Goal: Communication & Community: Answer question/provide support

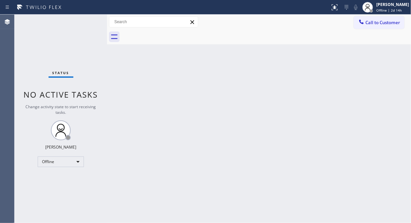
click at [50, 168] on div "Status No active tasks Change activity state to start receiving tasks. Fila Gar…" at bounding box center [61, 119] width 93 height 208
click at [55, 159] on div "Offline" at bounding box center [61, 161] width 46 height 11
click at [59, 189] on li "Unavailable" at bounding box center [60, 187] width 45 height 8
click at [48, 40] on div "Status No active tasks Change activity state to start receiving tasks. [PERSON_…" at bounding box center [61, 119] width 93 height 208
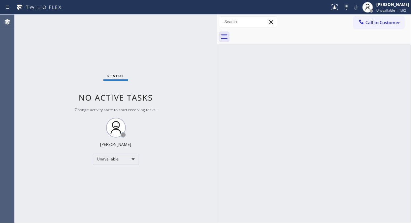
drag, startPoint x: 106, startPoint y: 53, endPoint x: 216, endPoint y: 60, distance: 110.3
click at [217, 60] on div at bounding box center [217, 119] width 0 height 208
click at [34, 146] on div "Status No active tasks Change activity state to start receiving tasks. [PERSON_…" at bounding box center [116, 119] width 203 height 208
click at [51, 63] on div "Status No active tasks Change activity state to start receiving tasks. [PERSON_…" at bounding box center [116, 119] width 203 height 208
click at [375, 24] on span "Call to Customer" at bounding box center [382, 22] width 35 height 6
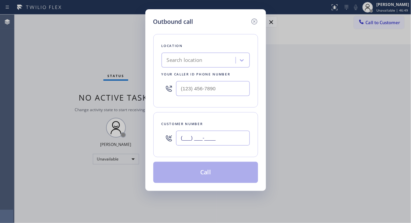
click at [204, 139] on input "(___) ___-____" at bounding box center [213, 138] width 74 height 15
paste input "310) 234-2447"
type input "[PHONE_NUMBER]"
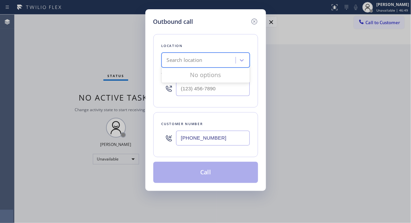
click at [206, 63] on div "Search location" at bounding box center [200, 61] width 72 height 12
type input "5 star appliance repai"
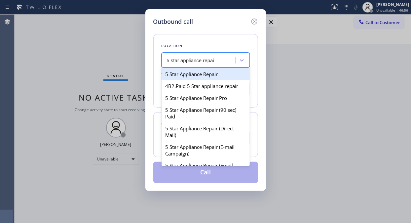
click at [206, 72] on div "5 Star Appliance Repair" at bounding box center [206, 74] width 88 height 12
type input "[PHONE_NUMBER]"
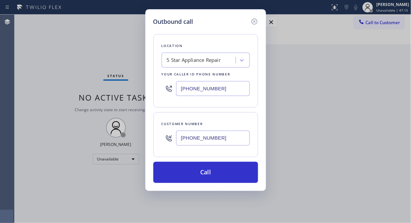
click at [181, 139] on input "[PHONE_NUMBER]" at bounding box center [213, 138] width 74 height 15
paste input "text"
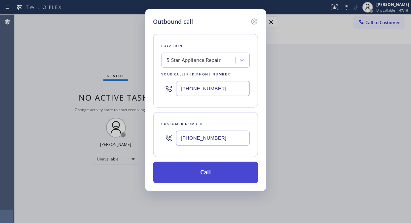
type input "[PHONE_NUMBER]"
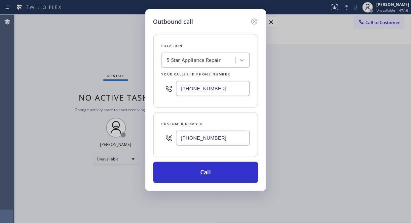
drag, startPoint x: 229, startPoint y: 175, endPoint x: 247, endPoint y: 151, distance: 30.4
click at [229, 175] on button "Call" at bounding box center [205, 172] width 105 height 21
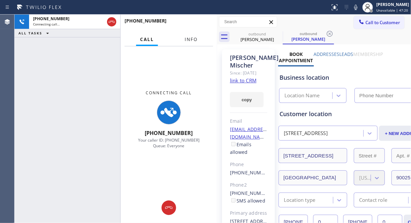
click at [197, 40] on span "Info" at bounding box center [191, 39] width 13 height 6
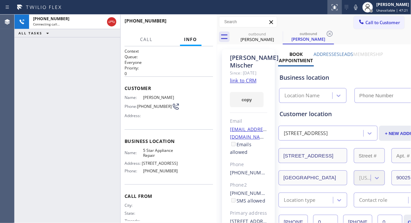
type input "[PHONE_NUMBER]"
click at [358, 8] on icon at bounding box center [355, 7] width 3 height 5
drag, startPoint x: 50, startPoint y: 62, endPoint x: 71, endPoint y: 41, distance: 29.4
click at [50, 62] on div "[PHONE_NUMBER] Connecting call… ALL TASKS ALL TASKS ACTIVE TASKS TASKS IN WRAP …" at bounding box center [68, 119] width 106 height 208
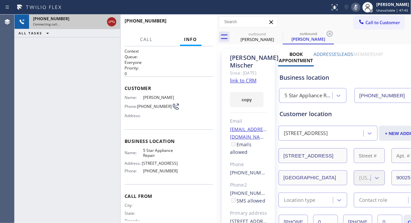
click at [112, 21] on icon at bounding box center [112, 22] width 6 height 2
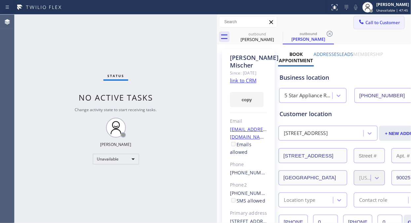
click at [368, 21] on span "Call to Customer" at bounding box center [382, 22] width 35 height 6
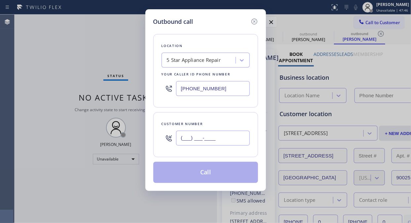
paste input "626) 893-2772"
type input "[PHONE_NUMBER]"
click at [199, 141] on input "[PHONE_NUMBER]" at bounding box center [213, 138] width 74 height 15
type input "[PHONE_NUMBER]"
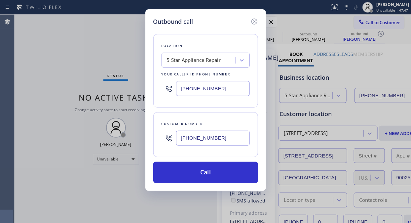
type input "[PHONE_NUMBER]"
click at [213, 174] on button "Call" at bounding box center [205, 172] width 105 height 21
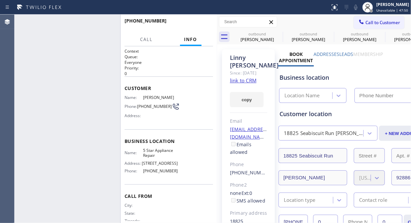
type input "[PHONE_NUMBER]"
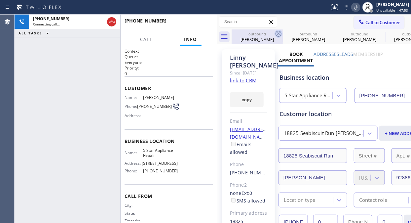
click at [280, 32] on icon at bounding box center [279, 34] width 8 height 8
click at [0, 0] on icon at bounding box center [0, 0] width 0 height 0
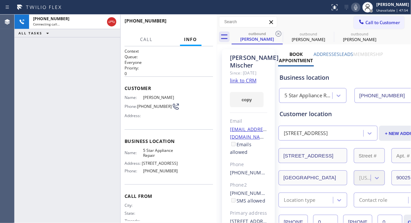
click at [280, 32] on icon at bounding box center [279, 34] width 8 height 8
click at [0, 0] on icon at bounding box center [0, 0] width 0 height 0
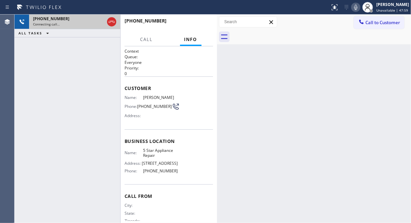
click at [58, 21] on span "[PHONE_NUMBER]" at bounding box center [51, 19] width 36 height 6
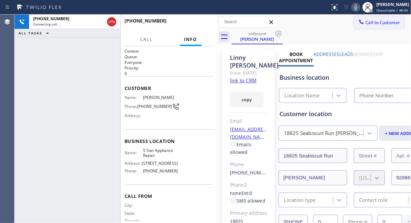
type input "[PHONE_NUMBER]"
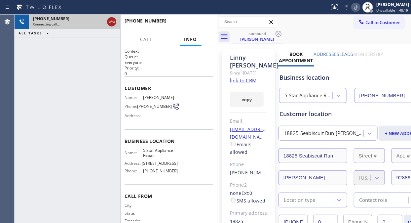
click at [111, 22] on icon at bounding box center [112, 22] width 8 height 8
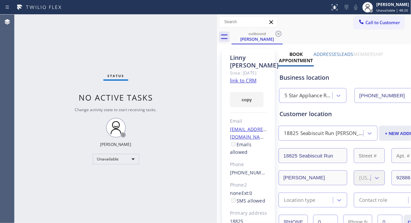
click at [373, 22] on span "Call to Customer" at bounding box center [382, 22] width 35 height 6
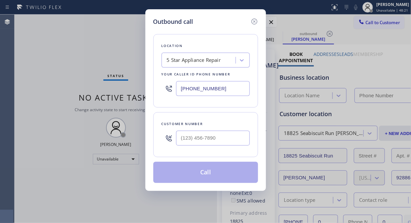
type input "[PHONE_NUMBER]"
click at [200, 132] on input "(___) ___-____" at bounding box center [213, 138] width 74 height 15
click at [181, 137] on input "(___) ___-____" at bounding box center [213, 138] width 74 height 15
paste input "714) 264-5194"
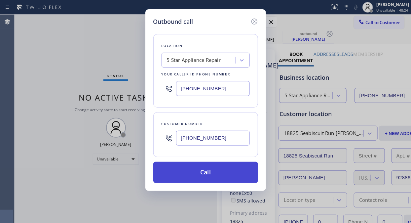
type input "[PHONE_NUMBER]"
click at [219, 172] on button "Call" at bounding box center [205, 172] width 105 height 21
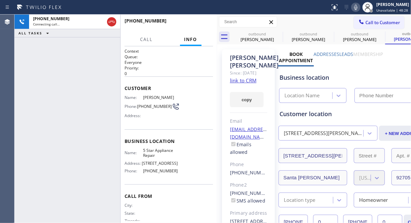
type input "[PHONE_NUMBER]"
click at [202, 21] on button "HANG UP" at bounding box center [197, 23] width 31 height 9
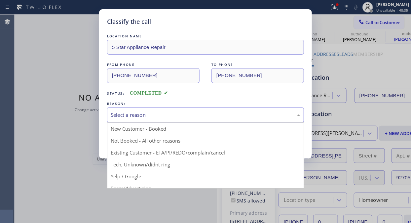
click at [192, 115] on div "Select a reason" at bounding box center [206, 115] width 190 height 8
drag, startPoint x: 178, startPoint y: 147, endPoint x: 171, endPoint y: 149, distance: 8.0
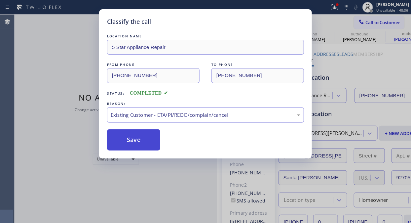
click at [137, 141] on button "Save" at bounding box center [133, 139] width 53 height 21
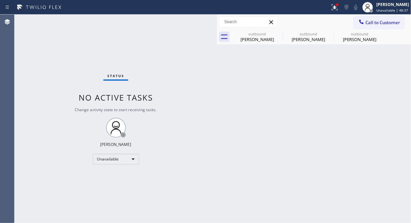
click at [360, 19] on icon at bounding box center [361, 22] width 7 height 7
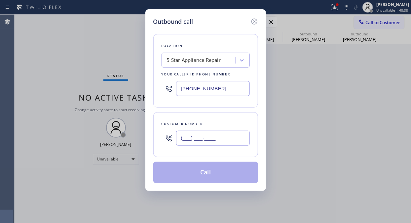
click at [226, 141] on input "(___) ___-____" at bounding box center [213, 138] width 74 height 15
paste input "415) 608-8200"
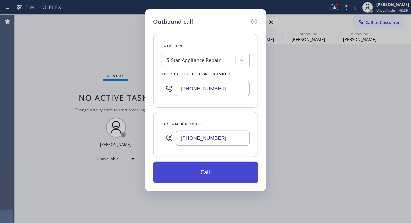
type input "[PHONE_NUMBER]"
click at [225, 173] on button "Call" at bounding box center [205, 172] width 105 height 21
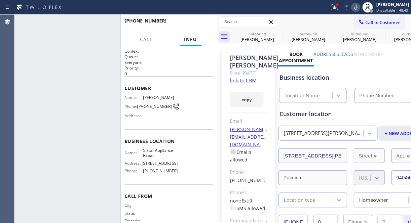
type input "[PHONE_NUMBER]"
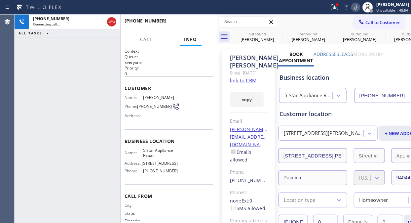
click at [59, 89] on div "[PHONE_NUMBER] Connecting call… ALL TASKS ALL TASKS ACTIVE TASKS TASKS IN WRAP …" at bounding box center [68, 119] width 106 height 208
click at [339, 10] on icon at bounding box center [335, 7] width 8 height 8
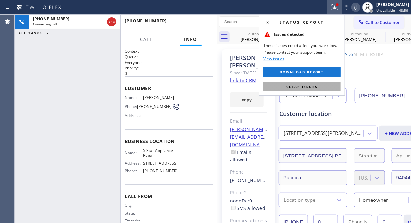
click at [307, 84] on span "Clear issues" at bounding box center [302, 86] width 31 height 5
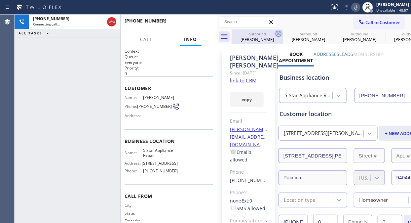
click at [279, 31] on icon at bounding box center [279, 34] width 6 height 6
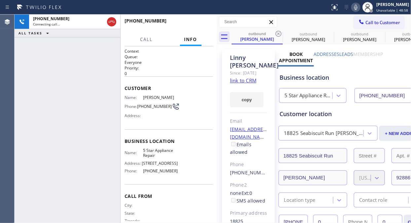
click at [279, 31] on icon at bounding box center [279, 34] width 6 height 6
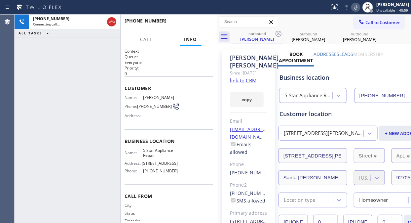
click at [279, 31] on icon at bounding box center [279, 34] width 6 height 6
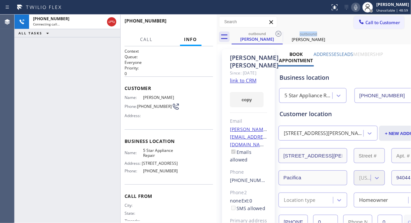
click at [279, 31] on icon at bounding box center [279, 34] width 6 height 6
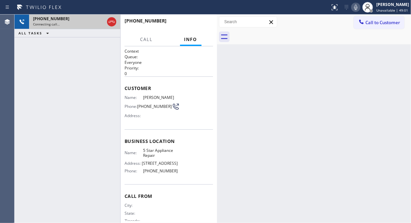
click at [86, 19] on div "[PHONE_NUMBER]" at bounding box center [68, 19] width 71 height 6
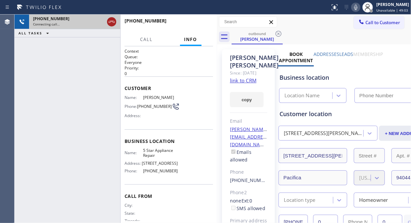
type input "[PHONE_NUMBER]"
click at [112, 22] on icon at bounding box center [112, 22] width 8 height 8
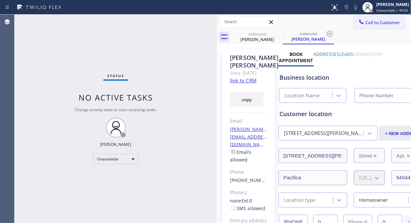
click at [360, 22] on icon at bounding box center [362, 21] width 4 height 4
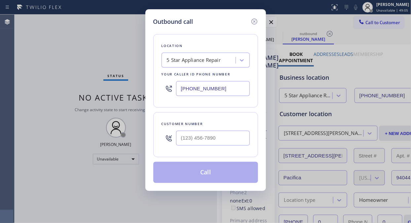
type input "[PHONE_NUMBER]"
click at [173, 147] on div at bounding box center [169, 137] width 15 height 21
click at [180, 137] on input "(___) ___-____" at bounding box center [213, 138] width 74 height 15
paste input "310) 980-2364"
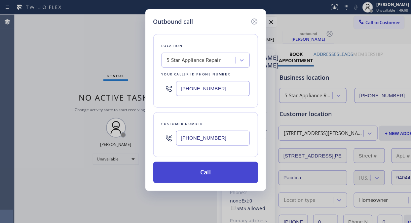
type input "[PHONE_NUMBER]"
click at [211, 171] on button "Call" at bounding box center [205, 172] width 105 height 21
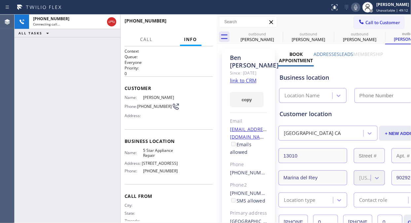
type input "[PHONE_NUMBER]"
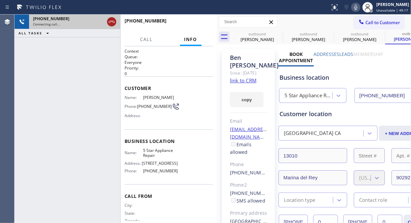
click at [109, 22] on icon at bounding box center [112, 22] width 8 height 8
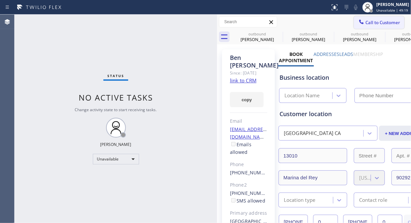
type input "[PHONE_NUMBER]"
click at [365, 21] on span "Call to Customer" at bounding box center [382, 22] width 35 height 6
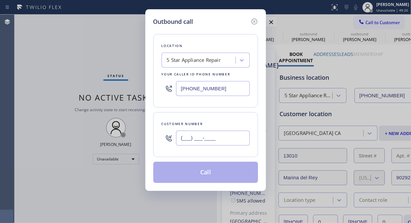
click at [201, 141] on input "(___) ___-____" at bounding box center [213, 138] width 74 height 15
paste input "480) 948-1411"
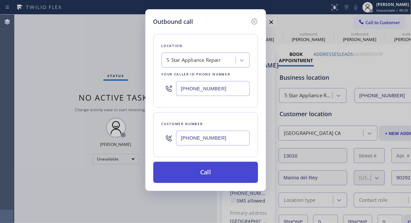
type input "[PHONE_NUMBER]"
click at [218, 176] on button "Call" at bounding box center [205, 172] width 105 height 21
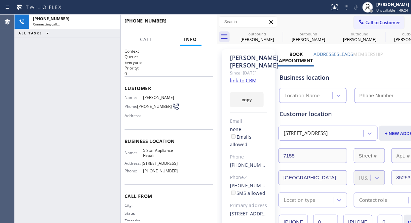
type input "[PHONE_NUMBER]"
click at [279, 34] on icon at bounding box center [279, 34] width 8 height 8
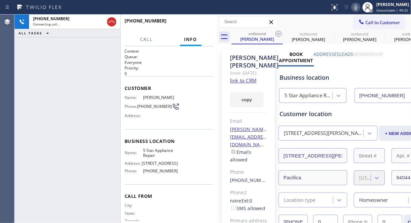
click at [279, 34] on icon at bounding box center [279, 34] width 8 height 8
click at [0, 0] on icon at bounding box center [0, 0] width 0 height 0
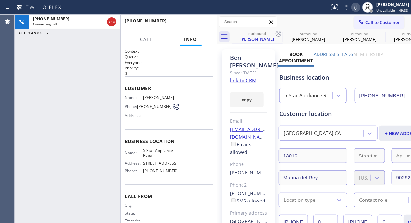
click at [279, 34] on icon at bounding box center [279, 34] width 8 height 8
click at [0, 0] on icon at bounding box center [0, 0] width 0 height 0
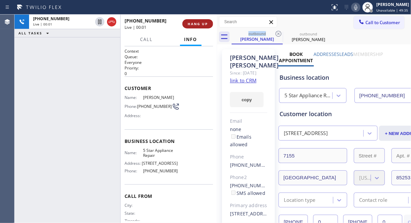
drag, startPoint x: 205, startPoint y: 20, endPoint x: 201, endPoint y: 21, distance: 4.1
click at [205, 20] on button "HANG UP" at bounding box center [197, 23] width 31 height 9
click at [201, 22] on span "HANG UP" at bounding box center [198, 23] width 20 height 5
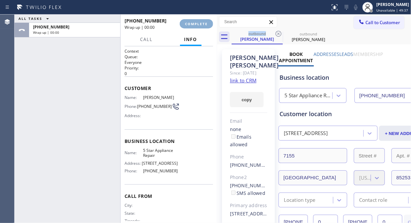
click at [201, 22] on span "COMPLETE" at bounding box center [196, 23] width 23 height 5
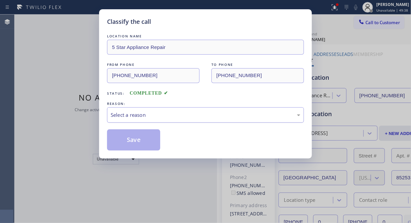
click at [204, 114] on div "Select a reason" at bounding box center [206, 115] width 190 height 8
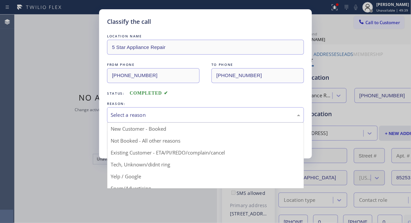
drag, startPoint x: 208, startPoint y: 154, endPoint x: 144, endPoint y: 144, distance: 65.2
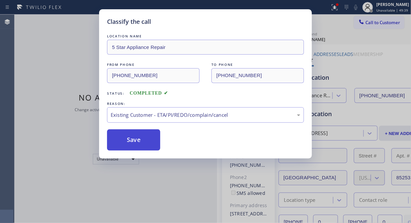
click at [143, 144] on button "Save" at bounding box center [133, 139] width 53 height 21
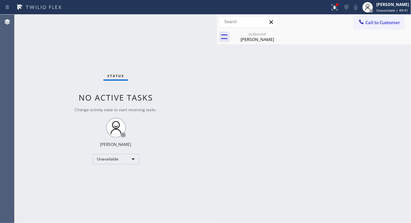
click at [371, 22] on span "Call to Customer" at bounding box center [382, 22] width 35 height 6
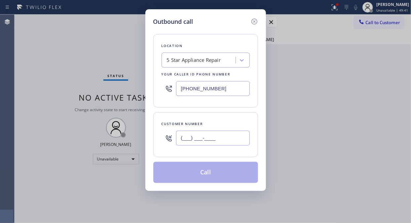
click at [209, 138] on input "(___) ___-____" at bounding box center [213, 138] width 74 height 15
paste input "626) 487-2357"
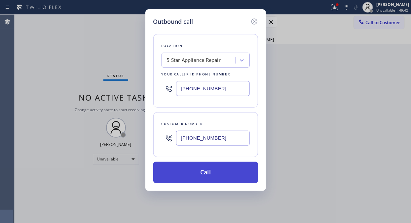
type input "[PHONE_NUMBER]"
click at [221, 173] on button "Call" at bounding box center [205, 172] width 105 height 21
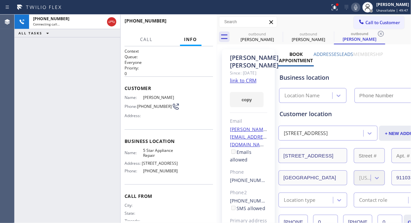
type input "[PHONE_NUMBER]"
click at [335, 6] on icon at bounding box center [335, 7] width 8 height 8
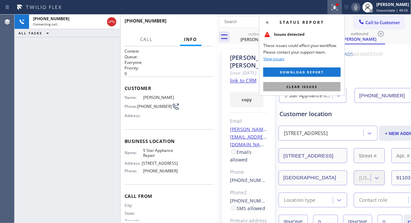
click at [299, 84] on button "Clear issues" at bounding box center [301, 86] width 77 height 9
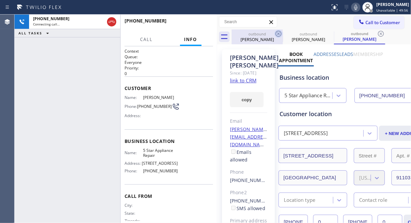
click at [281, 34] on icon at bounding box center [279, 34] width 6 height 6
click at [0, 0] on icon at bounding box center [0, 0] width 0 height 0
click at [377, 34] on icon at bounding box center [381, 34] width 8 height 8
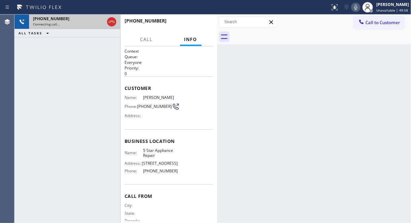
click at [64, 18] on div "[PHONE_NUMBER]" at bounding box center [68, 19] width 71 height 6
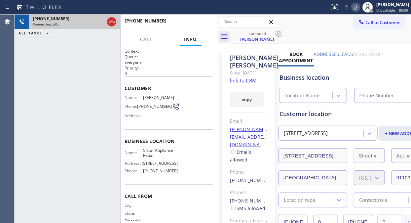
type input "[PHONE_NUMBER]"
click at [111, 24] on icon at bounding box center [112, 22] width 8 height 8
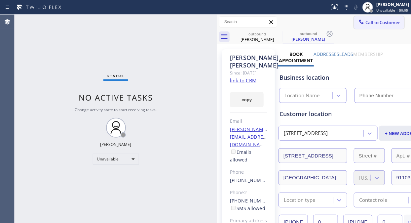
click at [369, 22] on span "Call to Customer" at bounding box center [382, 22] width 35 height 6
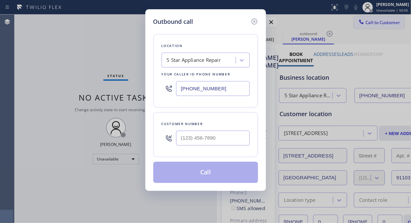
type input "[PHONE_NUMBER]"
click at [205, 145] on input "(___) ___-____" at bounding box center [213, 138] width 74 height 15
paste input "408) 674-2144"
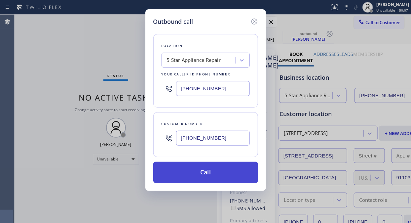
type input "[PHONE_NUMBER]"
click at [212, 171] on button "Call" at bounding box center [205, 172] width 105 height 21
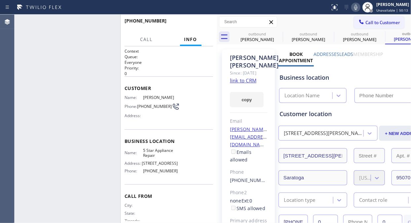
type input "[PHONE_NUMBER]"
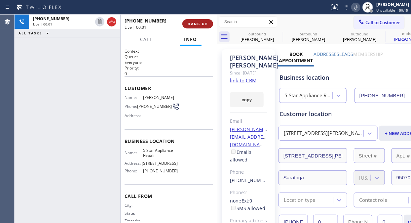
click at [204, 22] on span "HANG UP" at bounding box center [198, 23] width 20 height 5
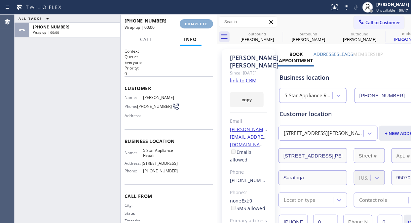
click at [204, 22] on span "COMPLETE" at bounding box center [196, 23] width 23 height 5
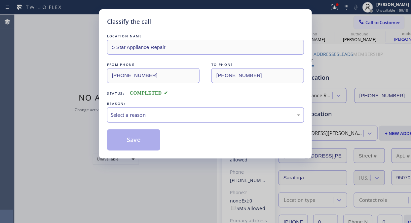
click at [200, 120] on div "Select a reason" at bounding box center [205, 115] width 197 height 16
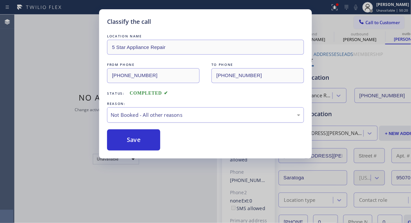
drag, startPoint x: 184, startPoint y: 113, endPoint x: 184, endPoint y: 120, distance: 6.9
click at [184, 114] on div "Not Booked - All other reasons" at bounding box center [206, 115] width 190 height 8
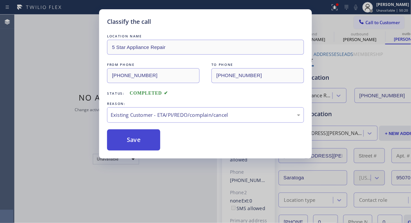
click at [150, 145] on button "Save" at bounding box center [133, 139] width 53 height 21
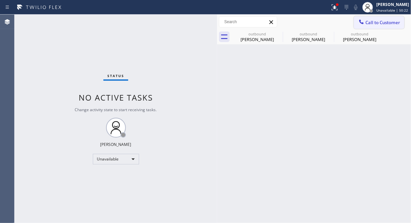
click at [377, 22] on span "Call to Customer" at bounding box center [382, 22] width 35 height 6
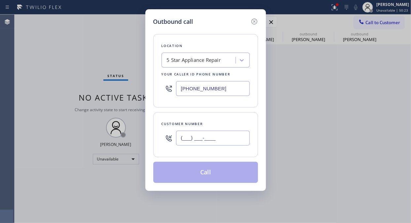
click at [223, 141] on input "(___) ___-____" at bounding box center [213, 138] width 74 height 15
paste input "213) 300-5119"
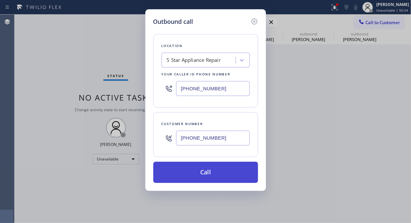
type input "[PHONE_NUMBER]"
click at [220, 176] on button "Call" at bounding box center [205, 172] width 105 height 21
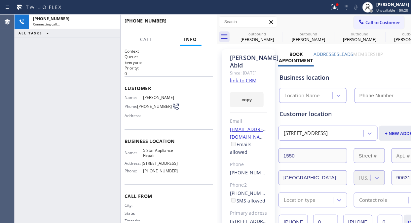
type input "[PHONE_NUMBER]"
click at [198, 26] on span "HANG UP" at bounding box center [198, 23] width 20 height 5
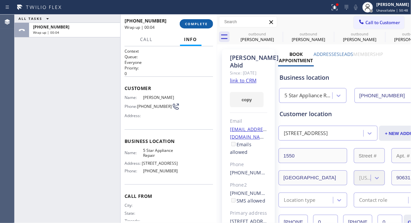
click at [195, 25] on span "COMPLETE" at bounding box center [196, 23] width 23 height 5
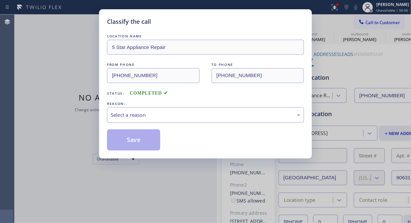
click at [196, 112] on div "Select a reason" at bounding box center [206, 115] width 190 height 8
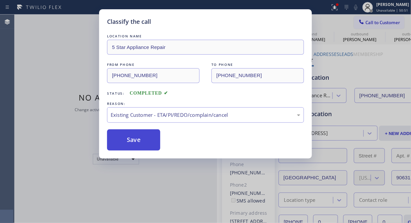
drag, startPoint x: 125, startPoint y: 137, endPoint x: 143, endPoint y: 143, distance: 18.8
click at [126, 137] on button "Save" at bounding box center [133, 139] width 53 height 21
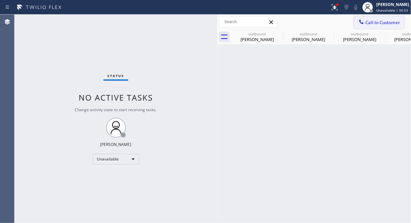
click at [367, 23] on span "Call to Customer" at bounding box center [382, 22] width 35 height 6
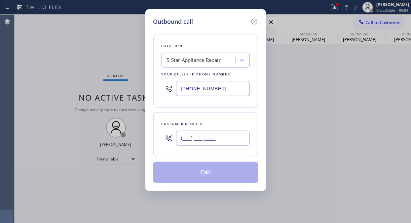
click at [240, 137] on input "(___) ___-____" at bounding box center [213, 138] width 74 height 15
paste input "909) 260-5293"
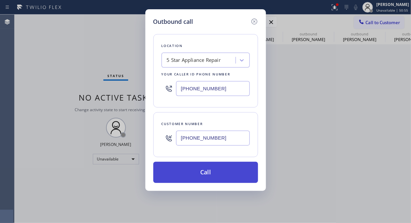
type input "[PHONE_NUMBER]"
click at [229, 169] on button "Call" at bounding box center [205, 172] width 105 height 21
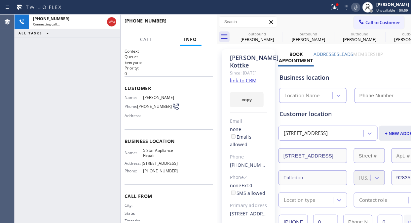
type input "[PHONE_NUMBER]"
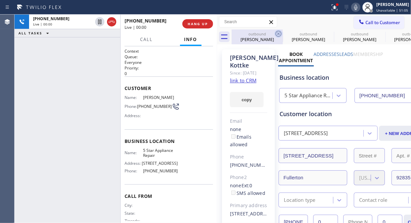
click at [280, 33] on icon at bounding box center [279, 34] width 8 height 8
drag, startPoint x: 280, startPoint y: 33, endPoint x: 198, endPoint y: 25, distance: 81.7
click at [0, 0] on icon at bounding box center [0, 0] width 0 height 0
click at [198, 25] on span "HANG UP" at bounding box center [198, 23] width 20 height 5
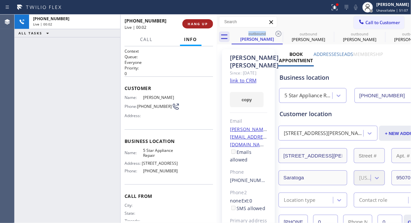
click at [198, 25] on span "HANG UP" at bounding box center [198, 23] width 20 height 5
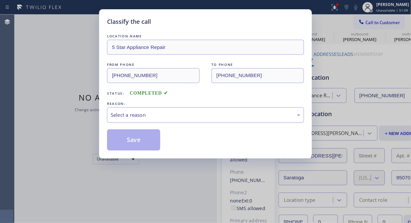
click at [204, 114] on div "Select a reason" at bounding box center [206, 115] width 190 height 8
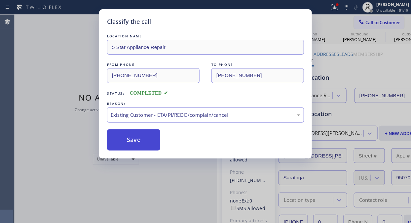
click at [149, 140] on button "Save" at bounding box center [133, 139] width 53 height 21
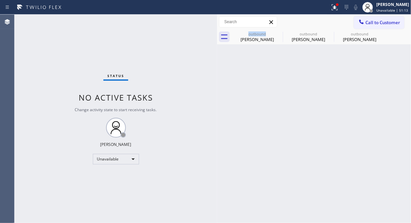
click at [374, 22] on span "Call to Customer" at bounding box center [382, 22] width 35 height 6
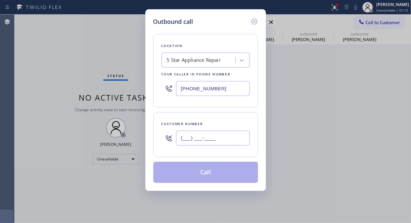
click at [207, 142] on input "(___) ___-____" at bounding box center [213, 138] width 74 height 15
paste input "928) 710-8024"
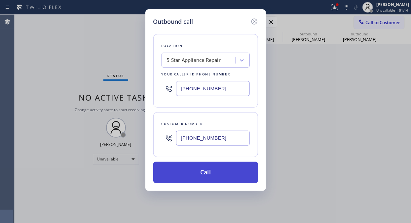
type input "[PHONE_NUMBER]"
drag, startPoint x: 212, startPoint y: 171, endPoint x: 215, endPoint y: 173, distance: 3.6
click at [212, 171] on button "Call" at bounding box center [205, 172] width 105 height 21
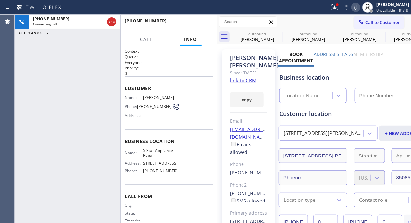
type input "[PHONE_NUMBER]"
click at [199, 26] on span "HANG UP" at bounding box center [198, 23] width 20 height 5
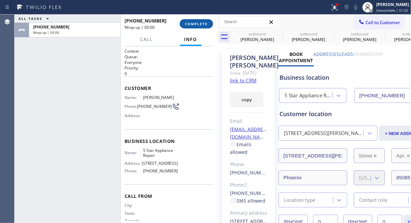
click at [199, 26] on span "COMPLETE" at bounding box center [196, 23] width 23 height 5
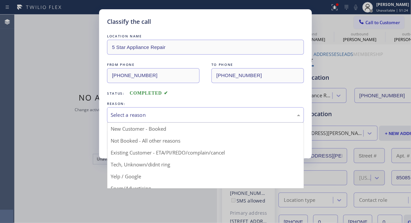
click at [222, 110] on div "Select a reason" at bounding box center [205, 115] width 197 height 16
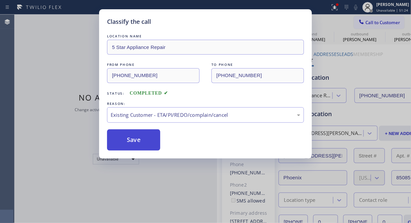
click at [147, 142] on button "Save" at bounding box center [133, 139] width 53 height 21
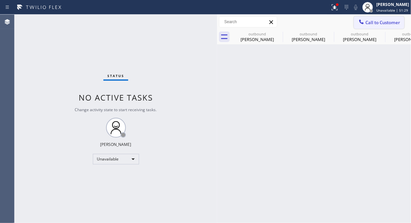
drag, startPoint x: 374, startPoint y: 20, endPoint x: 365, endPoint y: 28, distance: 11.9
click at [374, 20] on span "Call to Customer" at bounding box center [382, 22] width 35 height 6
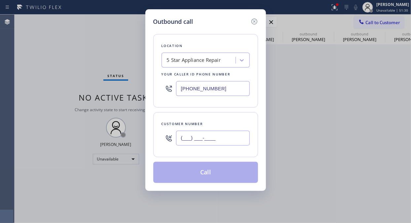
click at [193, 136] on input "(___) ___-____" at bounding box center [213, 138] width 74 height 15
paste input "858) 699-0996"
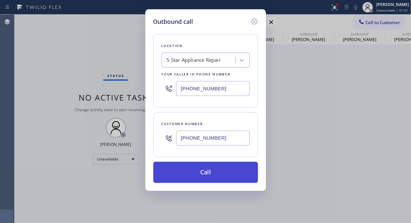
type input "[PHONE_NUMBER]"
click at [232, 173] on button "Call" at bounding box center [205, 172] width 105 height 21
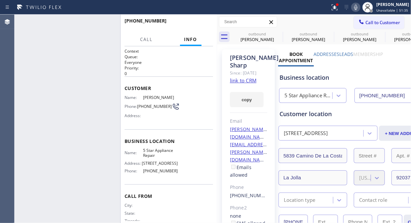
type input "[PHONE_NUMBER]"
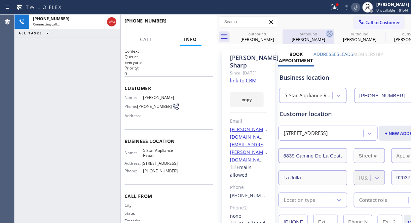
click at [0, 0] on icon at bounding box center [0, 0] width 0 height 0
click at [326, 31] on icon at bounding box center [330, 34] width 8 height 8
click at [0, 0] on icon at bounding box center [0, 0] width 0 height 0
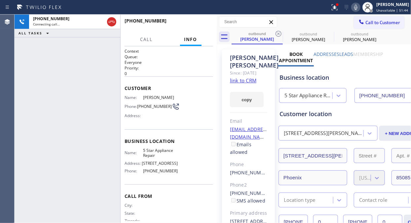
click at [278, 31] on icon at bounding box center [279, 34] width 8 height 8
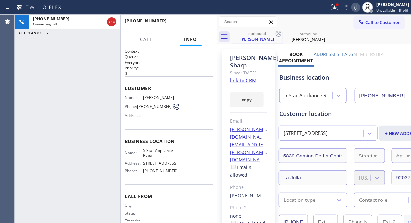
click at [278, 31] on icon at bounding box center [279, 34] width 8 height 8
click at [338, 9] on icon at bounding box center [335, 7] width 6 height 6
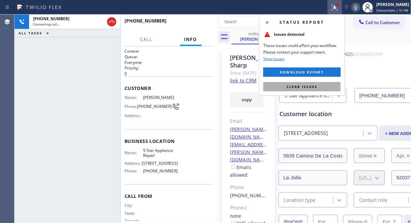
click at [310, 87] on span "Clear issues" at bounding box center [302, 86] width 31 height 5
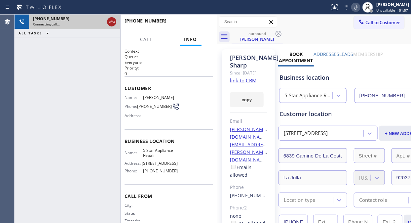
click at [110, 24] on icon at bounding box center [112, 22] width 8 height 8
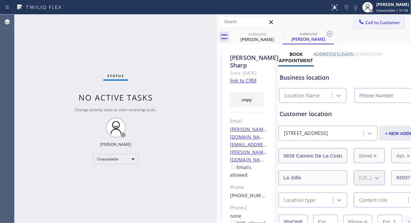
type input "[PHONE_NUMBER]"
click at [365, 20] on span "Call to Customer" at bounding box center [382, 22] width 35 height 6
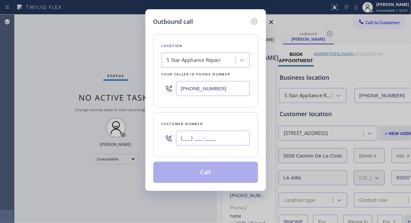
click at [202, 138] on input "(___) ___-____" at bounding box center [213, 138] width 74 height 15
paste input "216) 262-0665"
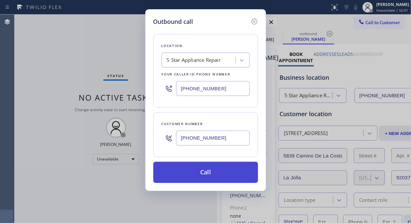
type input "[PHONE_NUMBER]"
click at [235, 169] on button "Call" at bounding box center [205, 172] width 105 height 21
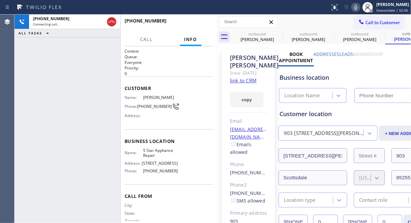
type input "[PHONE_NUMBER]"
click at [276, 34] on icon at bounding box center [279, 34] width 6 height 6
click at [0, 0] on icon at bounding box center [0, 0] width 0 height 0
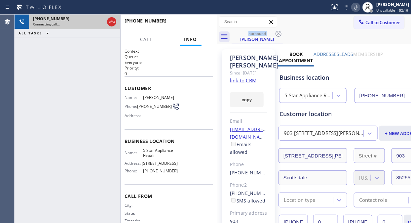
click at [93, 20] on div "[PHONE_NUMBER]" at bounding box center [68, 19] width 71 height 6
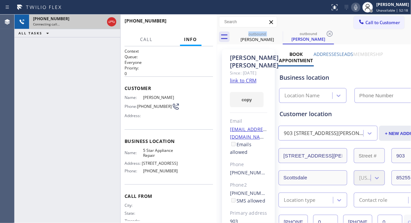
type input "[PHONE_NUMBER]"
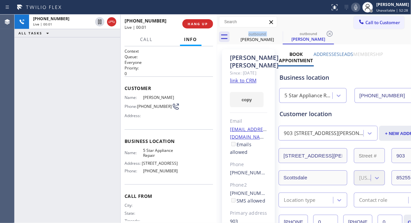
drag, startPoint x: 113, startPoint y: 20, endPoint x: 123, endPoint y: 21, distance: 10.6
click at [123, 21] on div "[PHONE_NUMBER] Live | 00:01 ALL TASKS ALL TASKS ACTIVE TASKS TASKS IN WRAP UP […" at bounding box center [116, 119] width 203 height 208
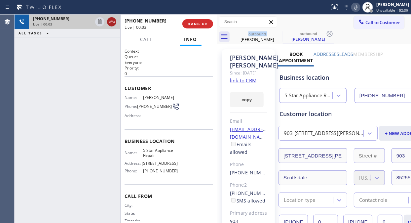
click at [111, 22] on icon at bounding box center [112, 22] width 8 height 8
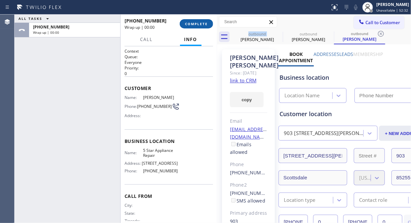
click at [194, 23] on span "COMPLETE" at bounding box center [196, 23] width 23 height 5
type input "[PHONE_NUMBER]"
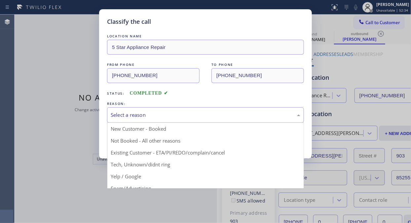
click at [194, 119] on div "Select a reason" at bounding box center [205, 115] width 197 height 16
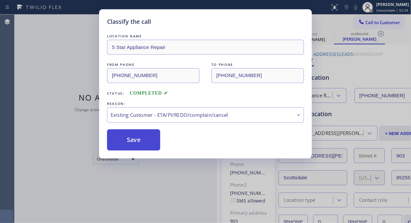
drag, startPoint x: 192, startPoint y: 152, endPoint x: 127, endPoint y: 135, distance: 67.1
click at [128, 135] on button "Save" at bounding box center [133, 139] width 53 height 21
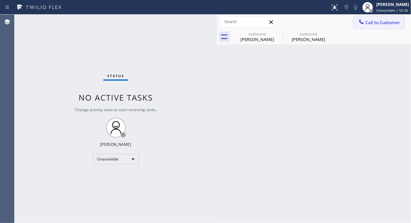
click at [365, 21] on icon at bounding box center [361, 22] width 7 height 7
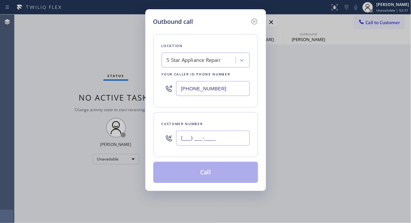
click at [196, 134] on input "(___) ___-____" at bounding box center [213, 138] width 74 height 15
paste input "760) 340-4066"
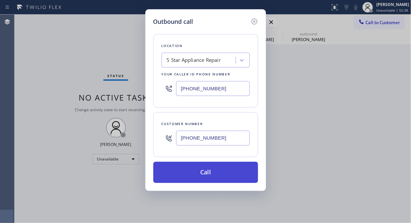
type input "[PHONE_NUMBER]"
click at [219, 169] on button "Call" at bounding box center [205, 172] width 105 height 21
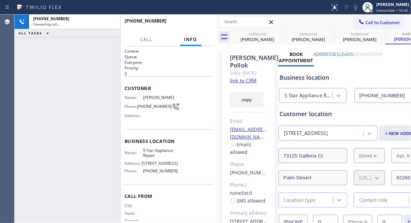
type input "[PHONE_NUMBER]"
click at [279, 31] on icon at bounding box center [279, 34] width 8 height 8
click at [326, 31] on icon at bounding box center [330, 34] width 8 height 8
click at [0, 0] on icon at bounding box center [0, 0] width 0 height 0
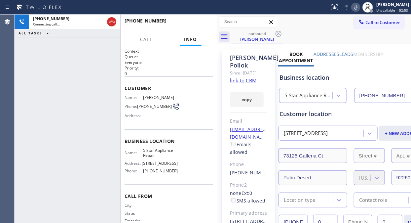
click at [279, 31] on icon at bounding box center [279, 34] width 8 height 8
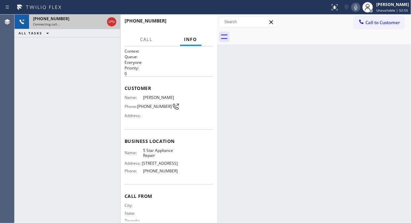
drag, startPoint x: 70, startPoint y: 22, endPoint x: 97, endPoint y: 27, distance: 27.2
click at [71, 22] on div "Connecting call…" at bounding box center [68, 24] width 71 height 5
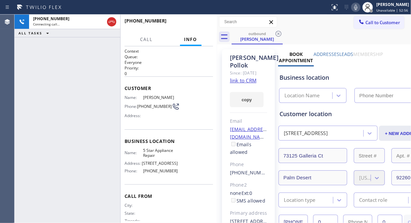
type input "[PHONE_NUMBER]"
click at [47, 55] on div "[PHONE_NUMBER] Live | 00:01 ALL TASKS ALL TASKS ACTIVE TASKS TASKS IN WRAP UP" at bounding box center [68, 119] width 106 height 208
click at [240, 83] on link "link to CRM" at bounding box center [243, 80] width 26 height 7
click at [359, 8] on icon at bounding box center [356, 7] width 8 height 8
click at [358, 8] on icon at bounding box center [355, 7] width 3 height 5
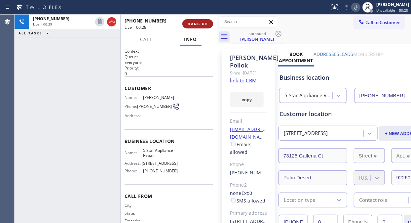
click at [201, 23] on span "HANG UP" at bounding box center [198, 23] width 20 height 5
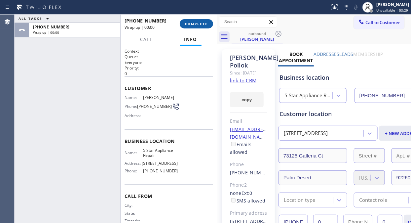
click at [201, 23] on span "COMPLETE" at bounding box center [196, 23] width 23 height 5
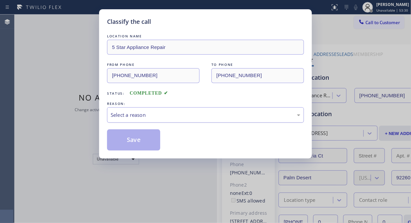
click at [191, 116] on div "Select a reason" at bounding box center [206, 115] width 190 height 8
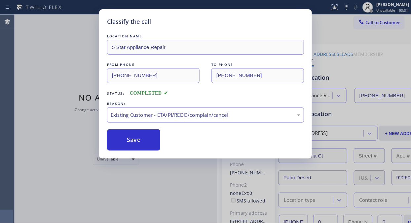
drag, startPoint x: 139, startPoint y: 135, endPoint x: 180, endPoint y: 105, distance: 51.0
click at [139, 135] on button "Save" at bounding box center [133, 139] width 53 height 21
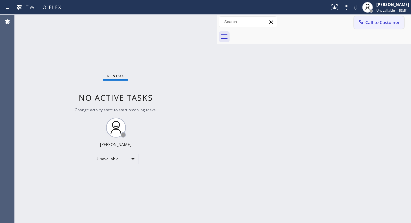
click at [364, 21] on icon at bounding box center [361, 22] width 7 height 7
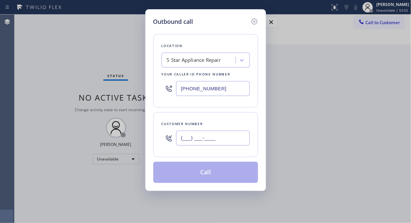
click at [210, 139] on input "(___) ___-____" at bounding box center [213, 138] width 74 height 15
paste input "310) 279-3911"
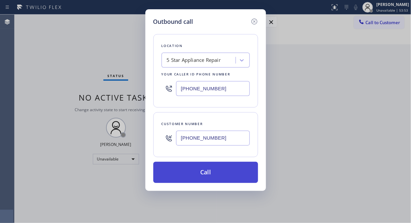
type input "[PHONE_NUMBER]"
click at [223, 173] on button "Call" at bounding box center [205, 172] width 105 height 21
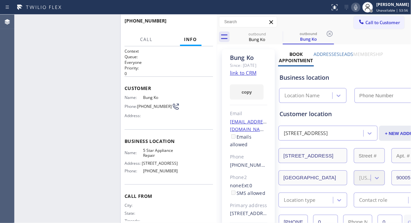
type input "[PHONE_NUMBER]"
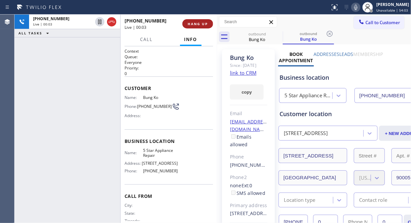
click at [197, 25] on span "HANG UP" at bounding box center [198, 23] width 20 height 5
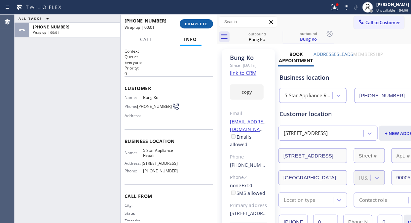
click at [197, 25] on span "COMPLETE" at bounding box center [196, 23] width 23 height 5
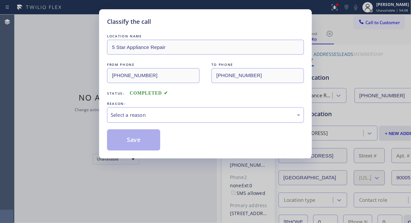
click at [192, 113] on div "Select a reason" at bounding box center [206, 115] width 190 height 8
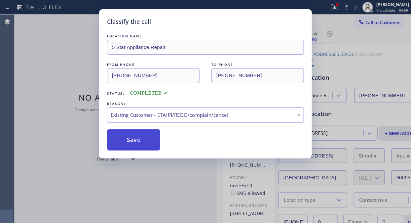
click at [156, 141] on button "Save" at bounding box center [133, 139] width 53 height 21
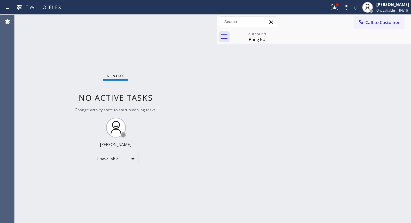
click at [381, 23] on span "Call to Customer" at bounding box center [382, 22] width 35 height 6
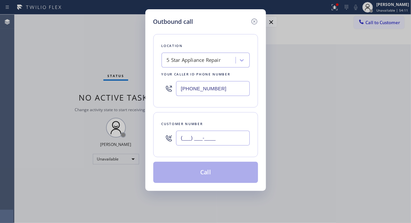
click at [240, 134] on input "(___) ___-____" at bounding box center [213, 138] width 74 height 15
paste input "818) 254-5081"
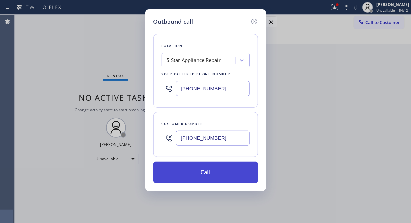
type input "[PHONE_NUMBER]"
click at [230, 176] on button "Call" at bounding box center [205, 172] width 105 height 21
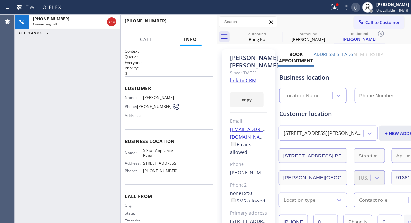
type input "[PHONE_NUMBER]"
click at [197, 26] on button "HANG UP" at bounding box center [197, 23] width 31 height 9
click at [197, 26] on span "HANG UP" at bounding box center [198, 23] width 20 height 5
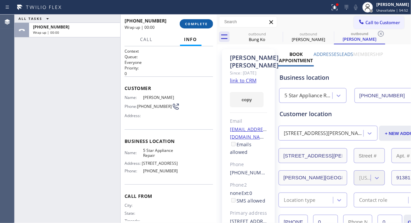
click at [197, 25] on span "COMPLETE" at bounding box center [196, 23] width 23 height 5
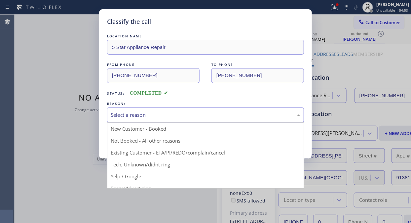
drag, startPoint x: 193, startPoint y: 113, endPoint x: 187, endPoint y: 154, distance: 41.2
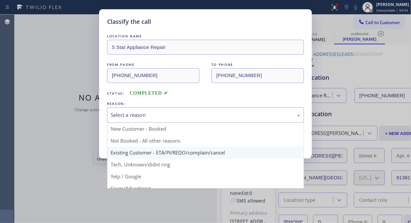
click at [193, 114] on div "Select a reason" at bounding box center [206, 115] width 190 height 8
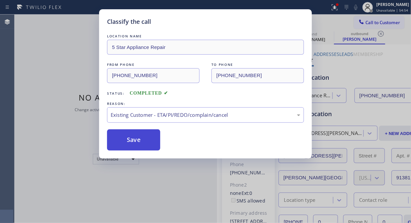
click at [143, 141] on button "Save" at bounding box center [133, 139] width 53 height 21
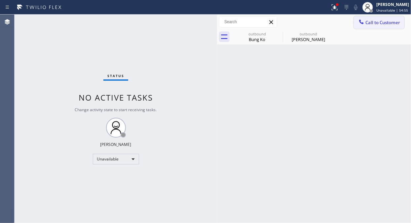
click at [377, 20] on span "Call to Customer" at bounding box center [382, 22] width 35 height 6
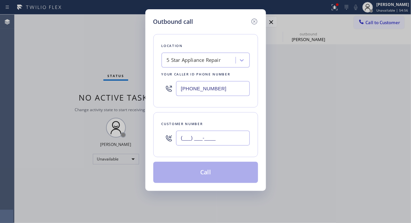
click at [200, 141] on input "(___) ___-____" at bounding box center [213, 138] width 74 height 15
paste input "917) 612-8739"
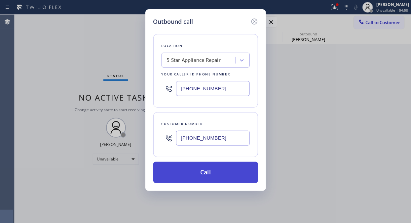
type input "[PHONE_NUMBER]"
click at [222, 173] on button "Call" at bounding box center [205, 172] width 105 height 21
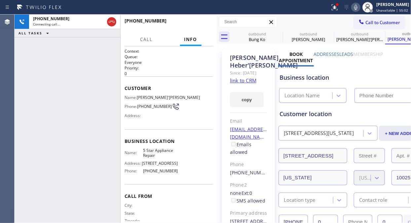
type input "[PHONE_NUMBER]"
click at [191, 22] on span "HANG UP" at bounding box center [198, 23] width 20 height 5
click at [192, 22] on span "HANG UP" at bounding box center [198, 23] width 20 height 5
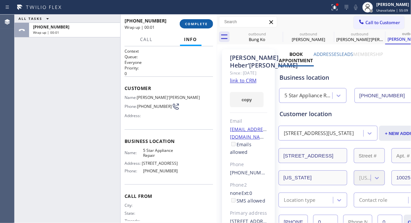
click at [206, 21] on button "COMPLETE" at bounding box center [196, 23] width 33 height 9
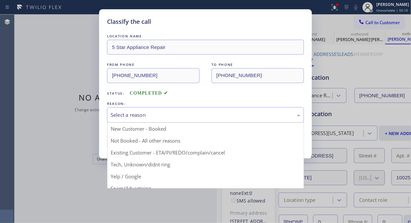
click at [194, 119] on div "Select a reason" at bounding box center [205, 115] width 197 height 16
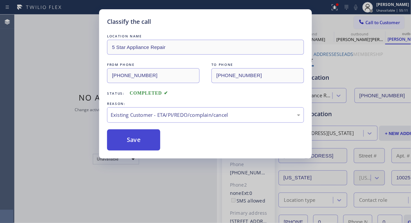
click at [155, 142] on button "Save" at bounding box center [133, 139] width 53 height 21
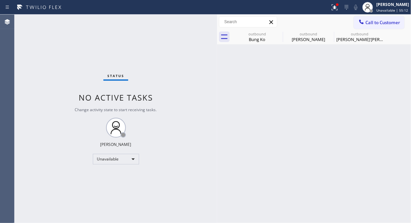
drag, startPoint x: 367, startPoint y: 22, endPoint x: 364, endPoint y: 25, distance: 4.2
click at [367, 22] on span "Call to Customer" at bounding box center [382, 22] width 35 height 6
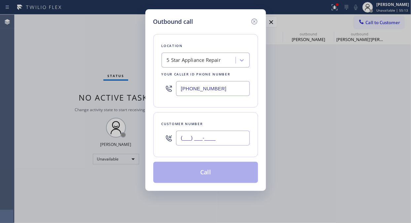
click at [226, 135] on input "(___) ___-____" at bounding box center [213, 138] width 74 height 15
paste input "760) 451-6065"
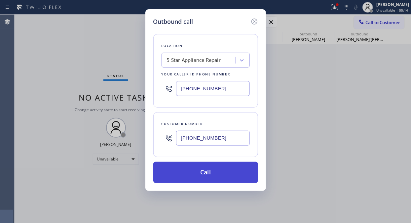
type input "[PHONE_NUMBER]"
click at [232, 175] on button "Call" at bounding box center [205, 172] width 105 height 21
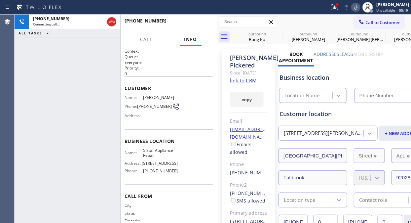
type input "[PHONE_NUMBER]"
click at [336, 7] on icon at bounding box center [334, 6] width 4 height 5
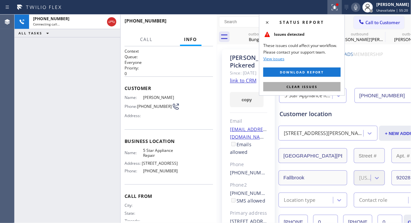
click at [306, 90] on button "Clear issues" at bounding box center [301, 86] width 77 height 9
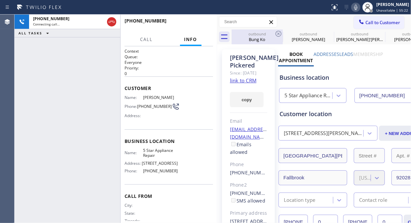
drag, startPoint x: 285, startPoint y: 35, endPoint x: 276, endPoint y: 33, distance: 9.1
click at [285, 35] on div "outbound" at bounding box center [309, 33] width 50 height 5
click at [276, 33] on icon at bounding box center [279, 34] width 6 height 6
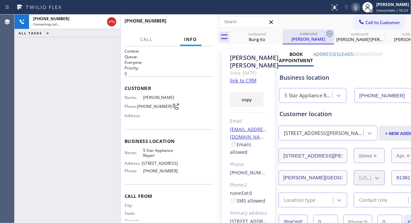
click at [283, 33] on div "outbound [PERSON_NAME]" at bounding box center [308, 36] width 51 height 15
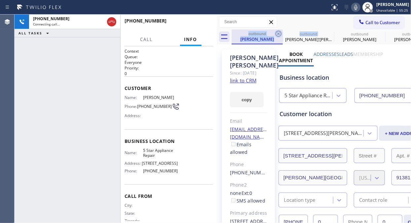
click at [276, 33] on icon at bounding box center [279, 34] width 8 height 8
click at [0, 0] on icon at bounding box center [0, 0] width 0 height 0
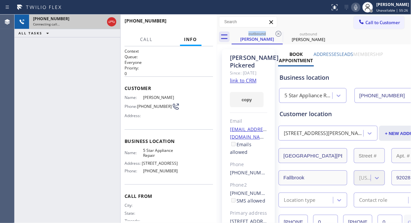
click at [68, 20] on div "[PHONE_NUMBER]" at bounding box center [68, 19] width 71 height 6
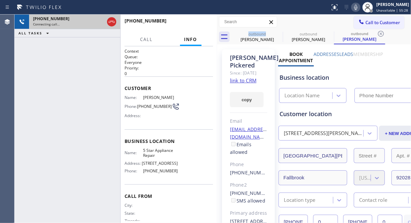
type input "[PHONE_NUMBER]"
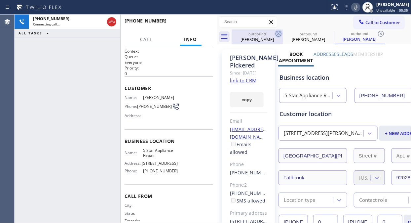
click at [278, 34] on icon at bounding box center [279, 34] width 6 height 6
click at [0, 0] on icon at bounding box center [0, 0] width 0 height 0
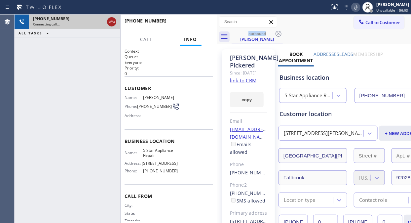
click at [110, 22] on icon at bounding box center [112, 22] width 8 height 8
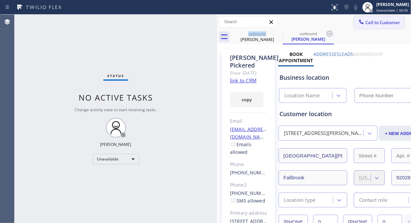
type input "[PHONE_NUMBER]"
click at [378, 23] on span "Call to Customer" at bounding box center [382, 22] width 35 height 6
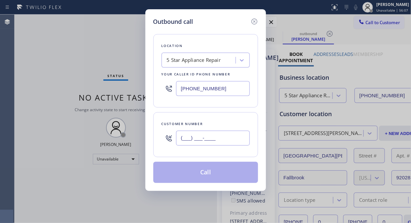
drag, startPoint x: 180, startPoint y: 139, endPoint x: 177, endPoint y: 134, distance: 6.1
click at [179, 139] on input "(___) ___-____" at bounding box center [213, 138] width 74 height 15
paste input "917) 541-7586"
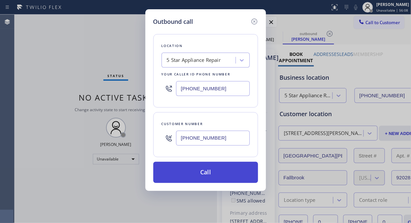
type input "[PHONE_NUMBER]"
click at [217, 170] on button "Call" at bounding box center [205, 172] width 105 height 21
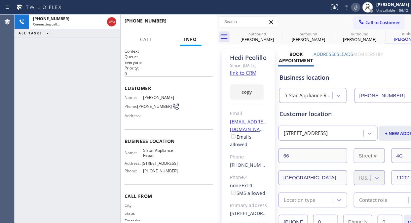
type input "[PHONE_NUMBER]"
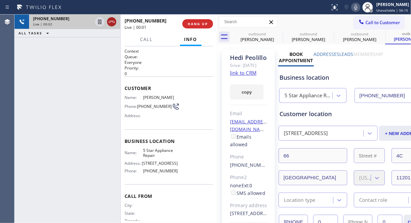
click at [114, 23] on icon at bounding box center [112, 22] width 8 height 8
click at [200, 22] on span "HANG UP" at bounding box center [198, 23] width 20 height 5
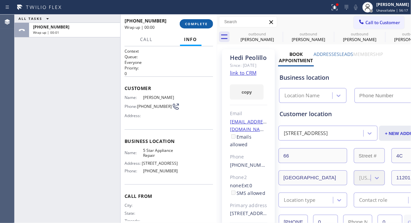
click at [201, 24] on span "COMPLETE" at bounding box center [196, 23] width 23 height 5
type input "[PHONE_NUMBER]"
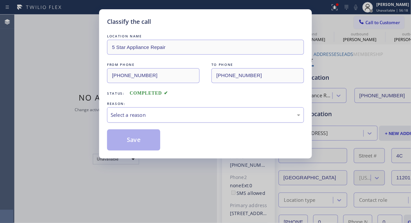
click at [196, 115] on div "Select a reason" at bounding box center [206, 115] width 190 height 8
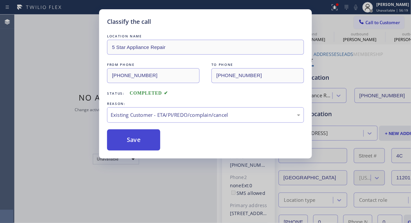
click at [141, 143] on button "Save" at bounding box center [133, 139] width 53 height 21
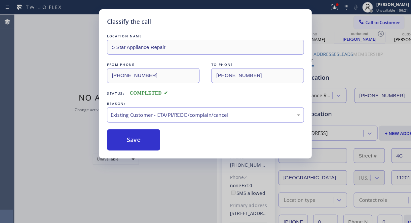
click at [369, 25] on button "Call to Customer" at bounding box center [379, 22] width 51 height 13
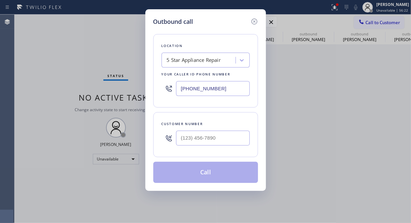
click at [369, 25] on div "Outbound call Location 5 Star Appliance Repair Your caller id phone number [PHO…" at bounding box center [205, 111] width 411 height 223
click at [215, 137] on input "(___) ___-____" at bounding box center [213, 138] width 74 height 15
paste input "858) 336-9111"
type input "[PHONE_NUMBER]"
click at [226, 176] on button "Call" at bounding box center [205, 172] width 105 height 21
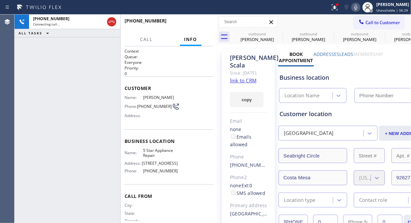
type input "[PHONE_NUMBER]"
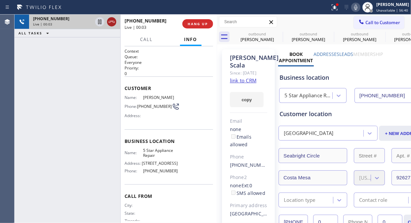
click at [110, 21] on icon at bounding box center [112, 22] width 8 height 8
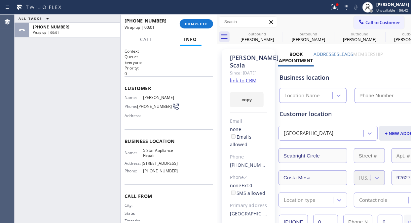
type input "[PHONE_NUMBER]"
click at [194, 22] on span "COMPLETE" at bounding box center [196, 23] width 23 height 5
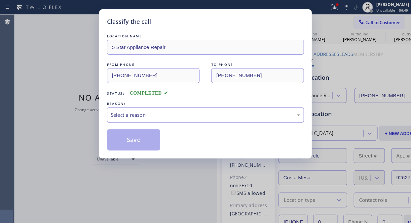
drag, startPoint x: 212, startPoint y: 111, endPoint x: 206, endPoint y: 121, distance: 12.1
click at [212, 111] on div "Select a reason" at bounding box center [206, 115] width 190 height 8
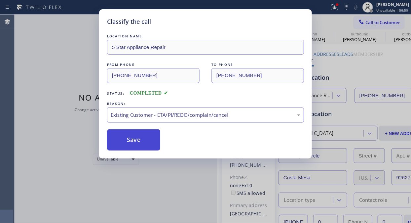
click at [131, 144] on button "Save" at bounding box center [133, 139] width 53 height 21
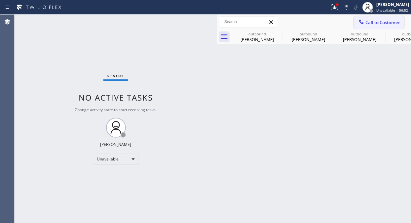
click at [365, 21] on span "Call to Customer" at bounding box center [382, 22] width 35 height 6
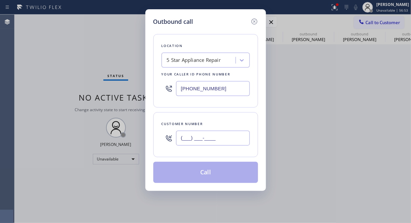
click at [223, 141] on input "(___) ___-____" at bounding box center [213, 138] width 74 height 15
paste input "818) 400-1060"
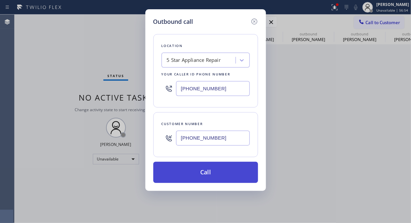
type input "[PHONE_NUMBER]"
click at [223, 172] on button "Call" at bounding box center [205, 172] width 105 height 21
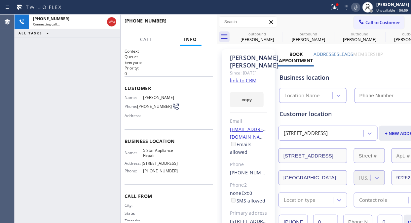
type input "[PHONE_NUMBER]"
drag, startPoint x: 200, startPoint y: 27, endPoint x: 200, endPoint y: 23, distance: 3.6
click at [201, 27] on button "HANG UP" at bounding box center [197, 23] width 31 height 9
click at [200, 22] on span "HANG UP" at bounding box center [198, 23] width 20 height 5
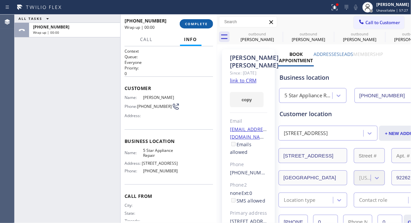
click at [200, 22] on span "COMPLETE" at bounding box center [196, 23] width 23 height 5
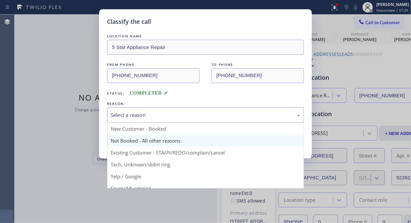
drag, startPoint x: 192, startPoint y: 111, endPoint x: 186, endPoint y: 145, distance: 33.9
click at [193, 113] on div "Select a reason" at bounding box center [206, 115] width 190 height 8
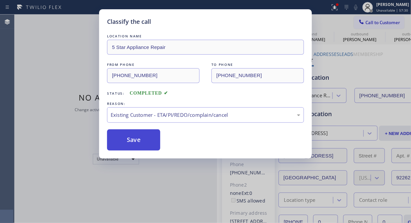
drag, startPoint x: 134, startPoint y: 141, endPoint x: 143, endPoint y: 140, distance: 9.6
click at [134, 141] on button "Save" at bounding box center [133, 139] width 53 height 21
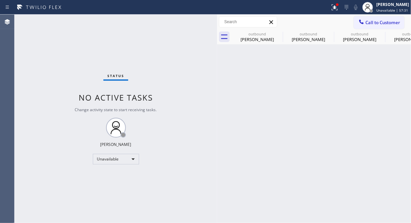
click at [369, 22] on span "Call to Customer" at bounding box center [382, 22] width 35 height 6
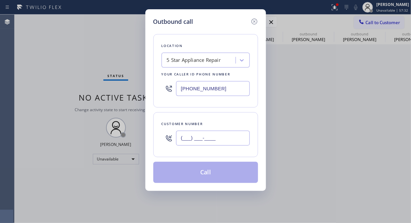
click at [222, 137] on input "(___) ___-____" at bounding box center [213, 138] width 74 height 15
paste input "949) 793-3493"
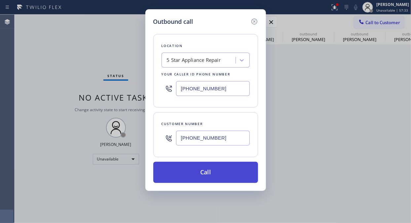
type input "[PHONE_NUMBER]"
click at [232, 179] on button "Call" at bounding box center [205, 172] width 105 height 21
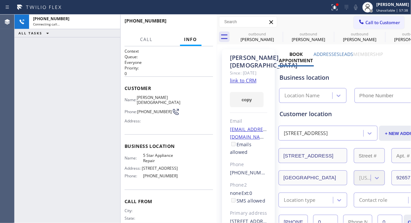
type input "[PHONE_NUMBER]"
click at [278, 32] on icon at bounding box center [279, 34] width 8 height 8
click at [0, 0] on icon at bounding box center [0, 0] width 0 height 0
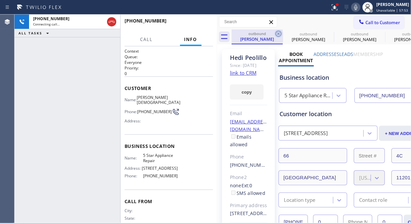
click at [278, 32] on icon at bounding box center [279, 34] width 8 height 8
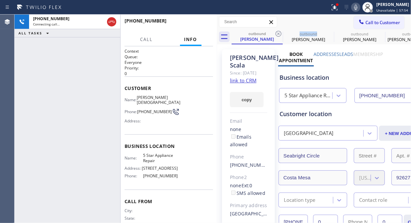
click at [278, 32] on icon at bounding box center [279, 34] width 8 height 8
click at [0, 0] on icon at bounding box center [0, 0] width 0 height 0
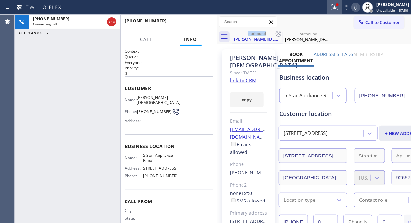
click at [339, 8] on icon at bounding box center [335, 7] width 8 height 8
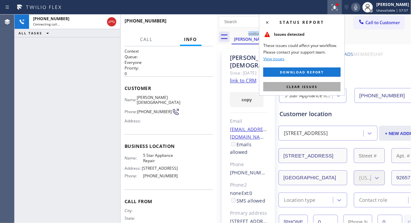
click at [291, 86] on span "Clear issues" at bounding box center [302, 86] width 31 height 5
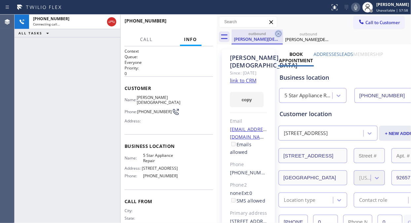
click at [277, 35] on icon at bounding box center [279, 34] width 8 height 8
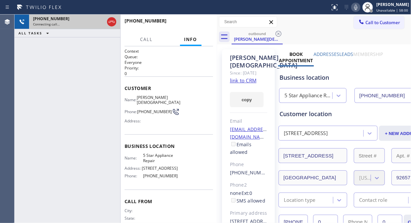
click at [87, 21] on div "[PHONE_NUMBER]" at bounding box center [68, 19] width 71 height 6
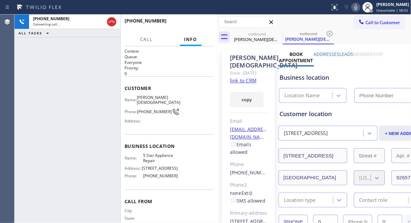
type input "[PHONE_NUMBER]"
click at [280, 34] on icon at bounding box center [279, 34] width 8 height 8
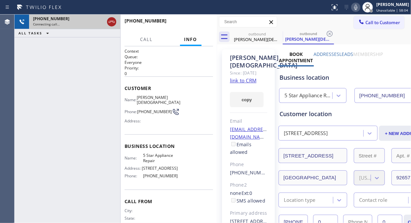
click at [111, 23] on icon at bounding box center [112, 22] width 8 height 8
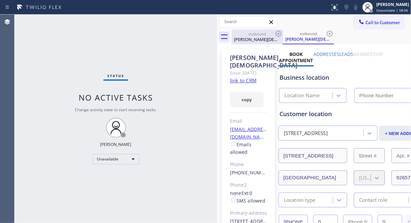
type input "[PHONE_NUMBER]"
click at [0, 0] on icon at bounding box center [0, 0] width 0 height 0
click at [283, 33] on div "outbound [PERSON_NAME]" at bounding box center [308, 36] width 51 height 15
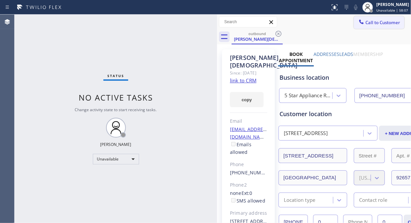
click at [380, 21] on span "Call to Customer" at bounding box center [382, 22] width 35 height 6
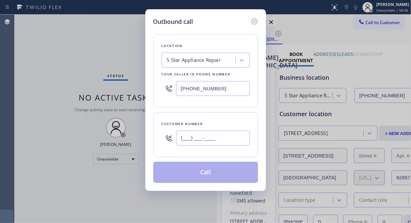
click at [237, 140] on input "(___) ___-____" at bounding box center [213, 138] width 74 height 15
paste input "310) 541-1533"
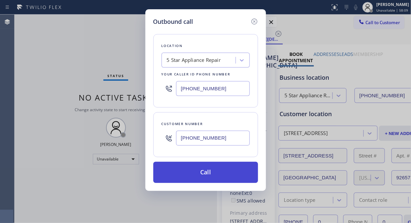
type input "[PHONE_NUMBER]"
click at [234, 170] on button "Call" at bounding box center [205, 172] width 105 height 21
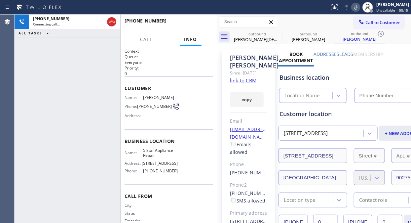
type input "[PHONE_NUMBER]"
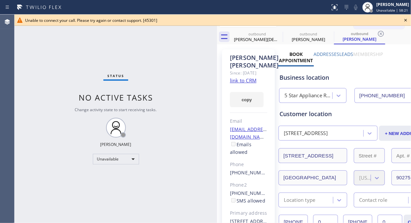
click at [404, 19] on icon at bounding box center [406, 20] width 8 height 8
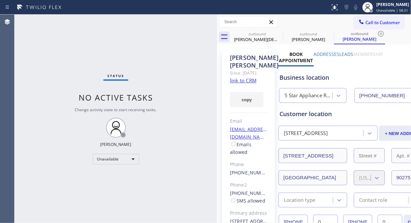
drag, startPoint x: 388, startPoint y: 22, endPoint x: 355, endPoint y: 41, distance: 38.2
click at [386, 25] on span "Call to Customer" at bounding box center [382, 22] width 35 height 6
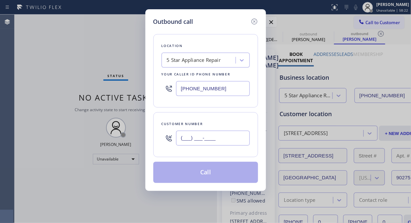
click at [180, 139] on input "(___) ___-____" at bounding box center [213, 138] width 74 height 15
paste input "714) 477-3665"
type input "[PHONE_NUMBER]"
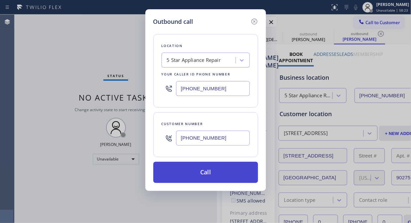
click at [204, 173] on button "Call" at bounding box center [205, 172] width 105 height 21
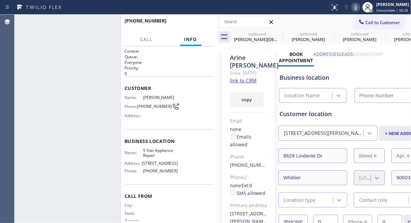
type input "[PHONE_NUMBER]"
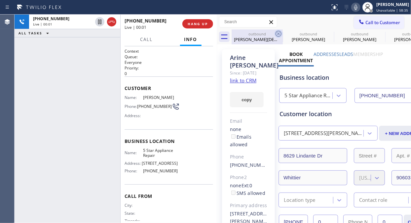
click at [278, 34] on icon at bounding box center [279, 34] width 8 height 8
click at [0, 0] on icon at bounding box center [0, 0] width 0 height 0
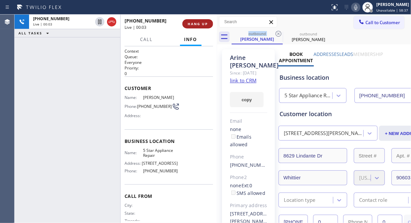
click at [193, 22] on span "HANG UP" at bounding box center [198, 23] width 20 height 5
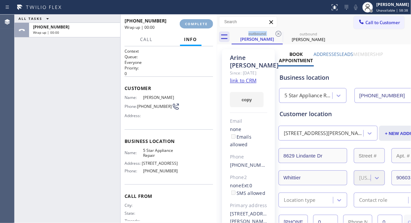
click at [193, 22] on span "COMPLETE" at bounding box center [196, 23] width 23 height 5
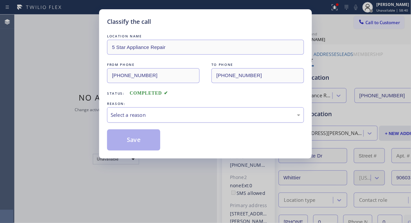
click at [176, 118] on div "Select a reason" at bounding box center [206, 115] width 190 height 8
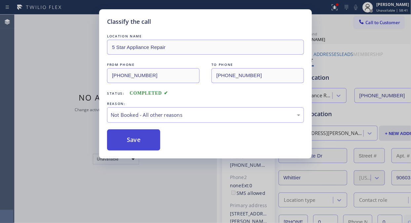
click at [128, 137] on button "Save" at bounding box center [133, 139] width 53 height 21
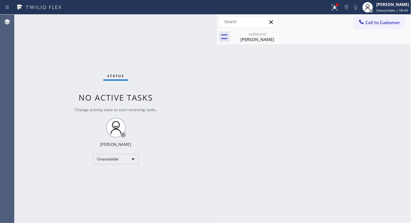
click at [370, 23] on span "Call to Customer" at bounding box center [382, 22] width 35 height 6
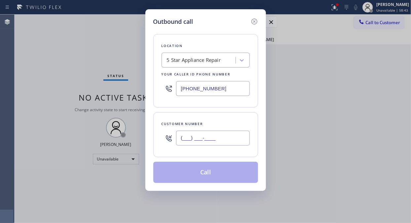
drag, startPoint x: 230, startPoint y: 132, endPoint x: 222, endPoint y: 141, distance: 12.7
click at [225, 139] on input "(___) ___-____" at bounding box center [213, 138] width 74 height 15
paste input "text"
click at [180, 139] on input "(___) ___-____" at bounding box center [213, 138] width 74 height 15
paste input "310) 266-0651"
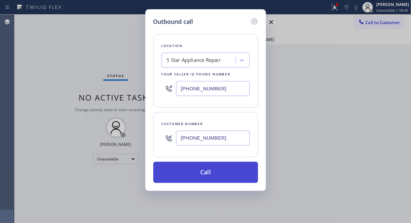
type input "[PHONE_NUMBER]"
click at [216, 173] on button "Call" at bounding box center [205, 172] width 105 height 21
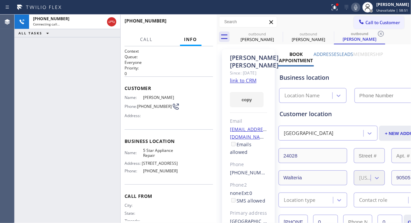
type input "[PHONE_NUMBER]"
click at [188, 22] on span "HANG UP" at bounding box center [198, 23] width 20 height 5
drag, startPoint x: 188, startPoint y: 23, endPoint x: 191, endPoint y: 28, distance: 5.3
click at [189, 24] on span "HANG UP" at bounding box center [198, 23] width 20 height 5
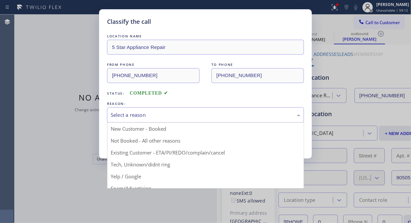
drag, startPoint x: 203, startPoint y: 112, endPoint x: 202, endPoint y: 121, distance: 9.0
click at [203, 113] on div "Select a reason" at bounding box center [206, 115] width 190 height 8
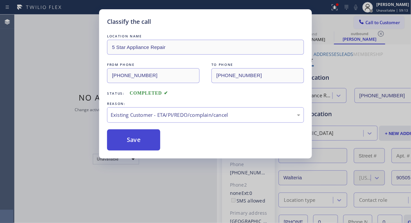
click at [139, 143] on button "Save" at bounding box center [133, 139] width 53 height 21
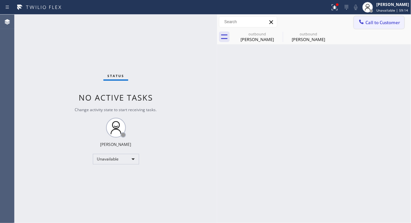
click at [374, 24] on span "Call to Customer" at bounding box center [382, 22] width 35 height 6
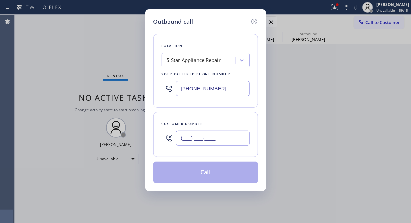
click at [199, 139] on input "(___) ___-____" at bounding box center [213, 138] width 74 height 15
paste input "714) 393-2852"
type input "[PHONE_NUMBER]"
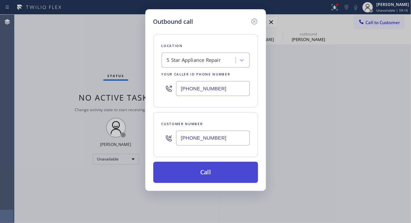
click at [209, 172] on button "Call" at bounding box center [205, 172] width 105 height 21
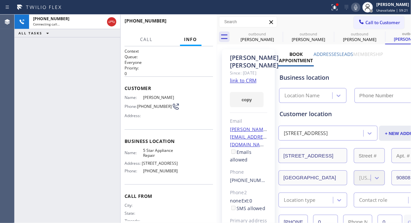
type input "[PHONE_NUMBER]"
click at [336, 11] on button at bounding box center [334, 7] width 15 height 15
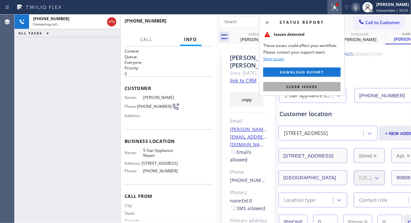
click at [299, 87] on span "Clear issues" at bounding box center [302, 86] width 31 height 5
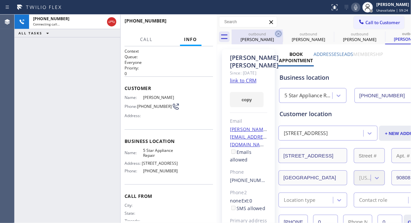
click at [282, 31] on icon at bounding box center [279, 34] width 8 height 8
click at [327, 34] on icon at bounding box center [330, 34] width 6 height 6
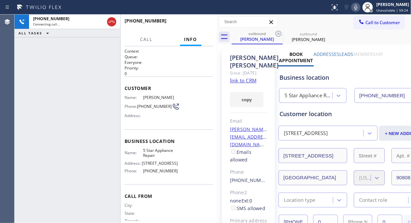
click at [278, 34] on icon at bounding box center [279, 34] width 6 height 6
click at [0, 0] on icon at bounding box center [0, 0] width 0 height 0
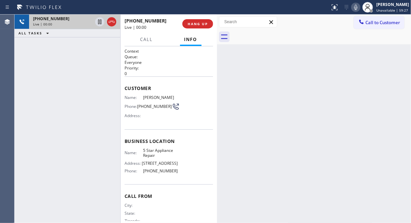
click at [76, 20] on div "[PHONE_NUMBER]" at bounding box center [62, 19] width 59 height 6
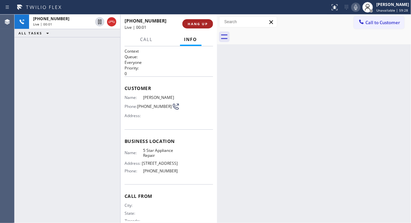
click at [193, 22] on span "HANG UP" at bounding box center [198, 23] width 20 height 5
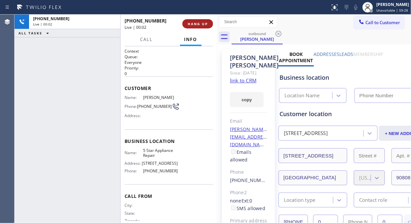
click at [193, 22] on span "HANG UP" at bounding box center [198, 23] width 20 height 5
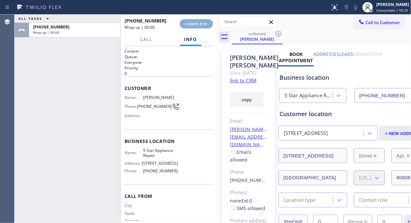
type input "[PHONE_NUMBER]"
click at [193, 22] on span "COMPLETE" at bounding box center [196, 23] width 23 height 5
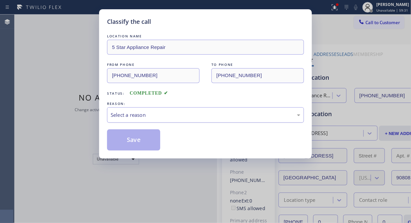
drag, startPoint x: 183, startPoint y: 113, endPoint x: 183, endPoint y: 119, distance: 5.6
click at [183, 114] on div "Select a reason" at bounding box center [206, 115] width 190 height 8
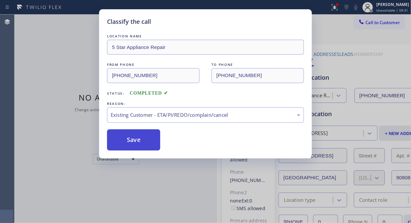
click at [142, 142] on button "Save" at bounding box center [133, 139] width 53 height 21
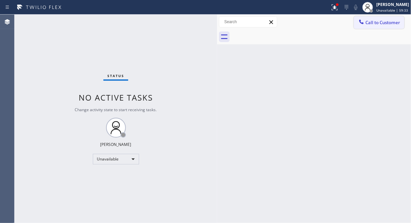
click at [375, 20] on span "Call to Customer" at bounding box center [382, 22] width 35 height 6
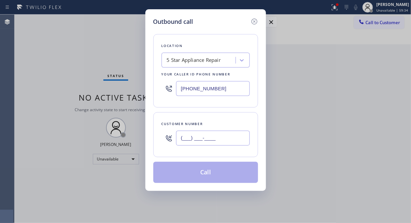
click at [204, 139] on input "(___) ___-____" at bounding box center [213, 138] width 74 height 15
paste input "206) 297-0341"
type input "[PHONE_NUMBER]"
click at [208, 170] on button "Call" at bounding box center [205, 172] width 105 height 21
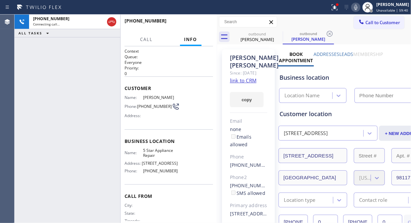
type input "[PHONE_NUMBER]"
click at [194, 21] on button "HANG UP" at bounding box center [197, 23] width 31 height 9
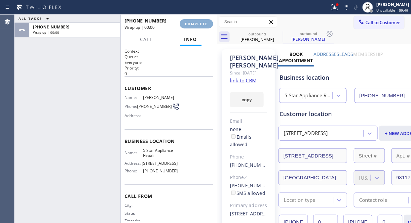
click at [194, 21] on button "COMPLETE" at bounding box center [196, 23] width 33 height 9
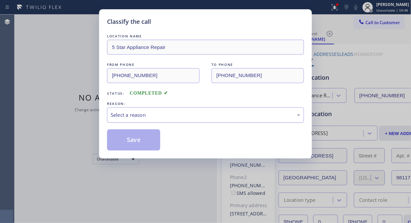
click at [201, 114] on div "Select a reason" at bounding box center [206, 115] width 190 height 8
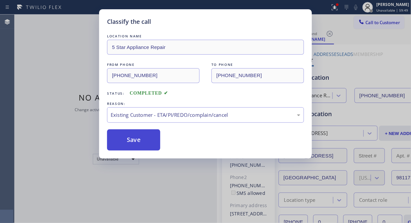
drag, startPoint x: 142, startPoint y: 144, endPoint x: 148, endPoint y: 146, distance: 6.0
click at [144, 145] on button "Save" at bounding box center [133, 139] width 53 height 21
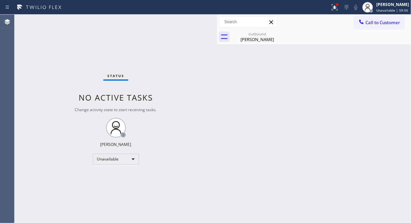
click at [374, 23] on span "Call to Customer" at bounding box center [382, 22] width 35 height 6
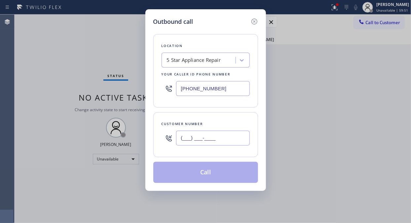
click at [246, 140] on input "(___) ___-____" at bounding box center [213, 138] width 74 height 15
paste input "909) 993-3878"
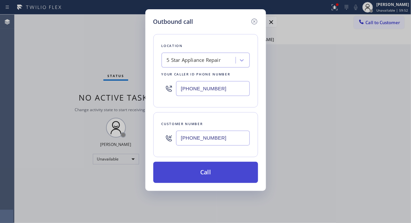
type input "[PHONE_NUMBER]"
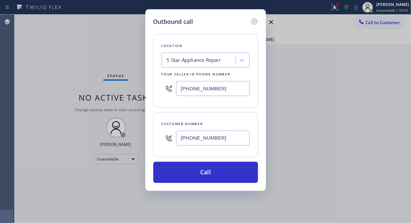
drag, startPoint x: 245, startPoint y: 176, endPoint x: 290, endPoint y: 8, distance: 173.6
click at [246, 174] on button "Call" at bounding box center [205, 172] width 105 height 21
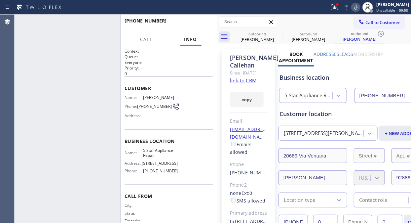
type input "[PHONE_NUMBER]"
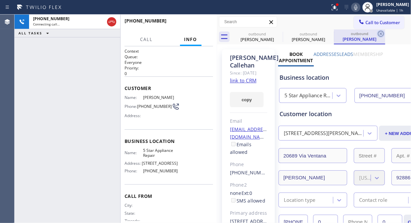
drag, startPoint x: 282, startPoint y: 32, endPoint x: 279, endPoint y: 35, distance: 4.2
click at [0, 0] on icon at bounding box center [0, 0] width 0 height 0
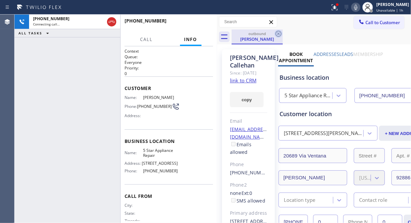
click at [279, 35] on icon at bounding box center [279, 34] width 8 height 8
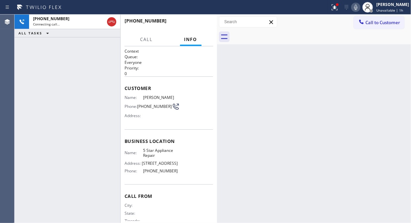
drag, startPoint x: 77, startPoint y: 23, endPoint x: 322, endPoint y: 10, distance: 245.6
click at [83, 23] on div "Connecting call…" at bounding box center [68, 24] width 71 height 5
click at [342, 6] on div at bounding box center [334, 7] width 15 height 8
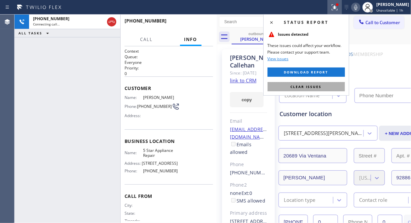
click at [313, 89] on span "Clear issues" at bounding box center [306, 86] width 31 height 5
type input "[PHONE_NUMBER]"
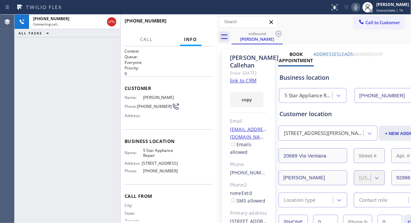
click at [50, 88] on div "[PHONE_NUMBER] Connecting call… ALL TASKS ALL TASKS ACTIVE TASKS TASKS IN WRAP …" at bounding box center [68, 119] width 106 height 208
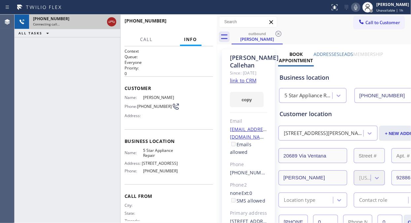
click at [113, 21] on icon at bounding box center [112, 22] width 8 height 8
click at [375, 22] on span "Call to Customer" at bounding box center [382, 22] width 35 height 6
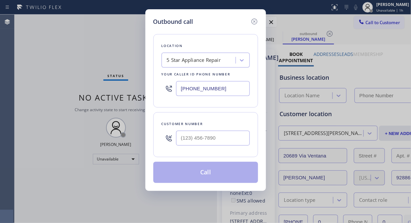
click at [186, 143] on div at bounding box center [213, 137] width 74 height 21
type input "[PHONE_NUMBER]"
click at [183, 138] on input "(___) ___-____" at bounding box center [213, 138] width 74 height 15
paste input "239) 314-4888"
type input "[PHONE_NUMBER]"
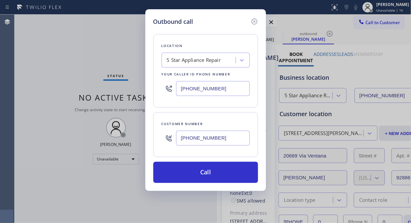
drag, startPoint x: 210, startPoint y: 175, endPoint x: 227, endPoint y: 131, distance: 47.0
click at [211, 175] on button "Call" at bounding box center [205, 172] width 105 height 21
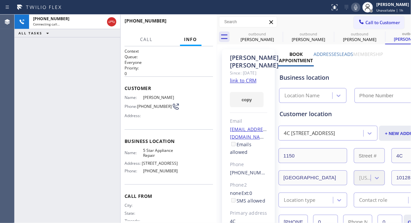
type input "[PHONE_NUMBER]"
click at [192, 22] on span "HANG UP" at bounding box center [198, 23] width 20 height 5
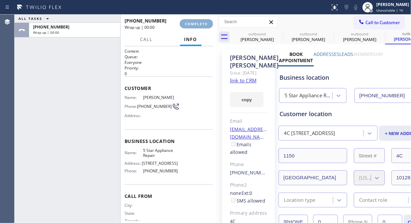
click at [192, 22] on span "COMPLETE" at bounding box center [196, 23] width 23 height 5
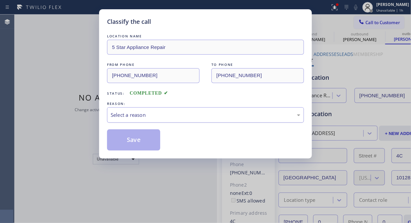
drag, startPoint x: 175, startPoint y: 111, endPoint x: 177, endPoint y: 117, distance: 6.4
click at [176, 113] on div "Select a reason" at bounding box center [206, 115] width 190 height 8
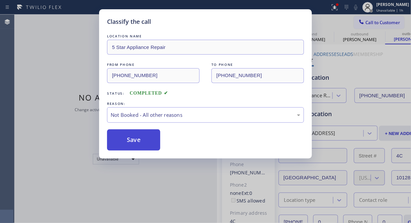
click at [139, 144] on button "Save" at bounding box center [133, 139] width 53 height 21
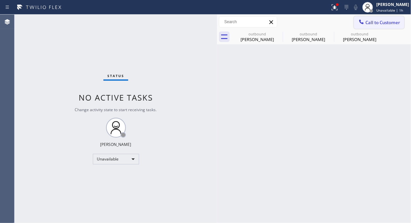
click at [375, 23] on span "Call to Customer" at bounding box center [382, 22] width 35 height 6
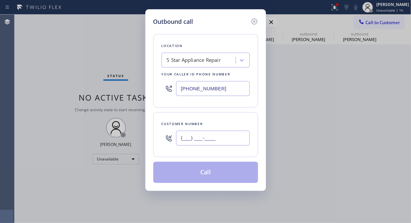
click at [202, 145] on input "(___) ___-____" at bounding box center [213, 138] width 74 height 15
paste input "760) 777-7744"
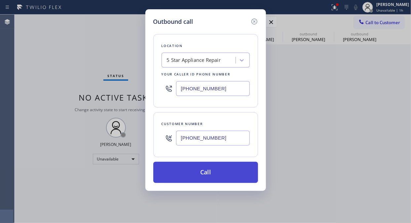
type input "[PHONE_NUMBER]"
click at [209, 173] on button "Call" at bounding box center [205, 172] width 105 height 21
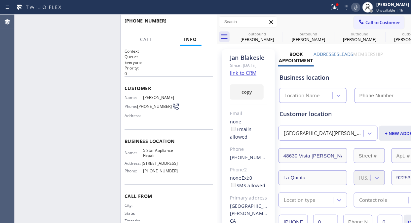
type input "[PHONE_NUMBER]"
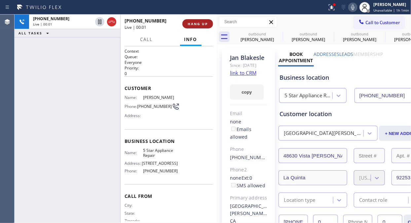
click at [200, 24] on span "HANG UP" at bounding box center [198, 23] width 20 height 5
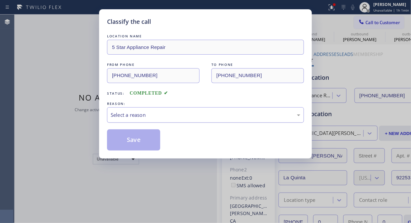
drag, startPoint x: 191, startPoint y: 112, endPoint x: 192, endPoint y: 120, distance: 8.4
click at [191, 112] on div "Select a reason" at bounding box center [206, 115] width 190 height 8
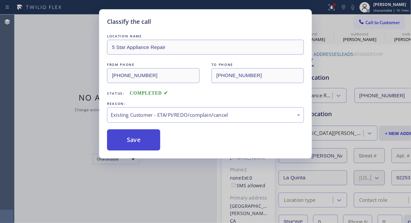
click at [147, 142] on button "Save" at bounding box center [133, 139] width 53 height 21
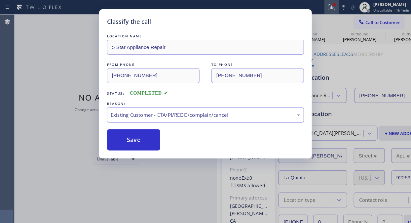
click at [333, 9] on icon at bounding box center [331, 6] width 4 height 5
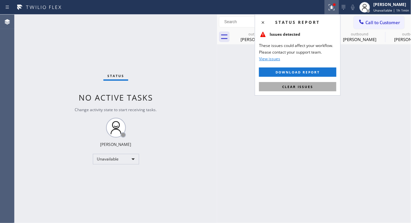
click at [311, 85] on span "Clear issues" at bounding box center [297, 86] width 31 height 5
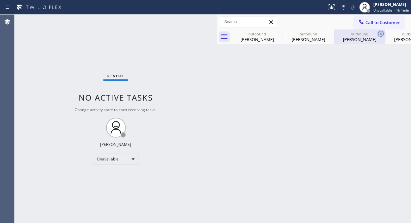
click at [0, 0] on icon at bounding box center [0, 0] width 0 height 0
click at [377, 34] on icon at bounding box center [381, 34] width 8 height 8
click at [0, 0] on icon at bounding box center [0, 0] width 0 height 0
click at [278, 34] on div "outbound [PERSON_NAME] outbound [PERSON_NAME] outbound [PERSON_NAME] outbound […" at bounding box center [321, 36] width 179 height 15
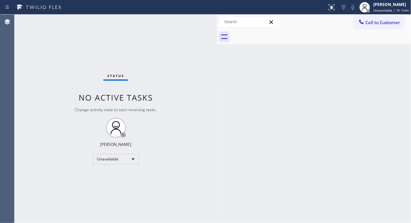
click at [278, 34] on div at bounding box center [321, 36] width 179 height 15
drag, startPoint x: 249, startPoint y: 146, endPoint x: 263, endPoint y: 163, distance: 21.9
click at [249, 146] on div "Back to Dashboard Change Sender ID Customers Technicians Select a contact Outbo…" at bounding box center [314, 119] width 194 height 208
drag, startPoint x: 61, startPoint y: 52, endPoint x: 72, endPoint y: 39, distance: 16.7
click at [61, 51] on div "Status No active tasks Change activity state to start receiving tasks. [PERSON_…" at bounding box center [116, 119] width 203 height 208
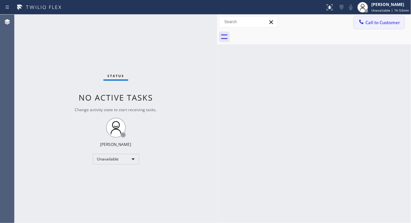
click at [359, 23] on icon at bounding box center [361, 22] width 7 height 7
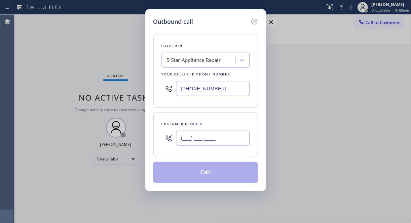
click at [177, 141] on input "(___) ___-____" at bounding box center [213, 138] width 74 height 15
paste input "917) 754-1080"
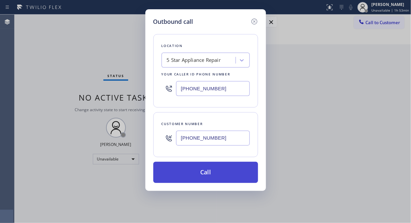
type input "[PHONE_NUMBER]"
click at [220, 176] on button "Call" at bounding box center [205, 172] width 105 height 21
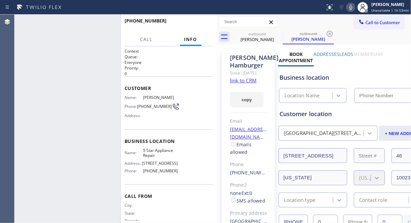
type input "[PHONE_NUMBER]"
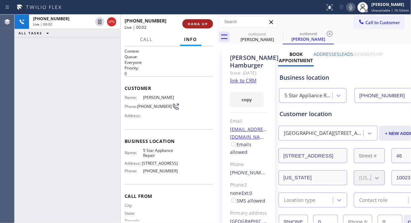
click at [202, 22] on span "HANG UP" at bounding box center [198, 23] width 20 height 5
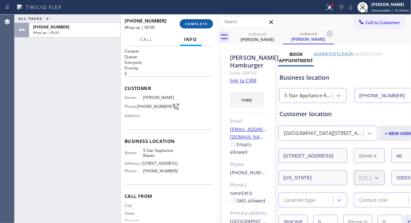
click at [201, 23] on span "COMPLETE" at bounding box center [196, 23] width 23 height 5
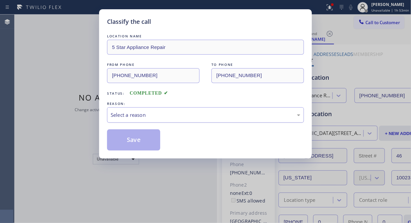
drag, startPoint x: 211, startPoint y: 114, endPoint x: 209, endPoint y: 120, distance: 6.3
click at [211, 115] on div "Select a reason" at bounding box center [206, 115] width 190 height 8
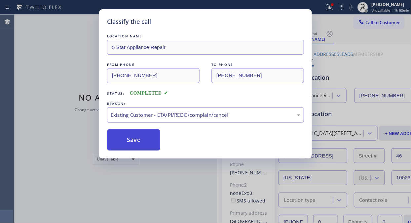
click at [144, 143] on button "Save" at bounding box center [133, 139] width 53 height 21
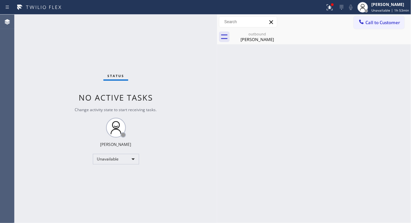
click at [369, 21] on span "Call to Customer" at bounding box center [382, 22] width 35 height 6
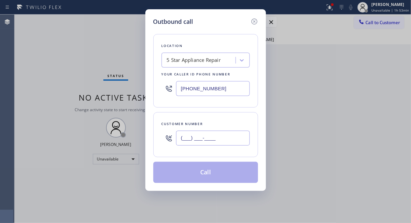
click at [212, 141] on input "(___) ___-____" at bounding box center [213, 138] width 74 height 15
paste input "818) 241-0005"
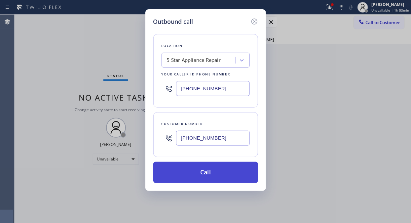
type input "[PHONE_NUMBER]"
click at [223, 171] on button "Call" at bounding box center [205, 172] width 105 height 21
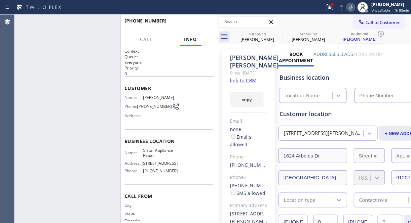
type input "[PHONE_NUMBER]"
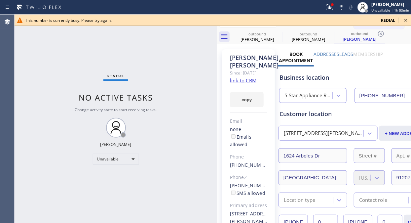
click at [407, 18] on icon at bounding box center [406, 20] width 8 height 8
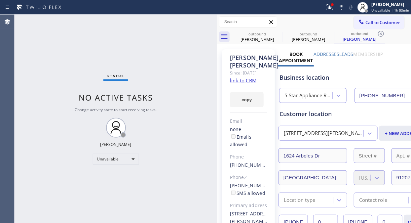
drag, startPoint x: 379, startPoint y: 20, endPoint x: 330, endPoint y: 44, distance: 53.5
click at [378, 21] on span "Call to Customer" at bounding box center [382, 22] width 35 height 6
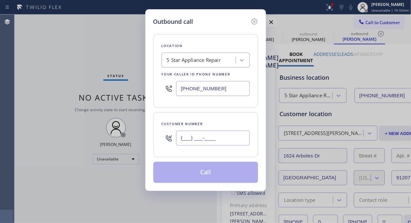
click at [220, 142] on input "(___) ___-____" at bounding box center [213, 138] width 74 height 15
paste input "917) 754-7166"
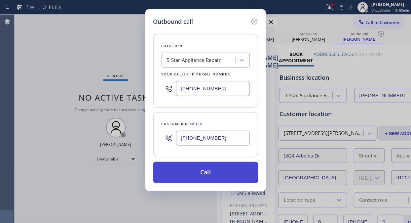
type input "[PHONE_NUMBER]"
click at [209, 177] on button "Call" at bounding box center [205, 172] width 105 height 21
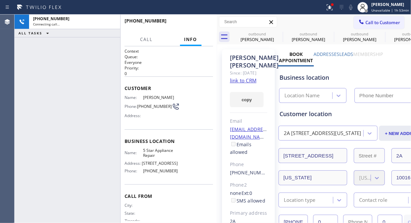
type input "[PHONE_NUMBER]"
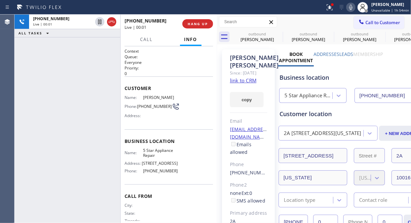
drag, startPoint x: 199, startPoint y: 25, endPoint x: 246, endPoint y: 4, distance: 51.8
click at [201, 25] on span "HANG UP" at bounding box center [198, 23] width 20 height 5
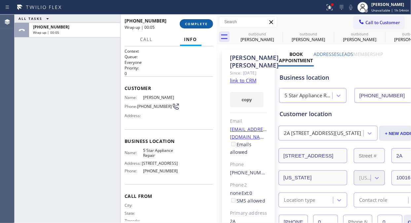
click at [193, 27] on button "COMPLETE" at bounding box center [196, 23] width 33 height 9
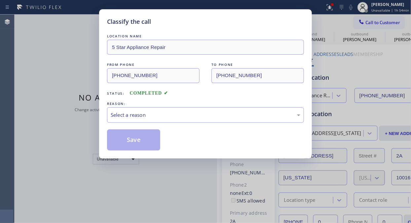
click at [193, 27] on div "LOCATION NAME 5 Star Appliance Repair FROM PHONE [PHONE_NUMBER] TO PHONE [PHONE…" at bounding box center [205, 88] width 197 height 124
click at [194, 116] on div "Select a reason" at bounding box center [206, 115] width 190 height 8
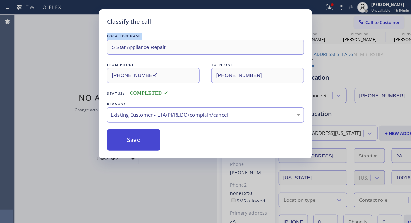
click at [143, 140] on button "Save" at bounding box center [133, 139] width 53 height 21
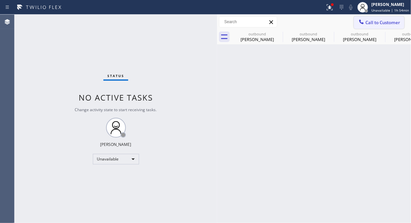
click at [371, 21] on span "Call to Customer" at bounding box center [382, 22] width 35 height 6
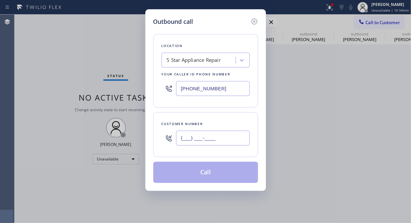
click at [211, 139] on input "(___) ___-____" at bounding box center [213, 138] width 74 height 15
paste input "818) 952-8109"
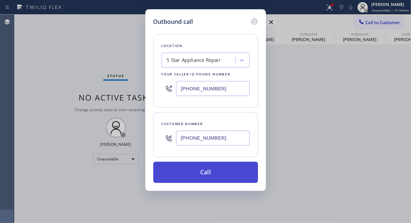
type input "[PHONE_NUMBER]"
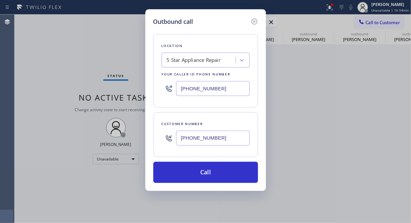
drag, startPoint x: 215, startPoint y: 177, endPoint x: 225, endPoint y: 153, distance: 26.3
click at [216, 176] on button "Call" at bounding box center [205, 172] width 105 height 21
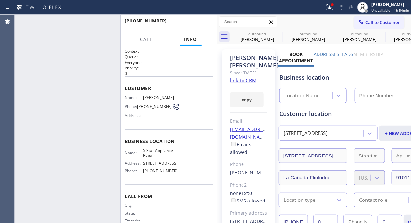
type input "[PHONE_NUMBER]"
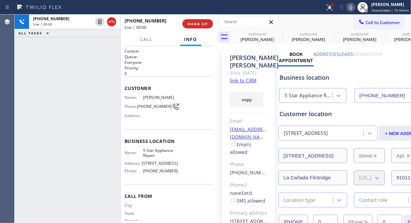
drag, startPoint x: 61, startPoint y: 73, endPoint x: 234, endPoint y: 16, distance: 181.6
click at [64, 73] on div "[PHONE_NUMBER] Live | 00:00 ALL TASKS ALL TASKS ACTIVE TASKS TASKS IN WRAP UP" at bounding box center [68, 119] width 106 height 208
click at [354, 6] on icon at bounding box center [351, 7] width 8 height 8
click at [191, 23] on button "HANG UP" at bounding box center [197, 23] width 31 height 9
click at [192, 24] on span "HANG UP" at bounding box center [198, 23] width 20 height 5
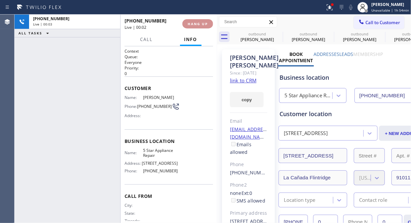
click at [193, 24] on span "HANG UP" at bounding box center [198, 23] width 20 height 5
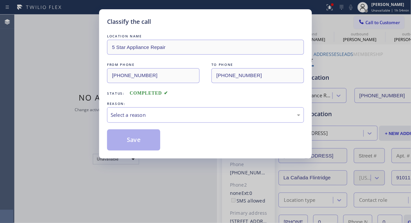
click at [197, 25] on div "Classify the call" at bounding box center [205, 21] width 197 height 9
drag, startPoint x: 203, startPoint y: 113, endPoint x: 201, endPoint y: 117, distance: 5.3
click at [203, 113] on div "Select a reason" at bounding box center [206, 115] width 190 height 8
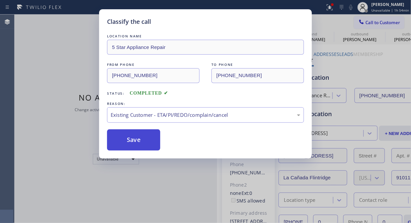
drag, startPoint x: 142, startPoint y: 140, endPoint x: 149, endPoint y: 146, distance: 8.9
click at [143, 140] on button "Save" at bounding box center [133, 139] width 53 height 21
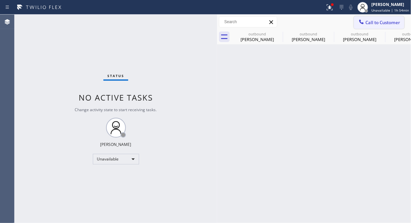
click at [377, 23] on span "Call to Customer" at bounding box center [382, 22] width 35 height 6
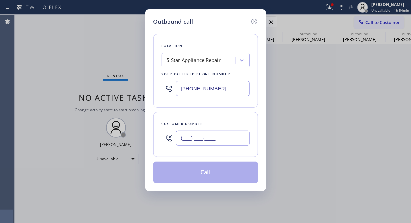
click at [221, 139] on input "(___) ___-____" at bounding box center [213, 138] width 74 height 15
paste input "619) 549-1302"
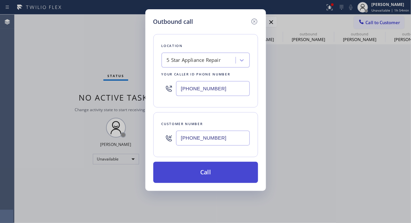
type input "[PHONE_NUMBER]"
click at [229, 171] on button "Call" at bounding box center [205, 172] width 105 height 21
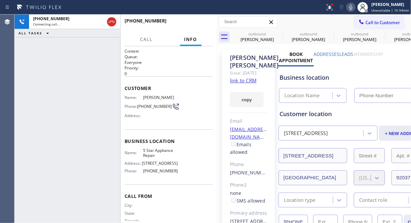
type input "[PHONE_NUMBER]"
click at [202, 23] on span "HANG UP" at bounding box center [198, 23] width 20 height 5
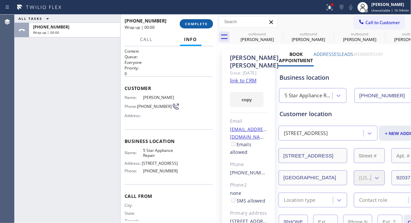
click at [203, 23] on span "COMPLETE" at bounding box center [196, 23] width 23 height 5
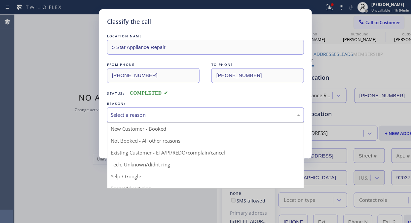
click at [189, 118] on div "Select a reason" at bounding box center [206, 115] width 190 height 8
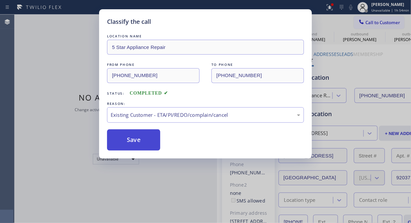
click at [140, 147] on button "Save" at bounding box center [133, 139] width 53 height 21
click at [374, 25] on button "Call to Customer" at bounding box center [379, 22] width 51 height 13
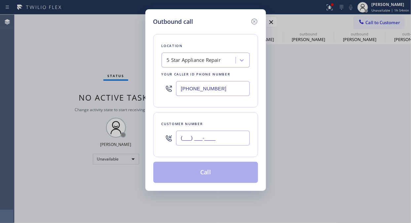
click at [209, 144] on input "(___) ___-____" at bounding box center [213, 138] width 74 height 15
paste input "408) 930-6479"
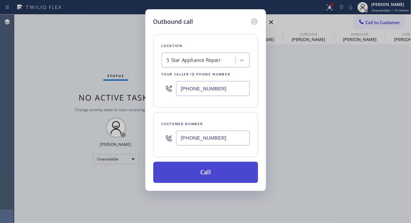
type input "[PHONE_NUMBER]"
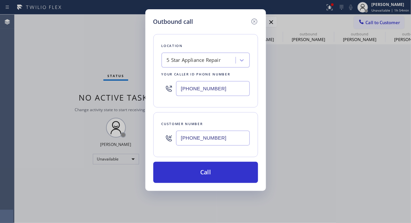
drag, startPoint x: 207, startPoint y: 172, endPoint x: 293, endPoint y: 22, distance: 172.6
click at [207, 172] on button "Call" at bounding box center [205, 172] width 105 height 21
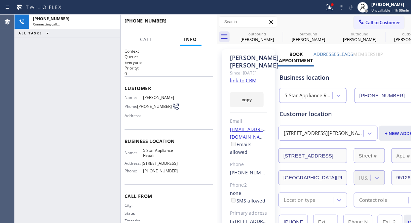
type input "[PHONE_NUMBER]"
click at [331, 7] on icon at bounding box center [329, 6] width 4 height 5
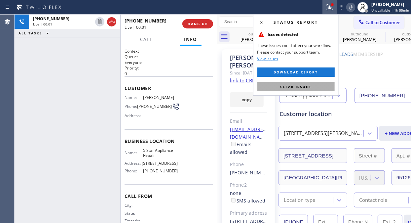
click at [312, 87] on button "Clear issues" at bounding box center [295, 86] width 77 height 9
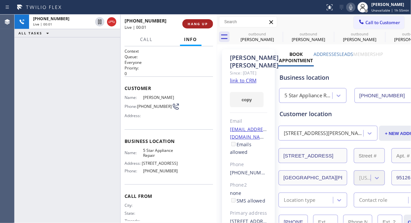
click at [201, 25] on span "HANG UP" at bounding box center [198, 23] width 20 height 5
click at [201, 25] on span "COMPLETE" at bounding box center [196, 23] width 23 height 5
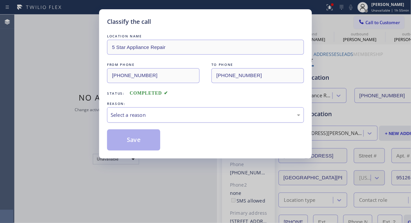
drag, startPoint x: 210, startPoint y: 110, endPoint x: 209, endPoint y: 120, distance: 10.0
click at [210, 110] on div "Select a reason" at bounding box center [205, 115] width 197 height 16
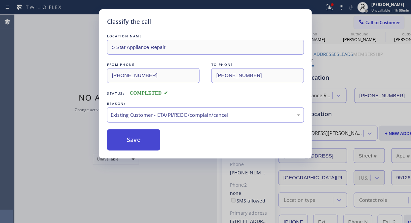
click at [157, 149] on button "Save" at bounding box center [133, 139] width 53 height 21
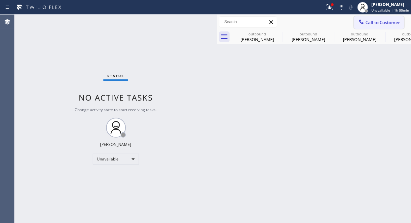
click at [381, 22] on span "Call to Customer" at bounding box center [382, 22] width 35 height 6
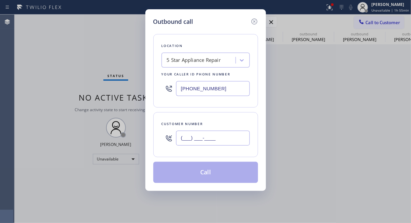
click at [194, 137] on input "(___) ___-____" at bounding box center [213, 138] width 74 height 15
paste input "617) 548-9917"
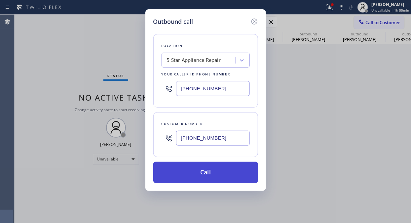
type input "[PHONE_NUMBER]"
click at [223, 176] on button "Call" at bounding box center [205, 172] width 105 height 21
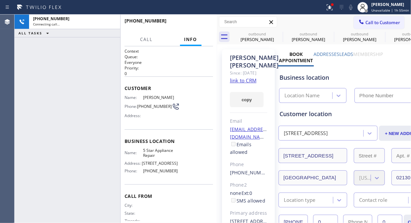
type input "[PHONE_NUMBER]"
click at [331, 4] on icon at bounding box center [330, 7] width 8 height 8
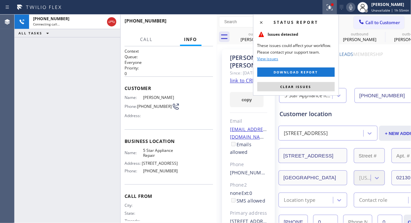
drag, startPoint x: 331, startPoint y: 86, endPoint x: 271, endPoint y: 28, distance: 83.4
click at [330, 86] on button "Clear issues" at bounding box center [295, 86] width 77 height 9
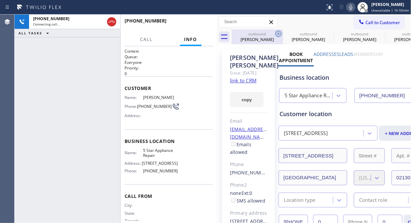
click at [277, 32] on icon at bounding box center [279, 34] width 6 height 6
click at [0, 0] on icon at bounding box center [0, 0] width 0 height 0
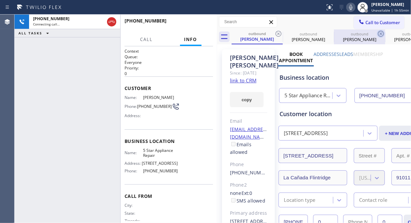
click at [279, 34] on icon at bounding box center [279, 34] width 8 height 8
click at [0, 0] on icon at bounding box center [0, 0] width 0 height 0
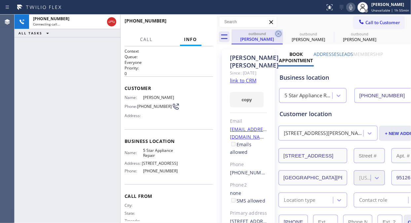
click at [279, 33] on icon at bounding box center [279, 34] width 6 height 6
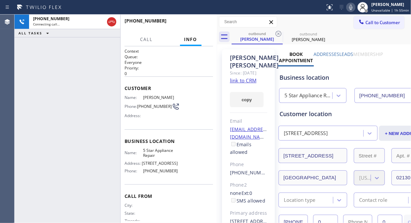
click at [279, 33] on icon at bounding box center [279, 34] width 6 height 6
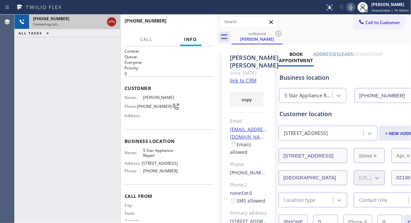
click at [110, 20] on icon at bounding box center [112, 22] width 8 height 8
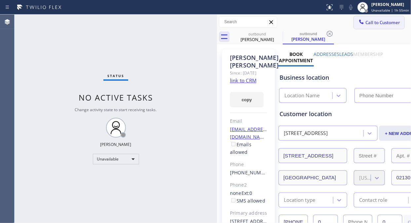
type input "[PHONE_NUMBER]"
click at [378, 22] on span "Call to Customer" at bounding box center [382, 22] width 35 height 6
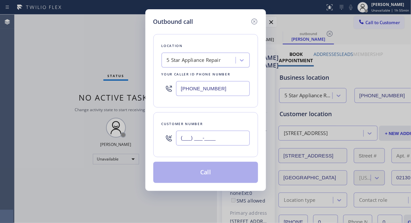
click at [183, 138] on input "(___) ___-____" at bounding box center [213, 138] width 74 height 15
paste input "415) 824-9592"
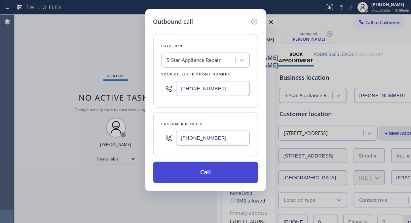
type input "[PHONE_NUMBER]"
click at [212, 172] on button "Call" at bounding box center [205, 172] width 105 height 21
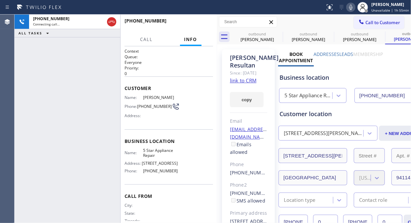
type input "[PHONE_NUMBER]"
click at [276, 33] on icon at bounding box center [279, 34] width 8 height 8
click at [0, 0] on icon at bounding box center [0, 0] width 0 height 0
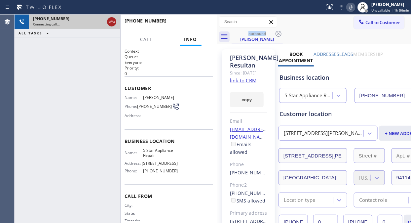
click at [111, 22] on icon at bounding box center [112, 22] width 8 height 8
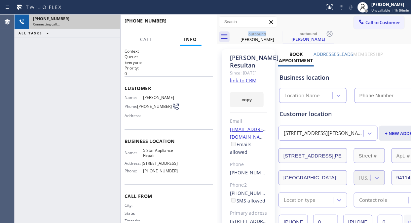
drag, startPoint x: 373, startPoint y: 24, endPoint x: 359, endPoint y: 39, distance: 19.9
click at [372, 25] on span "Call to Customer" at bounding box center [382, 22] width 35 height 6
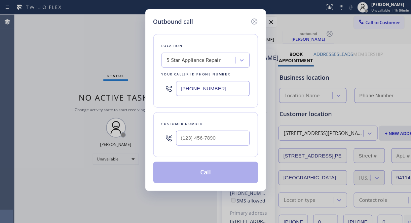
type input "[PHONE_NUMBER]"
click at [198, 140] on input "(___) ___-____" at bounding box center [213, 138] width 74 height 15
paste input "703) 967-3393"
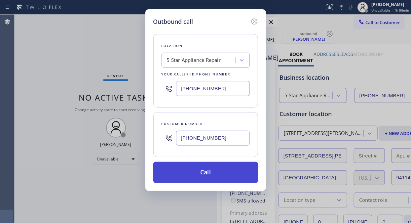
type input "[PHONE_NUMBER]"
click at [230, 177] on button "Call" at bounding box center [205, 172] width 105 height 21
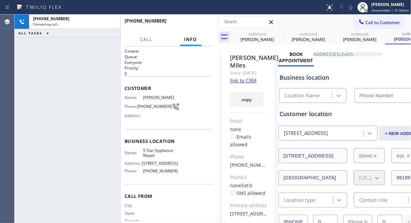
type input "[PHONE_NUMBER]"
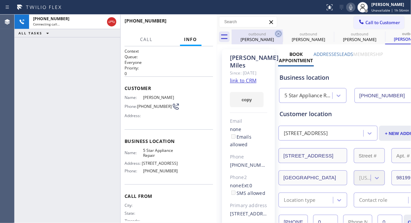
click at [277, 35] on icon at bounding box center [279, 34] width 8 height 8
click at [0, 0] on icon at bounding box center [0, 0] width 0 height 0
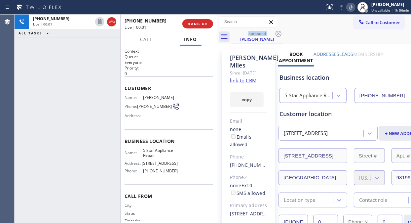
drag, startPoint x: 48, startPoint y: 57, endPoint x: 63, endPoint y: 45, distance: 19.3
click at [48, 55] on div "[PHONE_NUMBER] Live | 00:01 ALL TASKS ALL TASKS ACTIVE TASKS TASKS IN WRAP UP" at bounding box center [68, 119] width 106 height 208
click at [193, 28] on button "HANG UP" at bounding box center [197, 23] width 31 height 9
click at [195, 27] on button "HANG UP" at bounding box center [197, 23] width 31 height 9
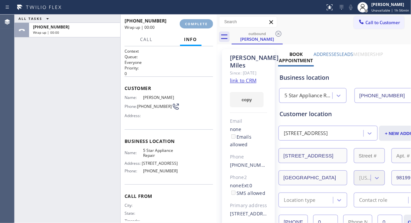
click at [196, 25] on span "COMPLETE" at bounding box center [196, 23] width 23 height 5
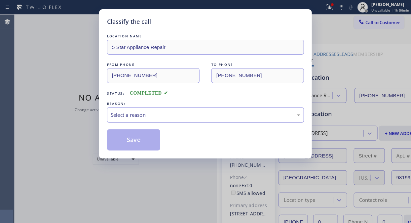
drag, startPoint x: 188, startPoint y: 112, endPoint x: 189, endPoint y: 117, distance: 5.2
click at [188, 112] on div "Select a reason" at bounding box center [206, 115] width 190 height 8
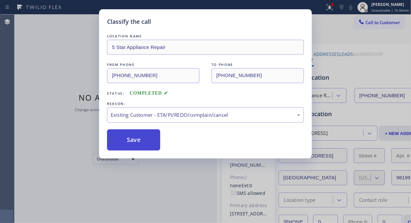
click at [143, 144] on button "Save" at bounding box center [133, 139] width 53 height 21
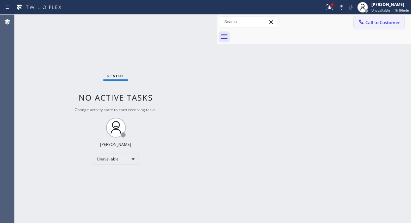
click at [382, 22] on span "Call to Customer" at bounding box center [382, 22] width 35 height 6
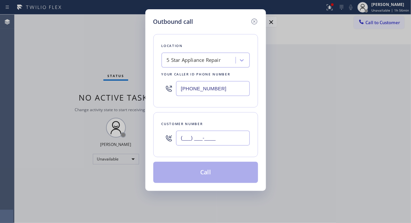
click at [219, 144] on input "(___) ___-____" at bounding box center [213, 138] width 74 height 15
paste input "818) 912-1048"
type input "[PHONE_NUMBER]"
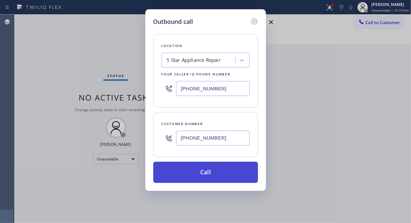
click at [217, 176] on button "Call" at bounding box center [205, 172] width 105 height 21
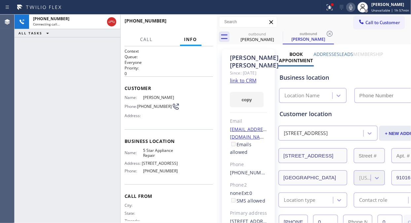
type input "[PHONE_NUMBER]"
click at [352, 7] on icon at bounding box center [351, 7] width 8 height 8
click at [333, 9] on icon at bounding box center [330, 7] width 8 height 8
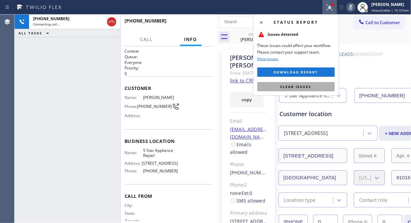
click at [313, 84] on button "Clear issues" at bounding box center [295, 86] width 77 height 9
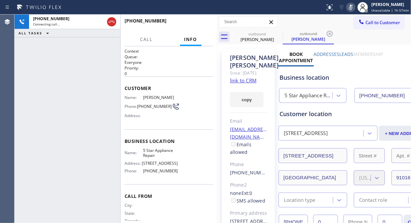
click at [353, 8] on icon at bounding box center [351, 7] width 8 height 8
click at [280, 32] on icon at bounding box center [279, 34] width 6 height 6
click at [279, 32] on icon at bounding box center [279, 34] width 8 height 8
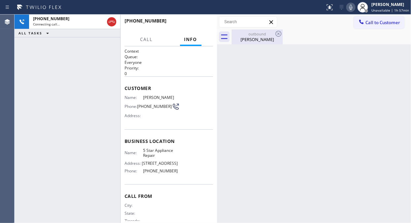
click at [258, 38] on div "[PERSON_NAME]" at bounding box center [257, 39] width 50 height 6
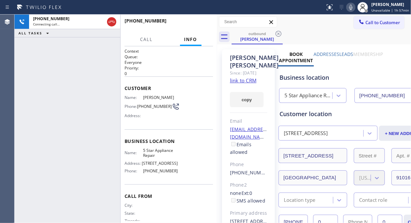
click at [49, 82] on div "[PHONE_NUMBER] Connecting call… ALL TASKS ALL TASKS ACTIVE TASKS TASKS IN WRAP …" at bounding box center [68, 119] width 106 height 208
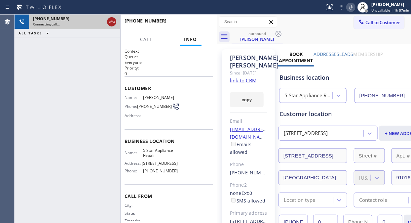
click at [113, 21] on icon at bounding box center [112, 22] width 6 height 2
click at [359, 19] on icon at bounding box center [361, 22] width 7 height 7
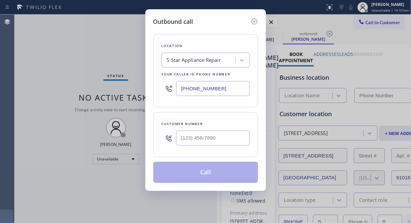
type input "[PHONE_NUMBER]"
click at [193, 138] on input "text" at bounding box center [213, 138] width 74 height 15
paste input "626) 644-5219"
type input "[PHONE_NUMBER]"
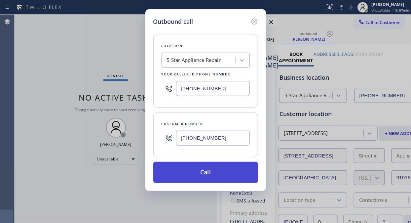
click at [195, 174] on button "Call" at bounding box center [205, 172] width 105 height 21
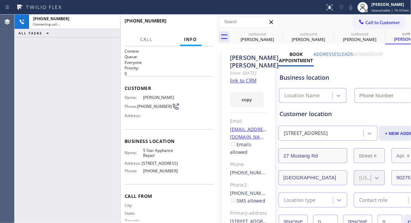
type input "[PHONE_NUMBER]"
click at [209, 22] on button "HANG UP" at bounding box center [197, 23] width 31 height 9
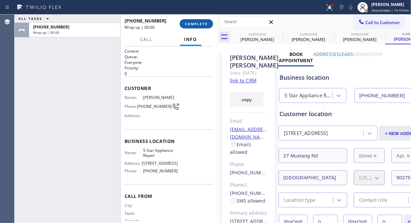
click at [201, 23] on span "COMPLETE" at bounding box center [196, 23] width 23 height 5
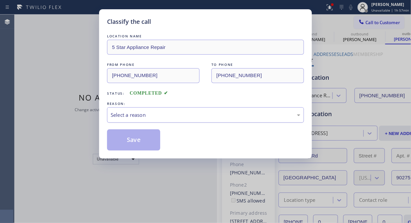
click at [206, 116] on div "Select a reason" at bounding box center [206, 115] width 190 height 8
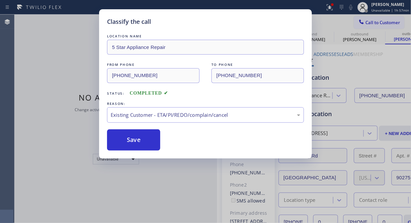
drag, startPoint x: 150, startPoint y: 140, endPoint x: 267, endPoint y: 6, distance: 178.2
click at [149, 140] on button "Save" at bounding box center [133, 139] width 53 height 21
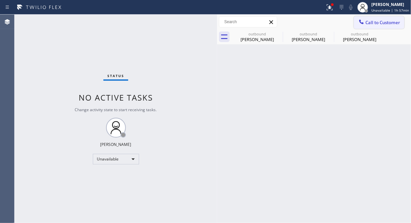
click at [376, 20] on span "Call to Customer" at bounding box center [382, 22] width 35 height 6
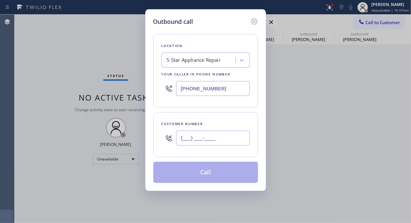
click at [194, 135] on input "(___) ___-____" at bounding box center [213, 138] width 74 height 15
paste input "301) 802-4056"
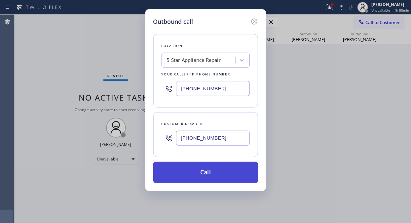
type input "[PHONE_NUMBER]"
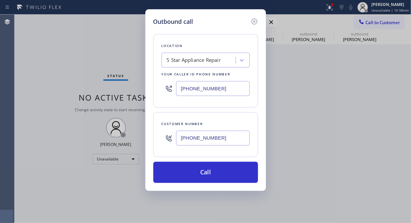
drag, startPoint x: 208, startPoint y: 174, endPoint x: 265, endPoint y: 63, distance: 125.2
click at [209, 175] on button "Call" at bounding box center [205, 172] width 105 height 21
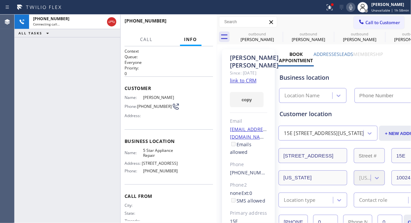
type input "[PHONE_NUMBER]"
click at [111, 22] on icon at bounding box center [112, 22] width 8 height 8
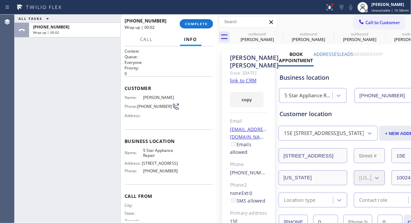
type input "[PHONE_NUMBER]"
click at [194, 23] on span "COMPLETE" at bounding box center [196, 23] width 23 height 5
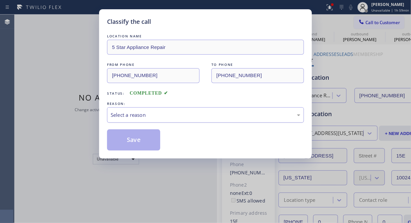
click at [198, 116] on div "Select a reason" at bounding box center [206, 115] width 190 height 8
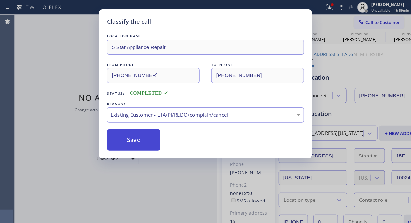
click at [123, 137] on button "Save" at bounding box center [133, 139] width 53 height 21
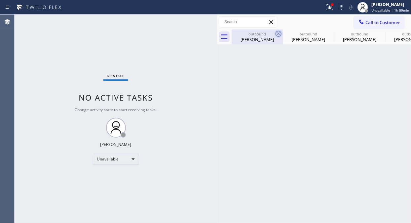
click at [281, 34] on icon at bounding box center [279, 34] width 6 height 6
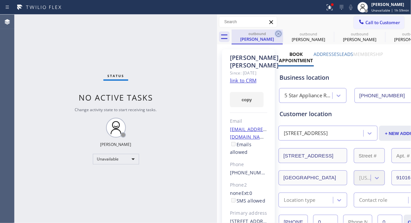
click at [280, 34] on icon at bounding box center [279, 34] width 8 height 8
click at [326, 34] on icon at bounding box center [330, 34] width 8 height 8
click at [0, 0] on icon at bounding box center [0, 0] width 0 height 0
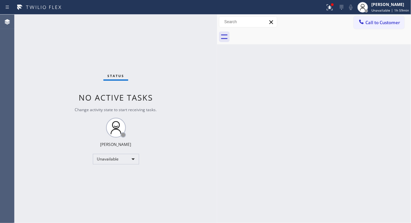
click at [280, 34] on div at bounding box center [321, 36] width 179 height 15
click at [334, 7] on icon at bounding box center [330, 7] width 8 height 8
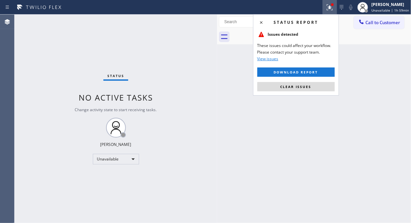
drag, startPoint x: 303, startPoint y: 84, endPoint x: 302, endPoint y: 173, distance: 89.2
click at [303, 86] on span "Clear issues" at bounding box center [296, 86] width 31 height 5
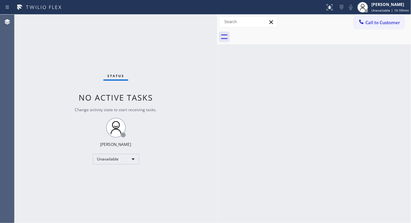
click at [58, 85] on div "Status No active tasks Change activity state to start receiving tasks. [PERSON_…" at bounding box center [116, 119] width 203 height 208
click at [381, 21] on span "Call to Customer" at bounding box center [382, 22] width 35 height 6
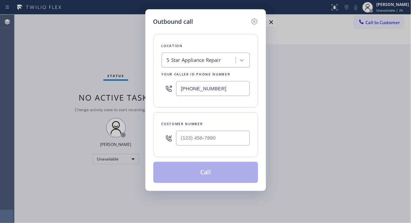
click at [210, 64] on div "5 Star Appliance Repair" at bounding box center [200, 61] width 72 height 12
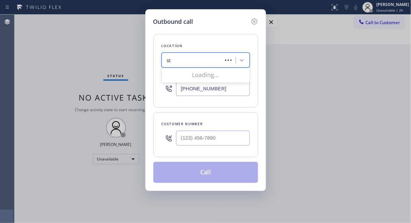
type input "s"
type input "5 star air"
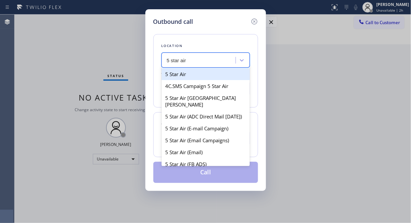
click at [202, 77] on div "5 Star Air" at bounding box center [206, 74] width 88 height 12
type input "[PHONE_NUMBER]"
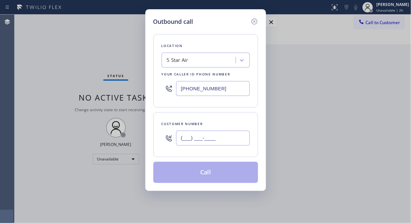
click at [183, 139] on input "(___) ___-____" at bounding box center [213, 138] width 74 height 15
paste input "818) 606-6113"
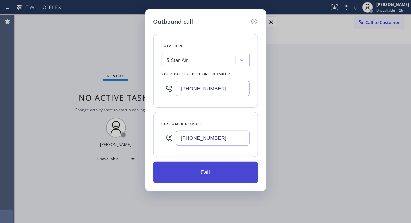
type input "[PHONE_NUMBER]"
click at [192, 171] on button "Call" at bounding box center [205, 172] width 105 height 21
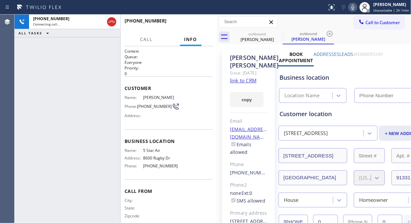
click at [249, 84] on link "link to CRM" at bounding box center [243, 80] width 26 height 7
type input "[PHONE_NUMBER]"
click at [200, 25] on span "HANG UP" at bounding box center [198, 23] width 20 height 5
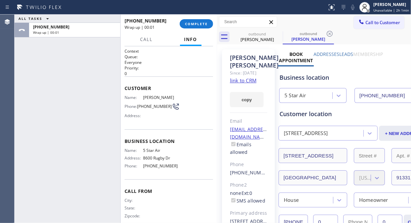
click at [348, 54] on label "Leads" at bounding box center [347, 54] width 14 height 6
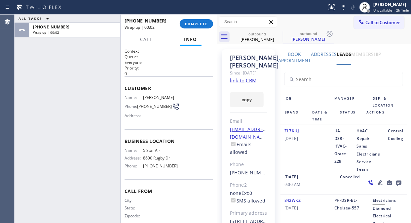
click at [395, 182] on icon at bounding box center [399, 182] width 8 height 8
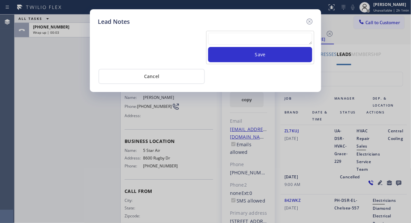
click at [249, 41] on textarea at bounding box center [260, 39] width 104 height 12
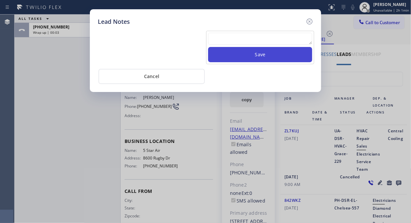
paste textarea "Pls xfer Fil-DVC"
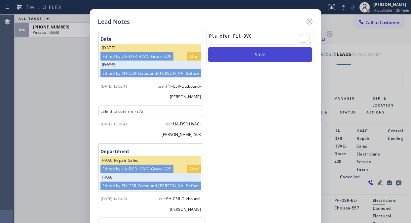
type textarea "Pls xfer Fil-DVC"
click at [249, 55] on button "Save" at bounding box center [260, 54] width 104 height 15
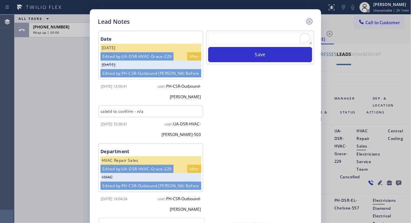
click at [313, 18] on icon at bounding box center [310, 22] width 8 height 8
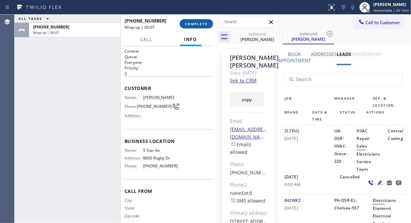
drag, startPoint x: 206, startPoint y: 28, endPoint x: 202, endPoint y: 28, distance: 4.3
click at [206, 28] on button "COMPLETE" at bounding box center [196, 23] width 33 height 9
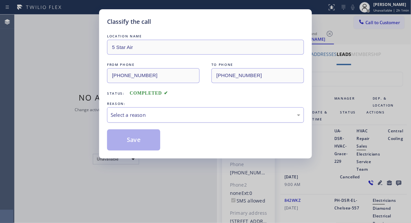
click at [187, 114] on div "Select a reason" at bounding box center [206, 115] width 190 height 8
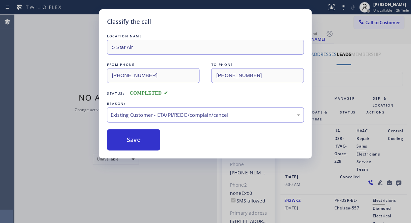
click at [144, 143] on button "Save" at bounding box center [133, 139] width 53 height 21
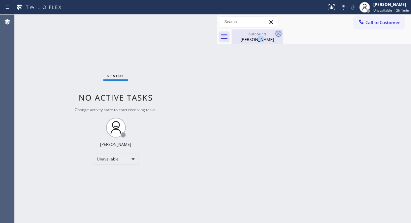
drag, startPoint x: 258, startPoint y: 36, endPoint x: 277, endPoint y: 32, distance: 19.6
click at [261, 36] on div "[PERSON_NAME]" at bounding box center [257, 39] width 50 height 6
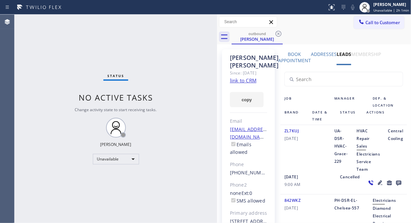
drag, startPoint x: 277, startPoint y: 32, endPoint x: 306, endPoint y: 0, distance: 43.7
click at [278, 32] on icon at bounding box center [279, 34] width 8 height 8
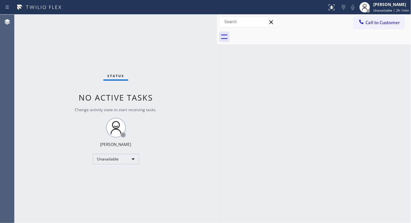
click at [370, 21] on span "Call to Customer" at bounding box center [382, 22] width 35 height 6
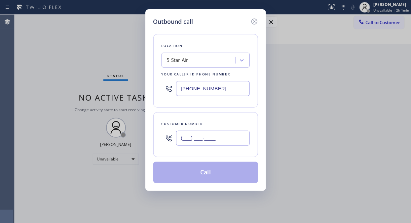
click at [184, 136] on input "(___) ___-____" at bounding box center [213, 138] width 74 height 15
paste input "626) 388-5460"
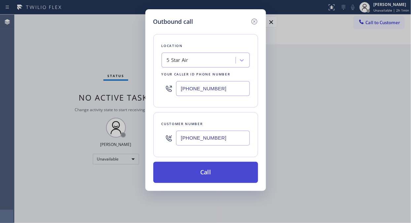
type input "[PHONE_NUMBER]"
drag, startPoint x: 216, startPoint y: 170, endPoint x: 220, endPoint y: 168, distance: 4.4
click at [219, 170] on button "Call" at bounding box center [205, 172] width 105 height 21
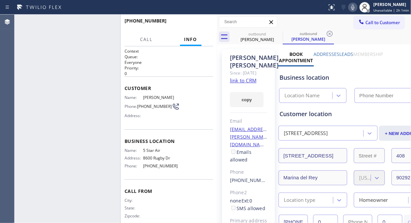
type input "[PHONE_NUMBER]"
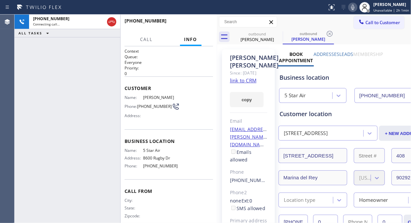
click at [351, 52] on label "Leads" at bounding box center [347, 54] width 14 height 6
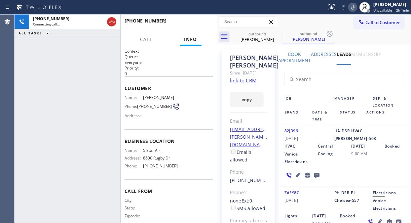
click at [249, 84] on link "link to CRM" at bounding box center [243, 80] width 26 height 7
click at [318, 174] on icon at bounding box center [317, 175] width 8 height 8
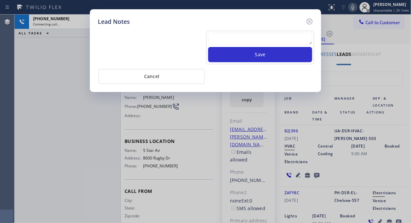
click at [234, 38] on textarea at bounding box center [260, 39] width 104 height 12
paste textarea "Pls xfer Fil-DVC"
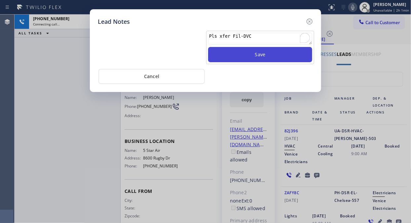
type textarea "Pls xfer Fil-DVC"
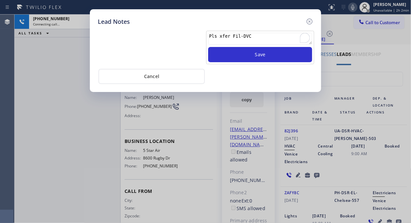
drag, startPoint x: 236, startPoint y: 54, endPoint x: 287, endPoint y: 22, distance: 59.6
click at [237, 54] on button "Save" at bounding box center [260, 54] width 104 height 15
click at [309, 19] on icon at bounding box center [310, 22] width 6 height 6
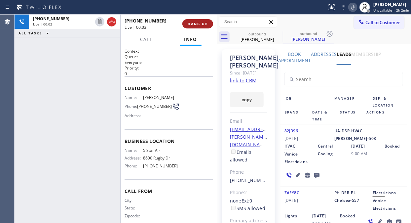
click at [184, 21] on button "HANG UP" at bounding box center [197, 23] width 31 height 9
click at [194, 23] on span "HANG UP" at bounding box center [198, 23] width 20 height 5
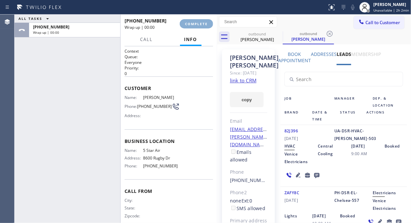
click at [194, 23] on span "COMPLETE" at bounding box center [196, 23] width 23 height 5
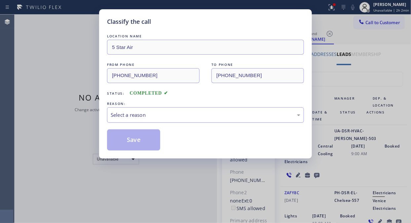
click at [200, 112] on div "Select a reason" at bounding box center [206, 115] width 190 height 8
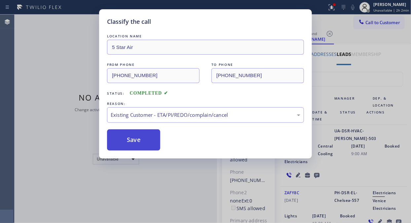
click at [152, 140] on button "Save" at bounding box center [133, 139] width 53 height 21
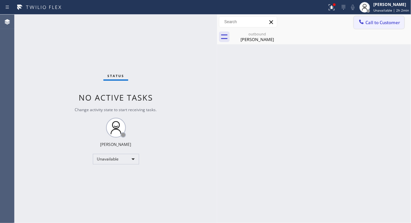
click at [373, 24] on span "Call to Customer" at bounding box center [382, 22] width 35 height 6
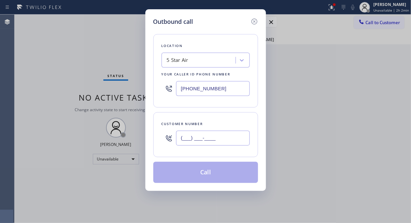
click at [189, 138] on input "(___) ___-____" at bounding box center [213, 138] width 74 height 15
paste input "818) 399-2059"
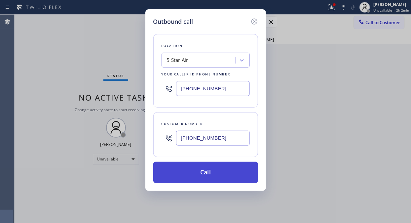
type input "[PHONE_NUMBER]"
click at [203, 171] on button "Call" at bounding box center [205, 172] width 105 height 21
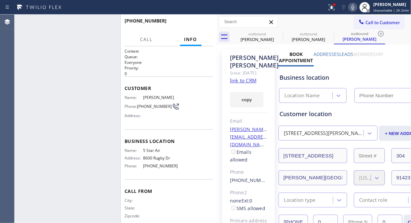
type input "[PHONE_NUMBER]"
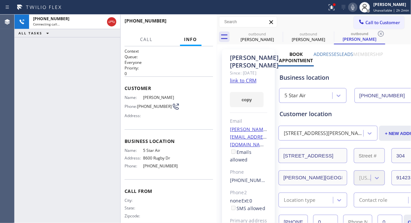
click at [249, 84] on link "link to CRM" at bounding box center [243, 80] width 26 height 7
click at [343, 55] on label "Leads" at bounding box center [347, 54] width 14 height 6
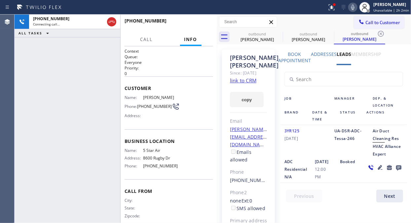
click at [396, 171] on icon at bounding box center [398, 167] width 5 height 5
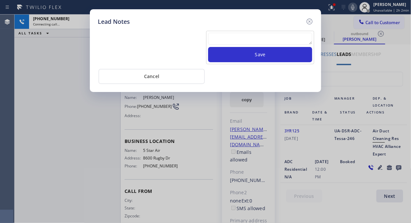
click at [265, 44] on textarea at bounding box center [260, 39] width 104 height 12
paste textarea "Pls xfer Fil-DVC"
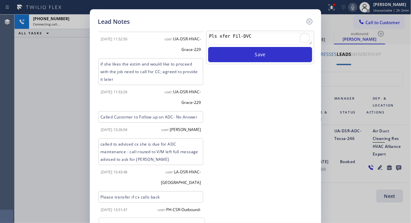
scroll to position [276, 0]
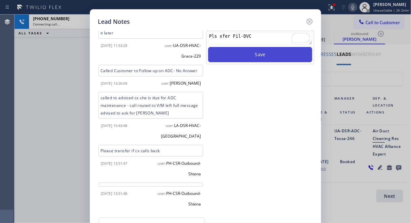
type textarea "Pls xfer Fil-DVC"
drag, startPoint x: 265, startPoint y: 55, endPoint x: 269, endPoint y: 54, distance: 3.9
click at [266, 55] on button "Save" at bounding box center [260, 54] width 104 height 15
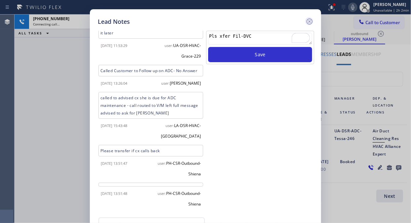
click at [310, 19] on icon at bounding box center [310, 22] width 6 height 6
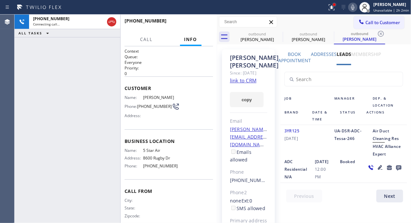
click at [336, 5] on div at bounding box center [334, 4] width 3 height 3
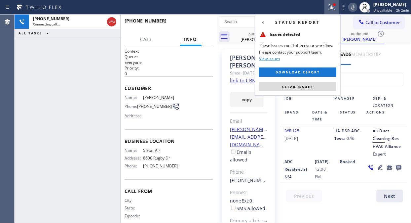
drag, startPoint x: 316, startPoint y: 87, endPoint x: 318, endPoint y: 65, distance: 21.5
click at [316, 86] on button "Clear issues" at bounding box center [297, 86] width 77 height 9
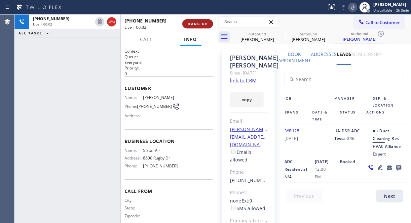
click at [204, 21] on button "HANG UP" at bounding box center [197, 23] width 31 height 9
click at [200, 21] on button "HANG UP" at bounding box center [197, 23] width 31 height 9
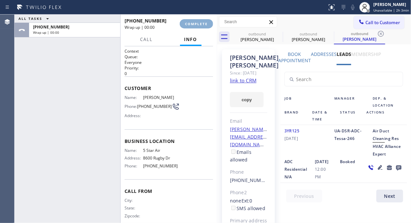
click at [199, 24] on span "COMPLETE" at bounding box center [196, 23] width 23 height 5
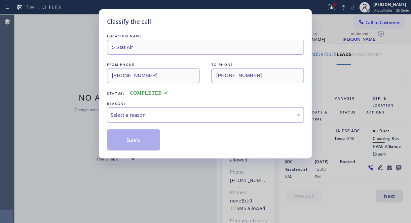
click at [194, 25] on div "Classify the call" at bounding box center [205, 21] width 197 height 9
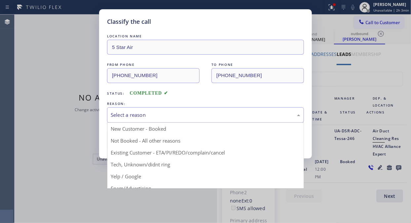
click at [210, 119] on div "Select a reason" at bounding box center [205, 115] width 197 height 16
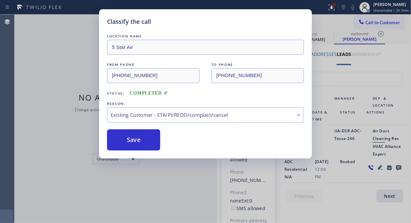
drag, startPoint x: 156, startPoint y: 139, endPoint x: 69, endPoint y: 27, distance: 141.4
click at [155, 140] on button "Save" at bounding box center [133, 139] width 53 height 21
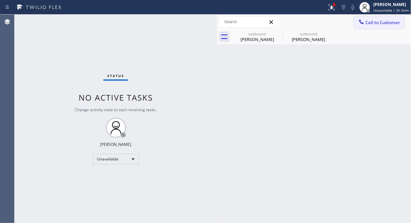
click at [361, 24] on icon at bounding box center [361, 22] width 7 height 7
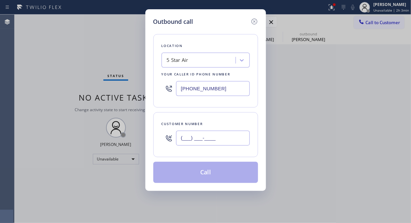
click at [184, 135] on input "(___) ___-____" at bounding box center [213, 138] width 74 height 15
paste input "415) 713-2692"
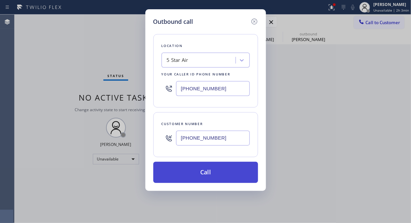
type input "[PHONE_NUMBER]"
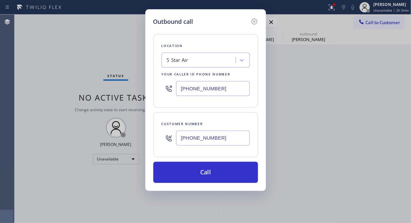
drag, startPoint x: 212, startPoint y: 177, endPoint x: 248, endPoint y: 131, distance: 58.4
click at [213, 177] on button "Call" at bounding box center [205, 172] width 105 height 21
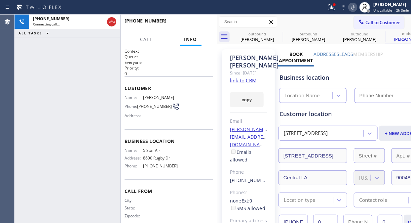
type input "[PHONE_NUMBER]"
click at [243, 84] on link "link to CRM" at bounding box center [243, 80] width 26 height 7
click at [345, 54] on label "Leads" at bounding box center [347, 54] width 14 height 6
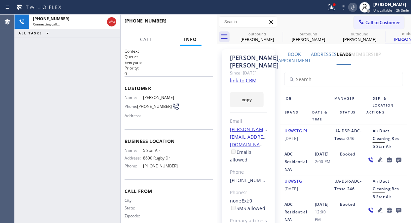
click at [395, 164] on icon at bounding box center [399, 160] width 8 height 8
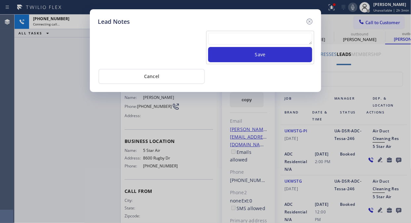
click at [242, 40] on textarea at bounding box center [260, 39] width 104 height 12
paste textarea "Pls xfer Fil-DVC"
type textarea "Pls xfer Fil-DVC"
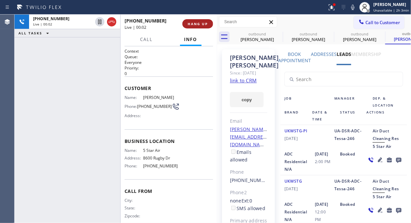
click at [197, 23] on button "HANG UP" at bounding box center [197, 23] width 31 height 9
click at [197, 23] on span "HANG UP" at bounding box center [198, 23] width 20 height 5
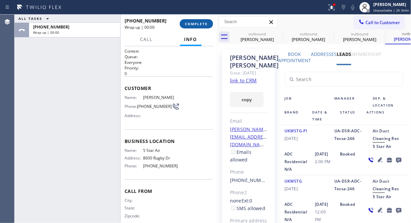
click at [197, 23] on span "COMPLETE" at bounding box center [196, 23] width 23 height 5
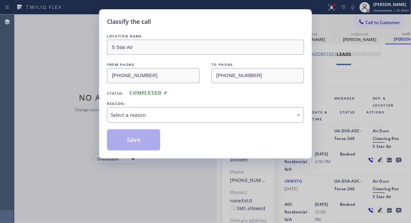
click at [209, 116] on div "Select a reason" at bounding box center [206, 115] width 190 height 8
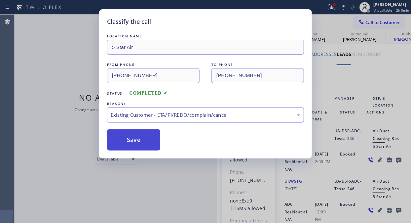
click at [154, 144] on button "Save" at bounding box center [133, 139] width 53 height 21
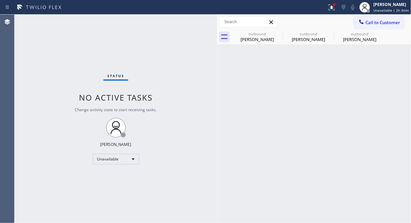
click at [365, 24] on div at bounding box center [362, 23] width 8 height 8
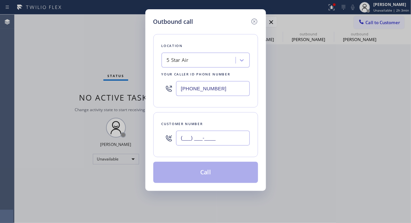
click at [226, 134] on input "(___) ___-____" at bounding box center [213, 138] width 74 height 15
paste input "626) 710-2999"
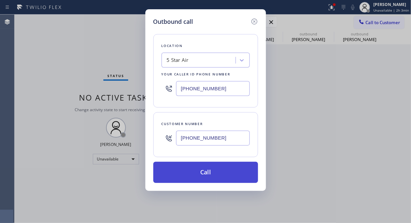
type input "(626) 710-2999"
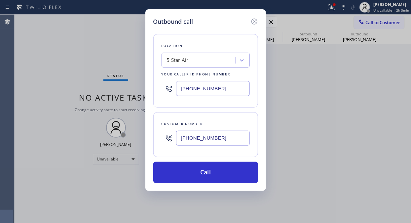
drag, startPoint x: 232, startPoint y: 172, endPoint x: 359, endPoint y: 46, distance: 179.0
click at [235, 171] on button "Call" at bounding box center [205, 172] width 105 height 21
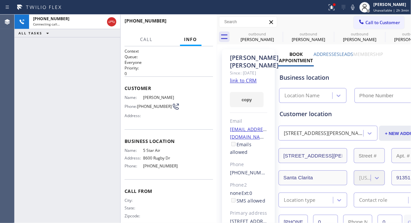
click at [351, 56] on label "Leads" at bounding box center [347, 54] width 14 height 6
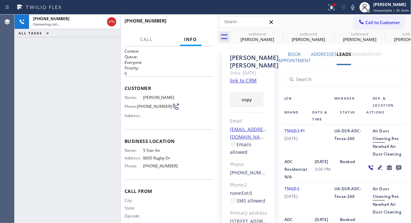
click at [396, 171] on icon at bounding box center [398, 167] width 5 height 5
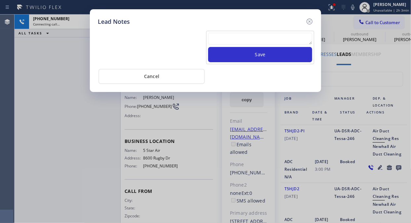
click at [271, 37] on textarea at bounding box center [260, 39] width 104 height 12
paste textarea "Pls xfer Fil-DVC"
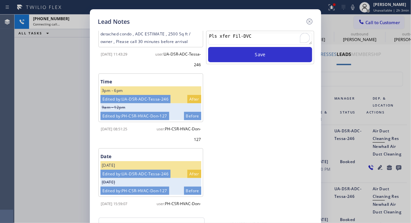
scroll to position [19, 0]
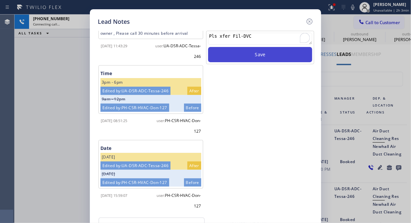
type textarea "Pls xfer Fil-DVC"
click at [272, 55] on button "Save" at bounding box center [260, 54] width 104 height 15
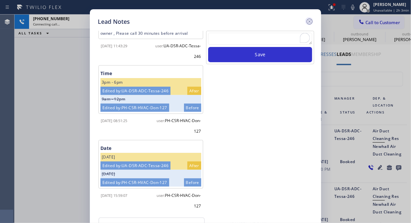
click at [309, 19] on icon at bounding box center [310, 22] width 8 height 8
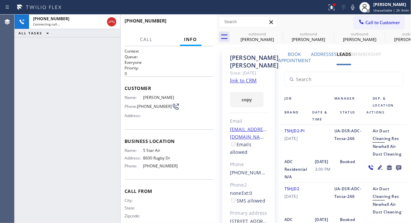
click at [246, 78] on link "link to CRM" at bounding box center [243, 80] width 27 height 7
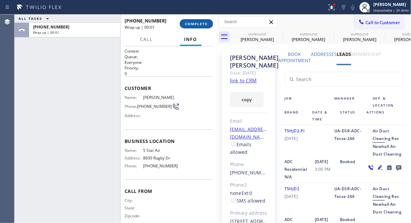
click at [192, 23] on span "COMPLETE" at bounding box center [196, 23] width 23 height 5
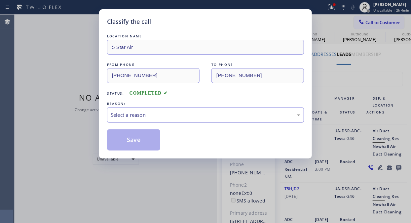
drag, startPoint x: 194, startPoint y: 115, endPoint x: 198, endPoint y: 121, distance: 7.3
click at [195, 115] on div "Select a reason" at bounding box center [206, 115] width 190 height 8
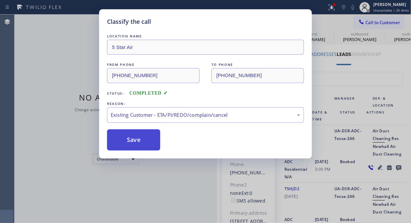
click at [138, 139] on button "Save" at bounding box center [133, 139] width 53 height 21
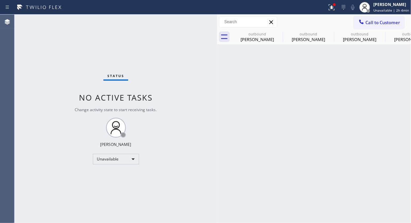
click at [0, 0] on icon at bounding box center [0, 0] width 0 height 0
click at [278, 34] on div "outbound Michelle Chu outbound Brenda Clapp outbound Rayna Hickman outbound Den…" at bounding box center [321, 36] width 179 height 15
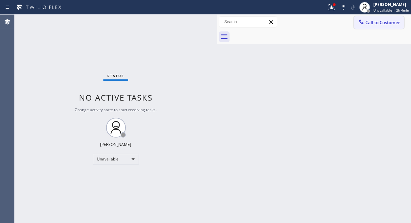
drag, startPoint x: 374, startPoint y: 21, endPoint x: 372, endPoint y: 25, distance: 4.9
click at [374, 22] on span "Call to Customer" at bounding box center [382, 22] width 35 height 6
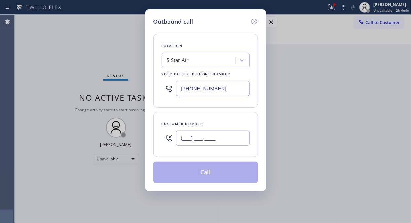
click at [196, 140] on input "(___) ___-____" at bounding box center [213, 138] width 74 height 15
paste input "310) 975-5594"
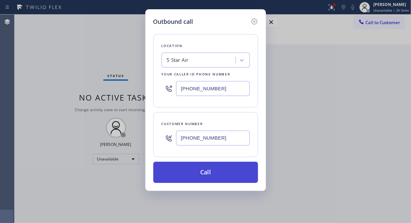
type input "(310) 975-5594"
drag, startPoint x: 200, startPoint y: 173, endPoint x: 206, endPoint y: 173, distance: 5.6
click at [200, 173] on button "Call" at bounding box center [205, 172] width 105 height 21
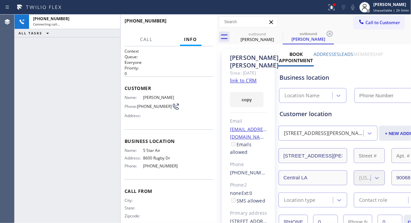
type input "[PHONE_NUMBER]"
drag, startPoint x: 331, startPoint y: 3, endPoint x: 340, endPoint y: 30, distance: 27.9
click at [331, 4] on icon at bounding box center [332, 7] width 8 height 8
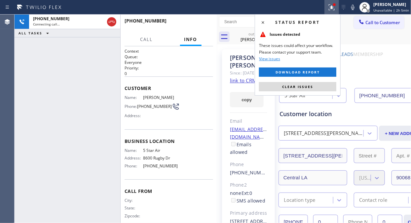
drag, startPoint x: 314, startPoint y: 85, endPoint x: 318, endPoint y: 67, distance: 18.3
click at [315, 83] on button "Clear issues" at bounding box center [297, 86] width 77 height 9
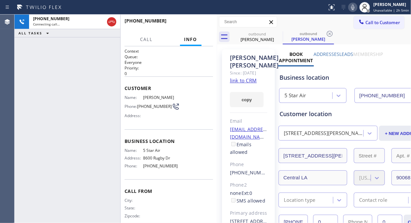
click at [353, 7] on icon at bounding box center [352, 7] width 3 height 5
click at [192, 23] on span "HANG UP" at bounding box center [198, 23] width 20 height 5
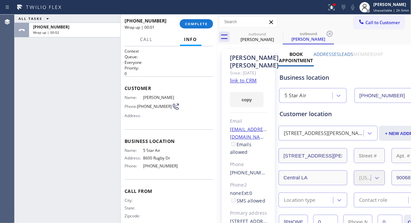
click at [348, 53] on label "Leads" at bounding box center [347, 54] width 14 height 6
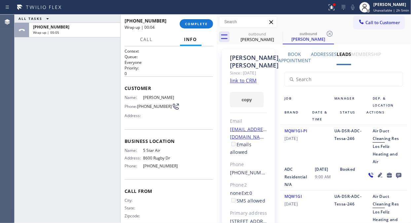
click at [395, 179] on icon at bounding box center [399, 175] width 8 height 8
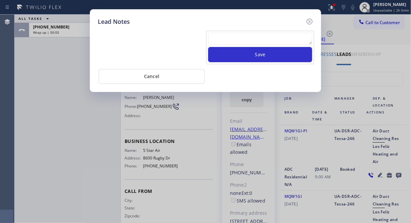
click at [285, 34] on textarea at bounding box center [260, 39] width 104 height 12
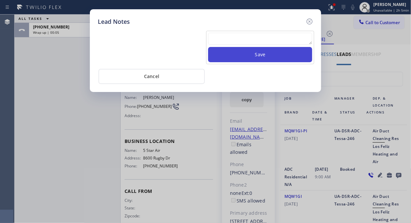
paste textarea "Pls xfer Fil-DVC"
type textarea "Pls xfer Fil-DVC"
click at [270, 56] on button "Save" at bounding box center [260, 54] width 104 height 15
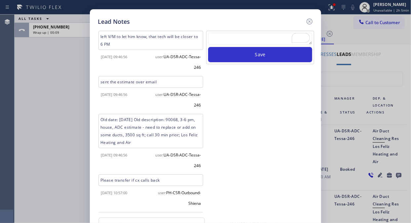
scroll to position [71, 0]
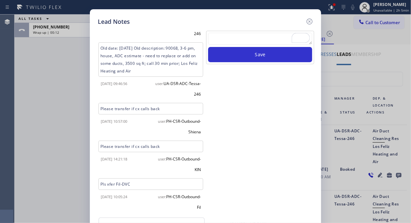
click at [310, 19] on icon at bounding box center [310, 22] width 8 height 8
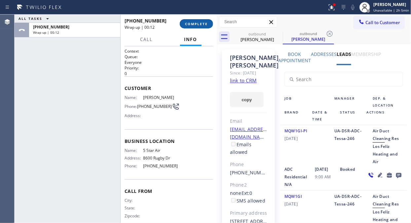
click at [201, 28] on button "COMPLETE" at bounding box center [196, 23] width 33 height 9
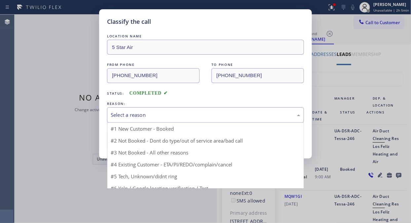
click at [196, 120] on div "Select a reason" at bounding box center [205, 115] width 197 height 16
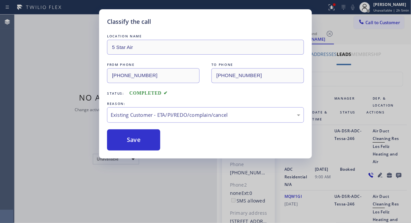
click at [127, 142] on button "Save" at bounding box center [133, 139] width 53 height 21
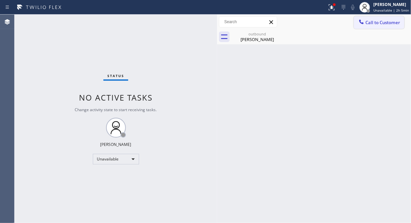
click at [389, 26] on button "Call to Customer" at bounding box center [379, 22] width 51 height 13
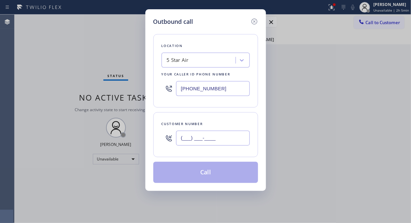
click at [207, 133] on input "(___) ___-____" at bounding box center [213, 138] width 74 height 15
paste input "818) 786-3337"
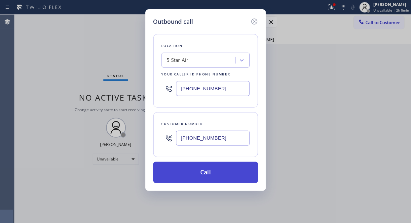
type input "(818) 786-3337"
click at [207, 173] on button "Call" at bounding box center [205, 172] width 105 height 21
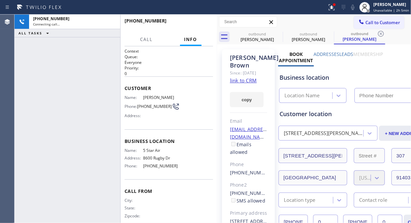
type input "[PHONE_NUMBER]"
click at [243, 81] on link "link to CRM" at bounding box center [243, 80] width 27 height 7
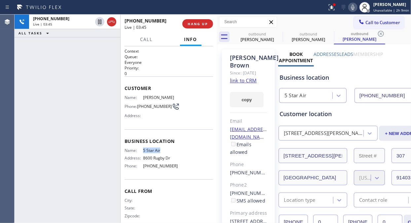
drag, startPoint x: 165, startPoint y: 149, endPoint x: 141, endPoint y: 150, distance: 23.8
click at [143, 150] on span "5 Star Air" at bounding box center [160, 150] width 35 height 5
click at [163, 150] on span "5 Star Air" at bounding box center [160, 150] width 35 height 5
click at [197, 25] on span "HANG UP" at bounding box center [198, 23] width 20 height 5
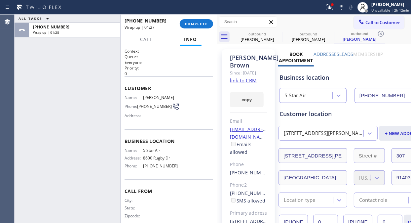
drag, startPoint x: 55, startPoint y: 82, endPoint x: 139, endPoint y: 46, distance: 91.5
click at [55, 82] on div "ALL TASKS ALL TASKS ACTIVE TASKS TASKS IN WRAP UP +18187863337 Wrap up | 01:28" at bounding box center [68, 119] width 106 height 208
click at [203, 24] on span "COMPLETE" at bounding box center [196, 23] width 23 height 5
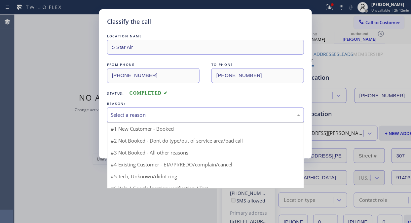
click at [186, 121] on div "Select a reason" at bounding box center [205, 115] width 197 height 16
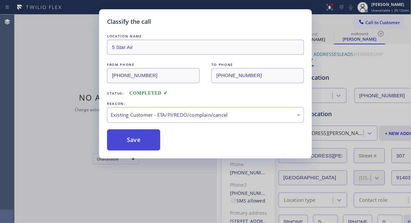
click at [139, 145] on button "Save" at bounding box center [133, 139] width 53 height 21
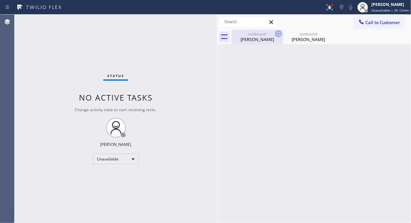
click at [280, 34] on icon at bounding box center [279, 34] width 8 height 8
click at [0, 0] on icon at bounding box center [0, 0] width 0 height 0
click at [331, 8] on icon at bounding box center [329, 6] width 4 height 5
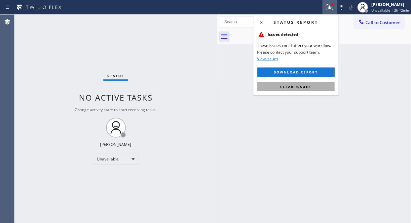
click at [300, 89] on button "Clear issues" at bounding box center [295, 86] width 77 height 9
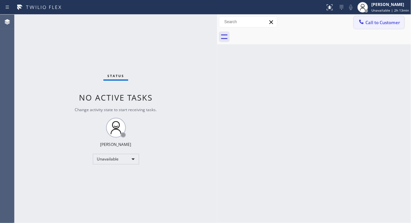
click at [359, 25] on div at bounding box center [362, 23] width 8 height 8
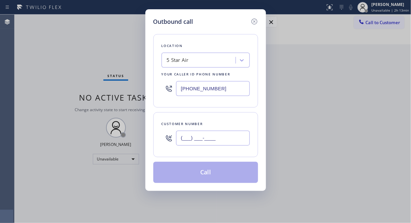
click at [185, 137] on input "(___) ___-____" at bounding box center [213, 138] width 74 height 15
paste input "818) 821-5933"
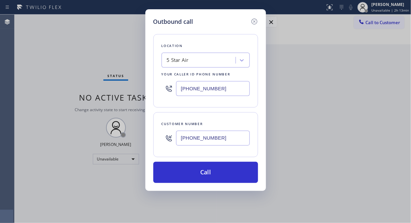
type input "(818) 821-5933"
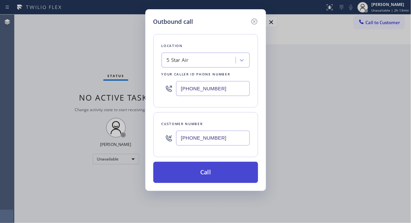
drag, startPoint x: 203, startPoint y: 172, endPoint x: 208, endPoint y: 171, distance: 5.1
click at [203, 172] on button "Call" at bounding box center [205, 172] width 105 height 21
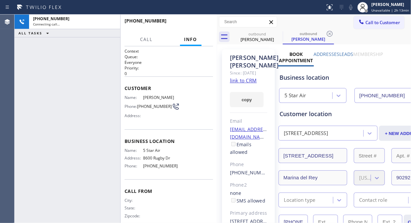
type input "[PHONE_NUMBER]"
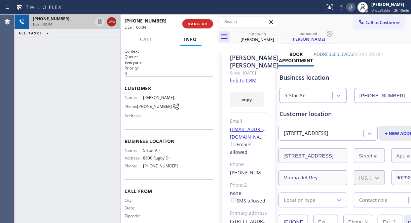
click at [113, 22] on icon at bounding box center [112, 22] width 6 height 2
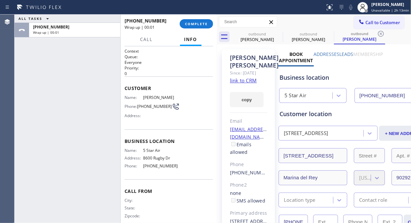
type input "[PHONE_NUMBER]"
click at [195, 19] on button "COMPLETE" at bounding box center [196, 23] width 33 height 9
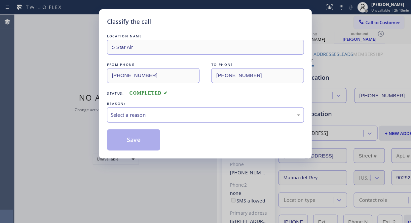
click at [190, 120] on div "Select a reason" at bounding box center [205, 115] width 197 height 16
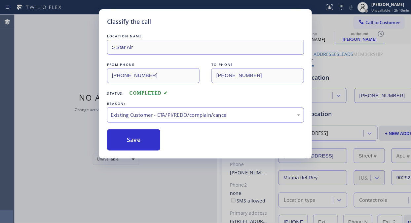
click at [144, 144] on button "Save" at bounding box center [133, 139] width 53 height 21
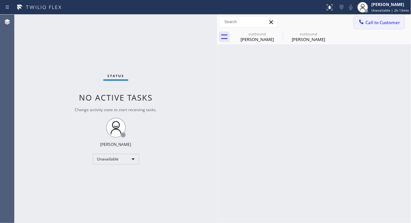
click at [385, 22] on span "Call to Customer" at bounding box center [382, 22] width 35 height 6
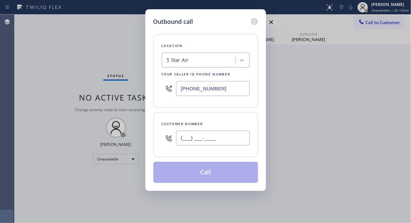
click at [218, 135] on input "(___) ___-____" at bounding box center [213, 138] width 74 height 15
paste input "805) 570-3979"
type input "(805) 570-3979"
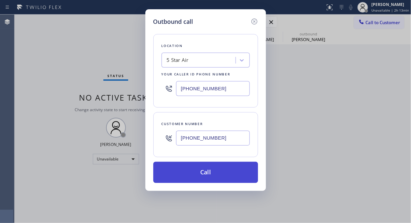
click at [211, 173] on button "Call" at bounding box center [205, 172] width 105 height 21
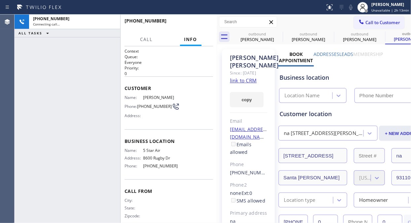
type input "[PHONE_NUMBER]"
click at [279, 31] on icon at bounding box center [279, 34] width 8 height 8
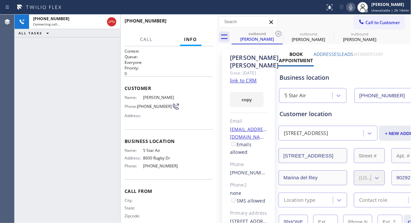
click at [279, 31] on icon at bounding box center [279, 34] width 8 height 8
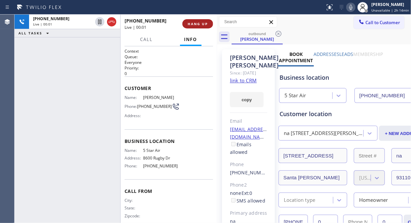
click at [191, 21] on button "HANG UP" at bounding box center [197, 23] width 31 height 9
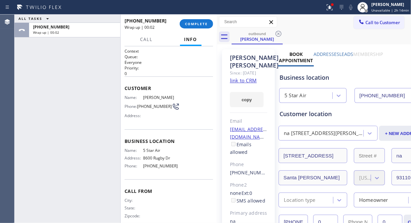
click at [346, 52] on label "Leads" at bounding box center [347, 54] width 14 height 6
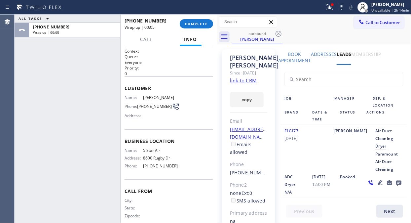
click at [396, 180] on icon at bounding box center [398, 182] width 5 height 5
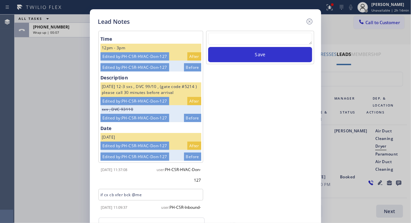
click at [270, 33] on textarea at bounding box center [260, 39] width 104 height 12
paste textarea "Pls xfer Fil-DVC"
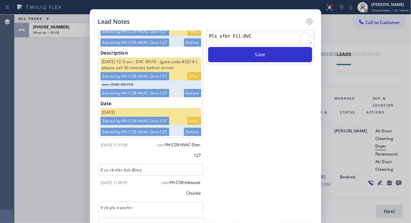
scroll to position [50, 0]
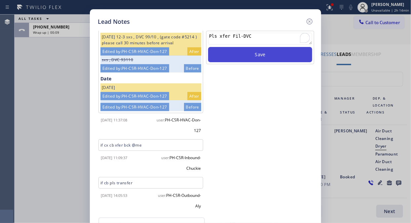
type textarea "Pls xfer Fil-DVC"
click at [269, 56] on button "Save" at bounding box center [260, 54] width 104 height 15
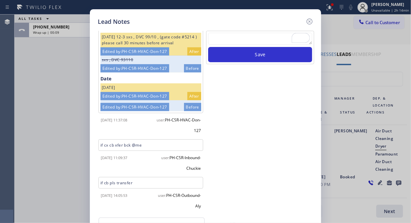
click at [308, 19] on icon at bounding box center [310, 22] width 8 height 8
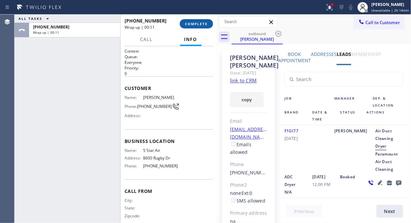
click at [206, 24] on span "COMPLETE" at bounding box center [196, 23] width 23 height 5
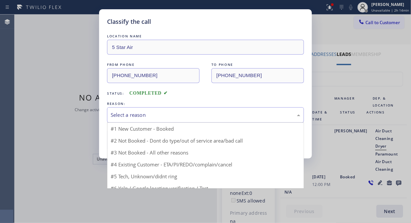
click at [203, 112] on div "Select a reason" at bounding box center [206, 115] width 190 height 8
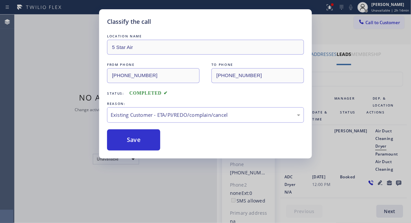
drag, startPoint x: 145, startPoint y: 137, endPoint x: 284, endPoint y: 3, distance: 193.0
click at [147, 137] on button "Save" at bounding box center [133, 139] width 53 height 21
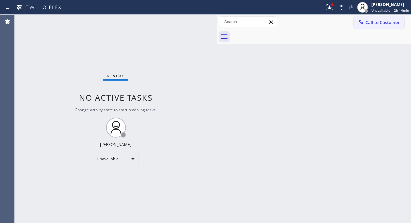
click at [366, 21] on span "Call to Customer" at bounding box center [382, 22] width 35 height 6
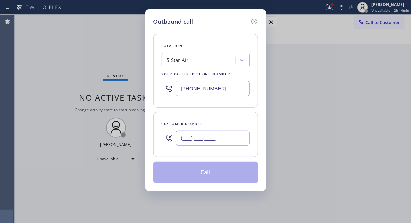
click at [190, 140] on input "(___) ___-____" at bounding box center [213, 138] width 74 height 15
paste input "323) 632-7503"
type input "(323) 632-7503"
click at [217, 178] on button "Call" at bounding box center [205, 172] width 105 height 21
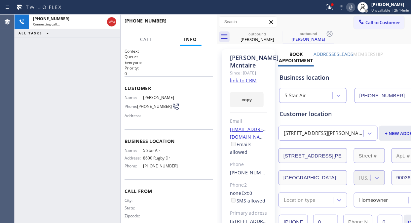
type input "[PHONE_NUMBER]"
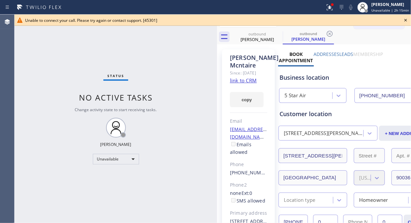
drag, startPoint x: 57, startPoint y: 98, endPoint x: 111, endPoint y: 60, distance: 66.2
click at [57, 98] on div "Status No active tasks Change activity state to start receiving tasks. [PERSON_…" at bounding box center [116, 119] width 203 height 208
click at [405, 17] on icon at bounding box center [406, 20] width 8 height 8
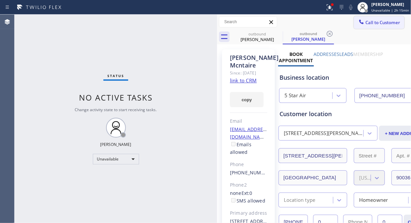
drag, startPoint x: 392, startPoint y: 22, endPoint x: 208, endPoint y: 108, distance: 203.9
click at [391, 22] on span "Call to Customer" at bounding box center [382, 22] width 35 height 6
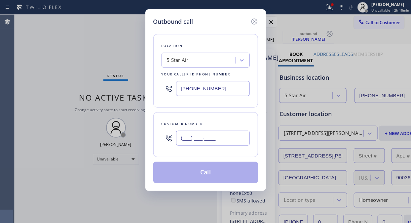
click at [192, 140] on input "(___) ___-____" at bounding box center [213, 138] width 74 height 15
paste input "805) 377-7709"
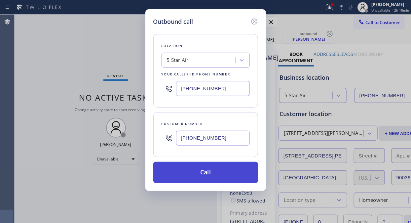
type input "(805) 377-7709"
click at [205, 174] on button "Call" at bounding box center [205, 172] width 105 height 21
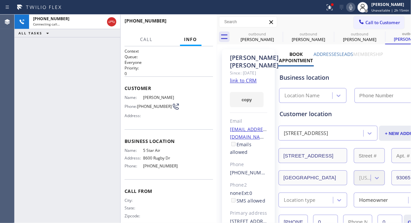
type input "[PHONE_NUMBER]"
click at [192, 25] on span "HANG UP" at bounding box center [198, 23] width 20 height 5
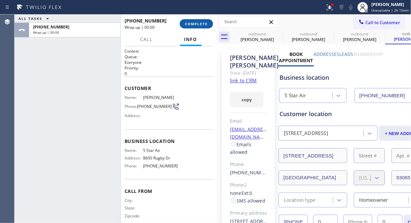
click at [192, 25] on span "COMPLETE" at bounding box center [196, 23] width 23 height 5
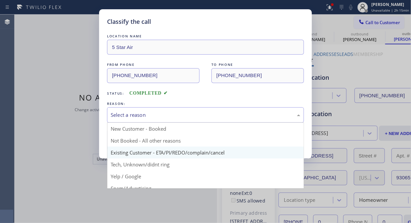
drag, startPoint x: 200, startPoint y: 113, endPoint x: 188, endPoint y: 157, distance: 45.0
click at [200, 114] on div "Select a reason" at bounding box center [206, 115] width 190 height 8
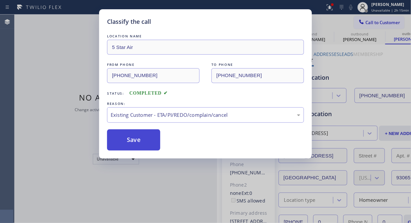
drag, startPoint x: 190, startPoint y: 152, endPoint x: 123, endPoint y: 138, distance: 69.2
click at [123, 138] on button "Save" at bounding box center [133, 139] width 53 height 21
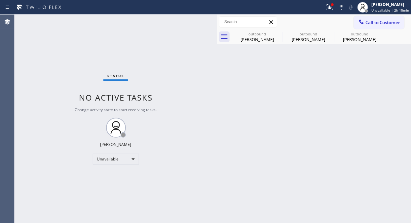
click at [373, 22] on span "Call to Customer" at bounding box center [382, 22] width 35 height 6
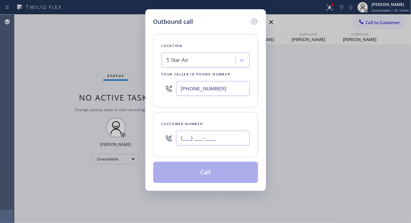
click at [225, 140] on input "(___) ___-____" at bounding box center [213, 138] width 74 height 15
paste input "267) 257-6391"
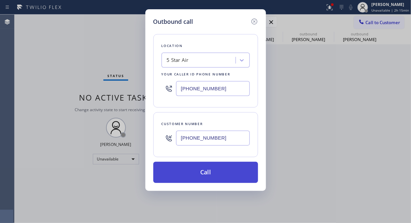
type input "(267) 257-6391"
click at [219, 176] on button "Call" at bounding box center [205, 172] width 105 height 21
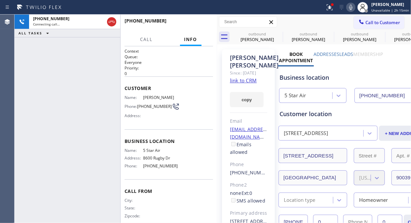
type input "[PHONE_NUMBER]"
click at [334, 7] on icon at bounding box center [330, 7] width 8 height 8
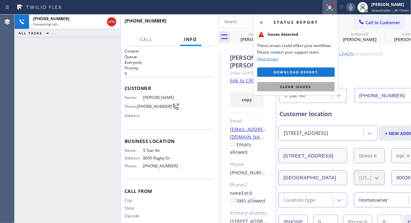
click at [298, 87] on span "Clear issues" at bounding box center [296, 86] width 31 height 5
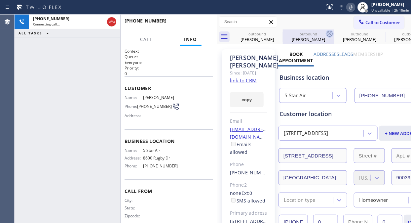
click at [0, 0] on icon at bounding box center [0, 0] width 0 height 0
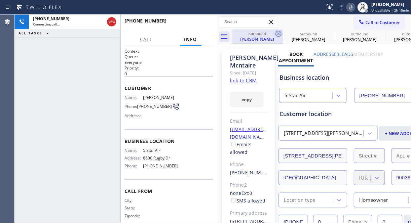
click at [277, 32] on icon at bounding box center [279, 34] width 8 height 8
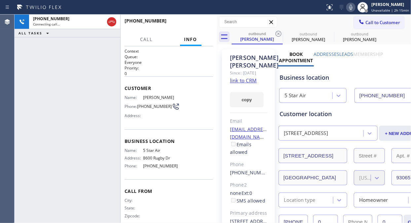
click at [277, 32] on icon at bounding box center [279, 34] width 8 height 8
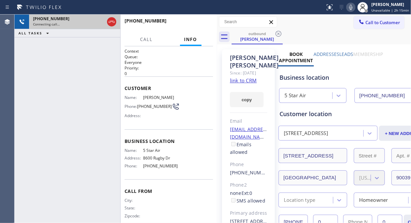
click at [87, 20] on div "+12672576391" at bounding box center [68, 19] width 71 height 6
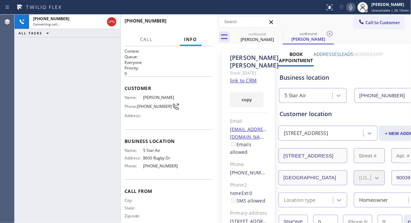
type input "[PHONE_NUMBER]"
click at [249, 84] on link "link to CRM" at bounding box center [243, 80] width 27 height 7
click at [353, 7] on icon at bounding box center [351, 7] width 8 height 8
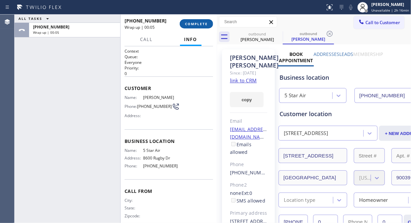
click at [198, 21] on span "COMPLETE" at bounding box center [196, 23] width 23 height 5
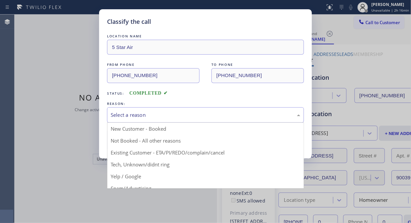
click at [182, 117] on div "Select a reason" at bounding box center [206, 115] width 190 height 8
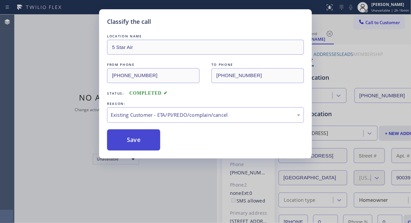
click at [143, 140] on button "Save" at bounding box center [133, 139] width 53 height 21
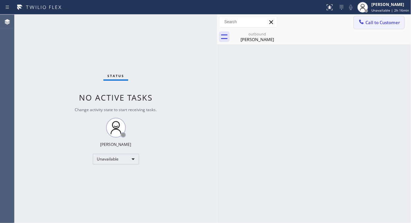
click at [371, 26] on button "Call to Customer" at bounding box center [379, 22] width 51 height 13
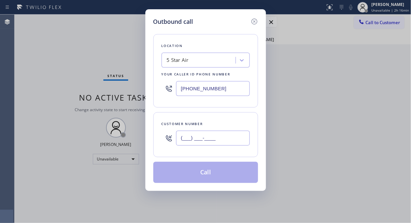
click at [188, 134] on input "(___) ___-____" at bounding box center [213, 138] width 74 height 15
paste input "310) 270-6376"
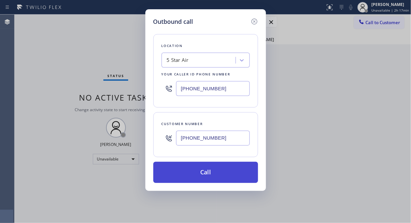
type input "(310) 270-6376"
click at [203, 171] on button "Call" at bounding box center [205, 172] width 105 height 21
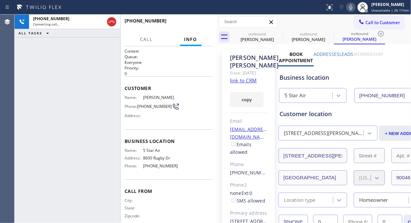
type input "[PHONE_NUMBER]"
click at [194, 22] on span "HANG UP" at bounding box center [198, 23] width 20 height 5
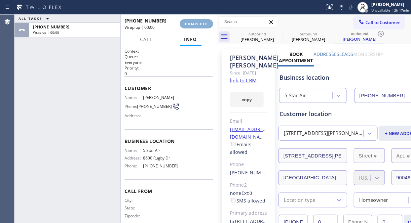
click at [194, 22] on span "COMPLETE" at bounding box center [196, 23] width 23 height 5
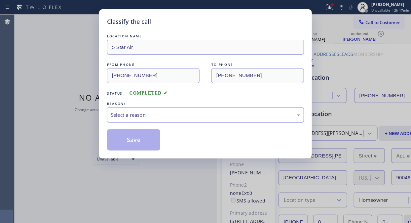
click at [207, 110] on div "Select a reason" at bounding box center [205, 115] width 197 height 16
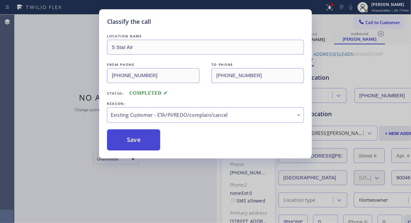
click at [156, 143] on button "Save" at bounding box center [133, 139] width 53 height 21
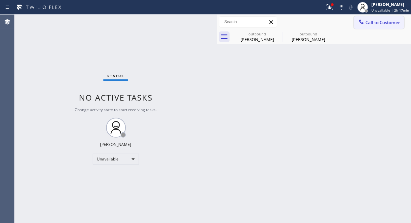
click at [375, 20] on span "Call to Customer" at bounding box center [382, 22] width 35 height 6
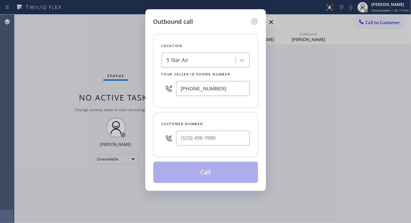
click at [242, 146] on div at bounding box center [213, 137] width 74 height 21
click at [236, 140] on input "(___) ___-____" at bounding box center [213, 138] width 74 height 15
paste input "310) 871-0912"
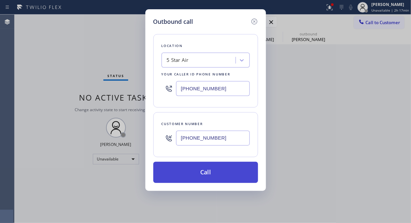
type input "(310) 871-0912"
click at [232, 171] on button "Call" at bounding box center [205, 172] width 105 height 21
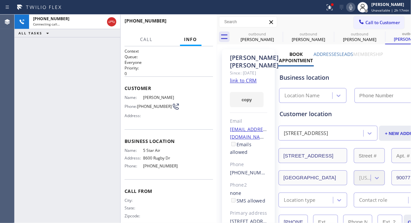
type input "[PHONE_NUMBER]"
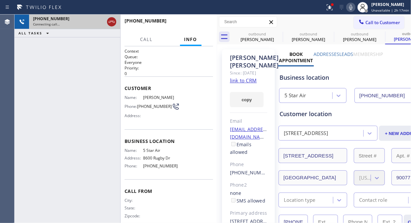
click at [108, 22] on icon at bounding box center [112, 22] width 8 height 8
click at [367, 22] on span "Call to Customer" at bounding box center [382, 22] width 35 height 6
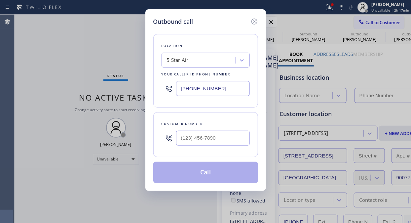
type input "[PHONE_NUMBER]"
click at [193, 133] on input "(___) ___-____" at bounding box center [213, 138] width 74 height 15
paste input "661) 644-2344"
type input "(661) 644-2344"
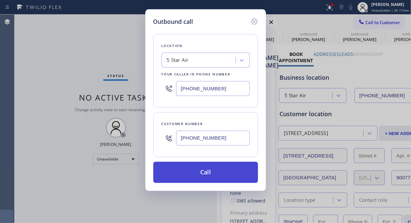
click at [205, 172] on button "Call" at bounding box center [205, 172] width 105 height 21
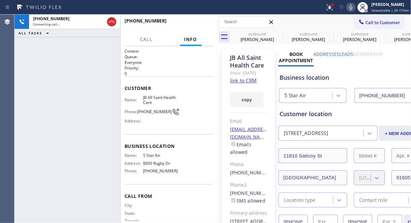
type input "[PHONE_NUMBER]"
click at [334, 9] on icon at bounding box center [330, 7] width 8 height 8
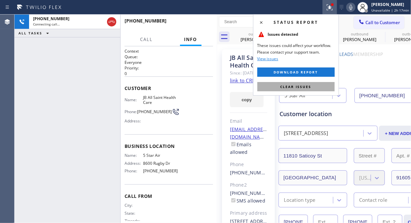
click at [302, 86] on span "Clear issues" at bounding box center [296, 86] width 31 height 5
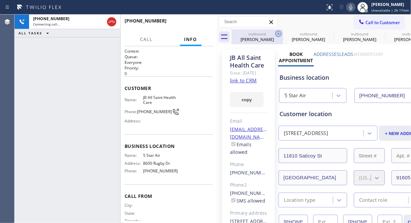
click at [281, 31] on icon at bounding box center [279, 34] width 8 height 8
click at [0, 0] on icon at bounding box center [0, 0] width 0 height 0
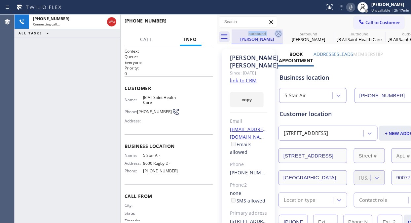
click at [278, 32] on icon at bounding box center [279, 34] width 8 height 8
click at [0, 0] on icon at bounding box center [0, 0] width 0 height 0
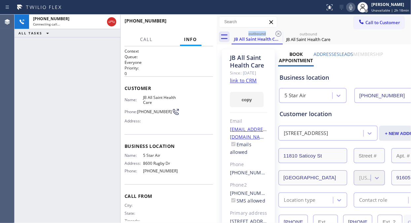
click at [345, 53] on label "Leads" at bounding box center [347, 54] width 14 height 6
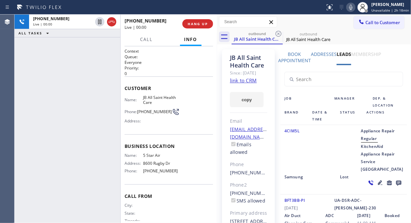
click at [395, 187] on icon at bounding box center [399, 182] width 8 height 8
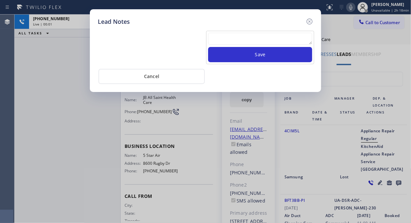
drag, startPoint x: 274, startPoint y: 47, endPoint x: 274, endPoint y: 41, distance: 6.3
click at [274, 46] on div "Save" at bounding box center [260, 47] width 108 height 33
click at [274, 41] on textarea at bounding box center [260, 39] width 104 height 12
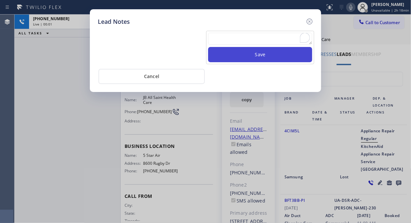
paste textarea "Pls xfer Fil-DVC"
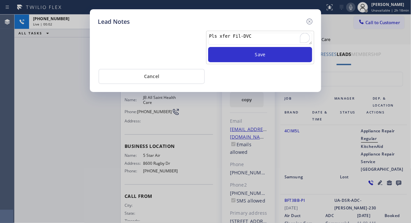
type textarea "Pls xfer Fil-DVC"
click at [270, 56] on button "Save" at bounding box center [260, 54] width 104 height 15
click at [308, 20] on icon at bounding box center [310, 22] width 6 height 6
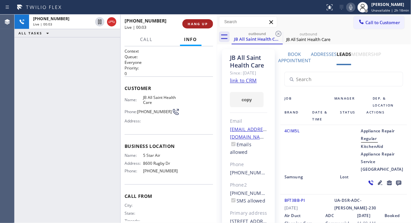
click at [198, 21] on span "HANG UP" at bounding box center [198, 23] width 20 height 5
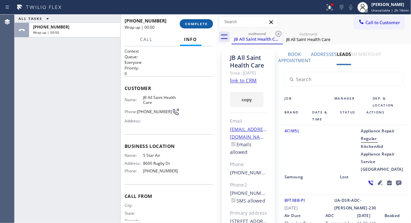
click at [198, 21] on span "COMPLETE" at bounding box center [196, 23] width 23 height 5
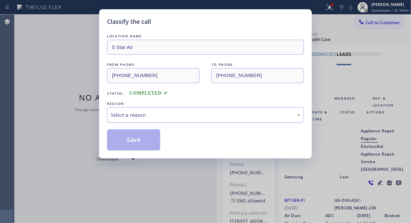
click at [206, 110] on div "Select a reason" at bounding box center [205, 115] width 197 height 16
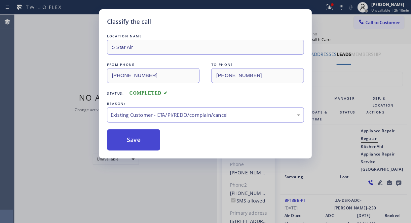
click at [128, 137] on button "Save" at bounding box center [133, 139] width 53 height 21
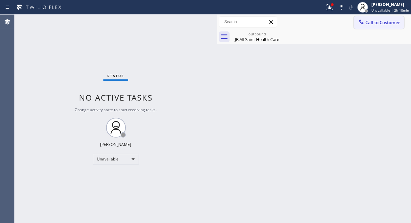
click at [372, 23] on span "Call to Customer" at bounding box center [382, 22] width 35 height 6
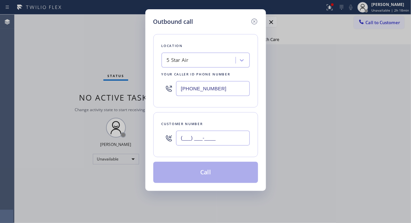
click at [214, 140] on input "(___) ___-____" at bounding box center [213, 138] width 74 height 15
paste input "405) 623-6413"
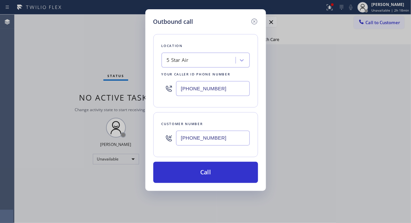
type input "(405) 623-6413"
click at [210, 174] on button "Call" at bounding box center [205, 172] width 105 height 21
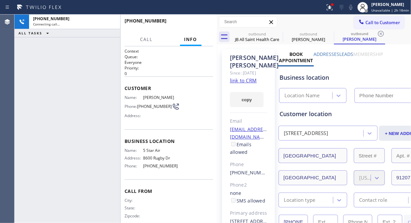
click at [347, 53] on label "Leads" at bounding box center [347, 54] width 14 height 6
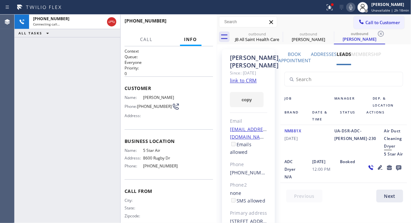
click at [395, 172] on icon at bounding box center [399, 167] width 8 height 8
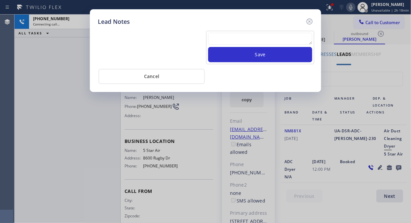
click at [275, 37] on textarea at bounding box center [260, 39] width 104 height 12
paste textarea "Pls xfer Fil-DVC"
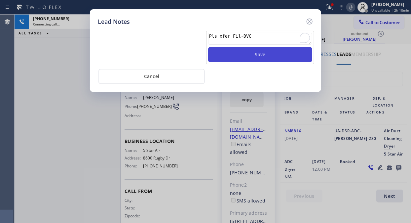
type textarea "Pls xfer Fil-DVC"
click at [235, 54] on button "Save" at bounding box center [260, 54] width 104 height 15
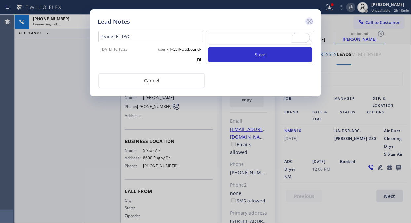
click at [309, 20] on icon at bounding box center [310, 22] width 8 height 8
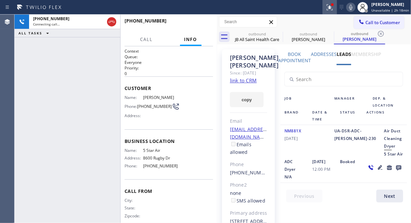
click at [327, 9] on icon at bounding box center [330, 7] width 8 height 8
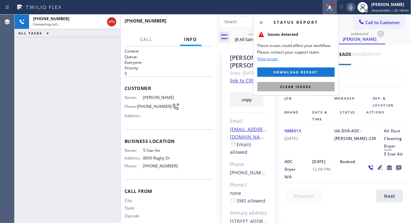
click at [311, 87] on button "Clear issues" at bounding box center [295, 86] width 77 height 9
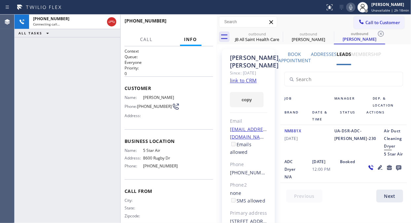
click at [349, 7] on icon at bounding box center [351, 7] width 8 height 8
click at [353, 7] on icon at bounding box center [351, 7] width 8 height 8
click at [65, 75] on div "+14056236413 Connecting call… ALL TASKS ALL TASKS ACTIVE TASKS TASKS IN WRAP UP" at bounding box center [68, 119] width 106 height 208
drag, startPoint x: 110, startPoint y: 21, endPoint x: 129, endPoint y: 31, distance: 21.0
click at [114, 31] on div "+14056236413 Live | 00:00 ALL TASKS ALL TASKS ACTIVE TASKS TASKS IN WRAP UP" at bounding box center [68, 26] width 106 height 23
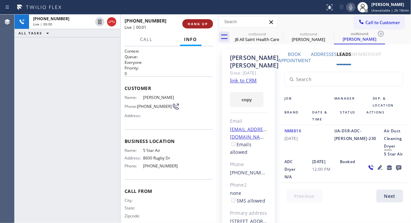
click at [209, 21] on button "HANG UP" at bounding box center [197, 23] width 31 height 9
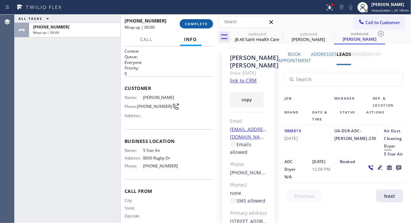
click at [202, 22] on span "COMPLETE" at bounding box center [196, 23] width 23 height 5
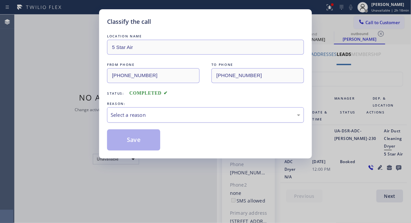
click at [202, 120] on div "Select a reason" at bounding box center [205, 115] width 197 height 16
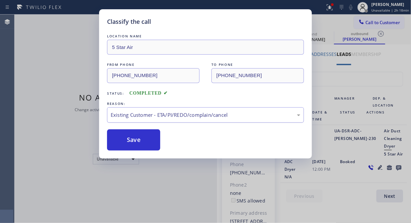
click at [209, 116] on div "Existing Customer - ETA/PI/REDO/complain/cancel" at bounding box center [206, 115] width 190 height 8
click at [156, 140] on button "Save" at bounding box center [133, 139] width 53 height 21
click at [140, 139] on button "Save" at bounding box center [133, 139] width 53 height 21
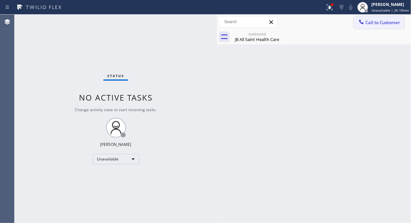
click at [368, 20] on span "Call to Customer" at bounding box center [382, 22] width 35 height 6
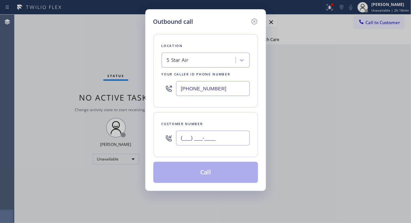
click at [221, 140] on input "(___) ___-____" at bounding box center [213, 138] width 74 height 15
paste input "310) 535-7250"
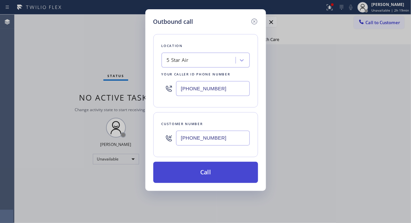
type input "(310) 535-7250"
click at [219, 168] on button "Call" at bounding box center [205, 172] width 105 height 21
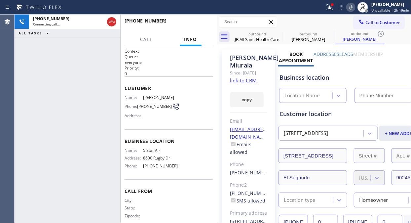
type input "[PHONE_NUMBER]"
click at [332, 6] on icon at bounding box center [330, 7] width 8 height 8
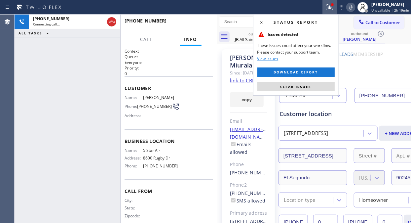
drag, startPoint x: 311, startPoint y: 88, endPoint x: 287, endPoint y: 49, distance: 45.7
click at [311, 88] on button "Clear issues" at bounding box center [295, 86] width 77 height 9
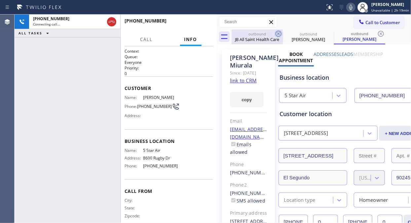
click at [277, 33] on icon at bounding box center [279, 34] width 8 height 8
click at [0, 0] on icon at bounding box center [0, 0] width 0 height 0
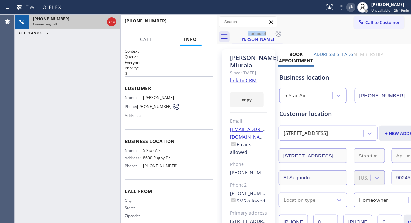
click at [90, 19] on div "+13105357250" at bounding box center [68, 19] width 71 height 6
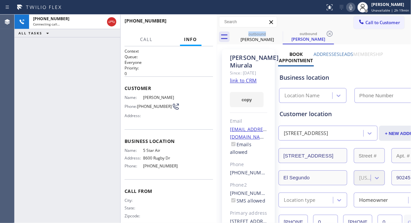
type input "[PHONE_NUMBER]"
click at [33, 97] on div "+13105357250 Connecting call… ALL TASKS ALL TASKS ACTIVE TASKS TASKS IN WRAP UP" at bounding box center [68, 119] width 106 height 208
click at [348, 54] on label "Leads" at bounding box center [347, 54] width 14 height 6
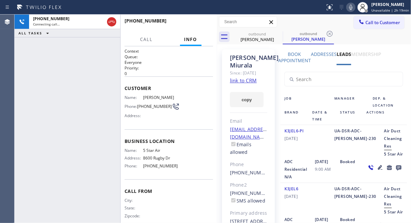
click at [396, 171] on icon at bounding box center [398, 167] width 5 height 5
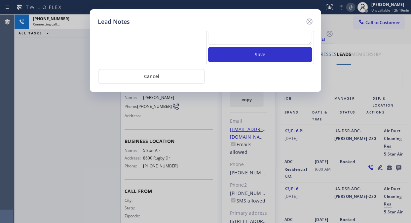
click at [280, 31] on div "Save" at bounding box center [260, 47] width 108 height 33
click at [268, 38] on textarea at bounding box center [260, 39] width 104 height 12
paste textarea "Pls xfer Fil-DVC"
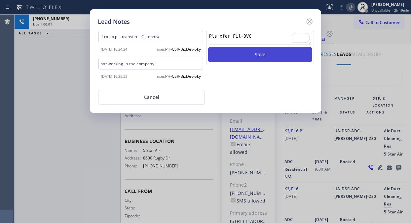
type textarea "Pls xfer Fil-DVC"
click at [240, 55] on button "Save" at bounding box center [260, 54] width 104 height 15
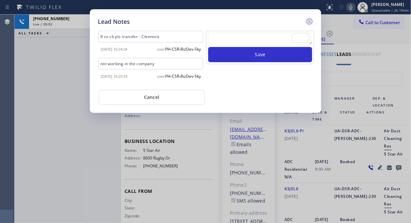
click at [308, 22] on icon at bounding box center [310, 22] width 8 height 8
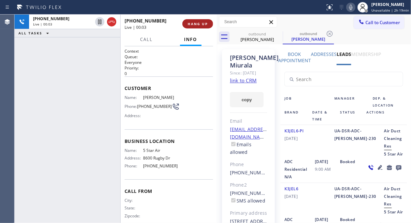
click at [206, 25] on span "HANG UP" at bounding box center [198, 23] width 20 height 5
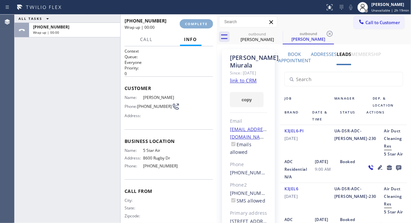
click at [206, 25] on span "COMPLETE" at bounding box center [196, 23] width 23 height 5
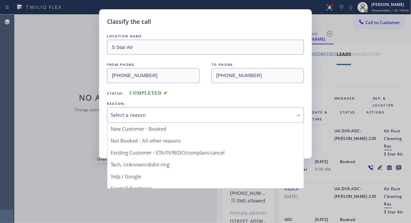
click at [190, 114] on div "Select a reason" at bounding box center [206, 115] width 190 height 8
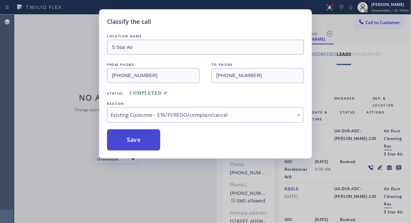
click at [137, 140] on button "Save" at bounding box center [133, 139] width 53 height 21
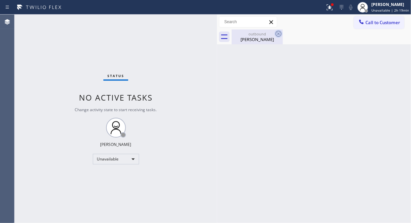
click at [279, 34] on icon at bounding box center [279, 34] width 8 height 8
click at [367, 21] on span "Call to Customer" at bounding box center [382, 22] width 35 height 6
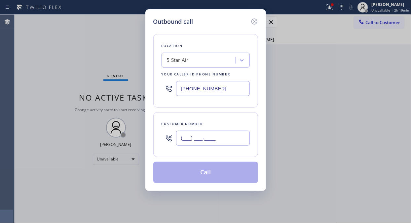
click at [186, 134] on input "(___) ___-____" at bounding box center [213, 138] width 74 height 15
paste input "310) 567-8006"
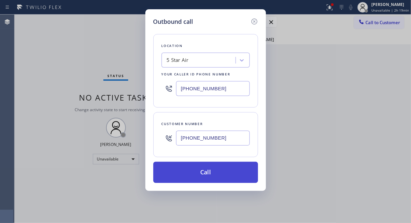
type input "(310) 567-8006"
click at [207, 171] on button "Call" at bounding box center [205, 172] width 105 height 21
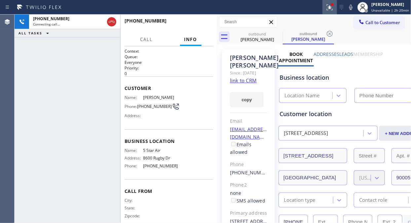
click at [330, 9] on icon at bounding box center [330, 7] width 8 height 8
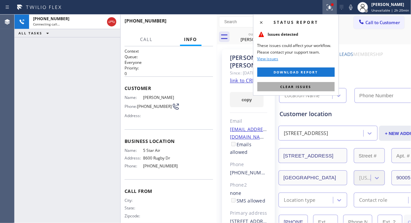
click at [302, 90] on button "Clear issues" at bounding box center [295, 86] width 77 height 9
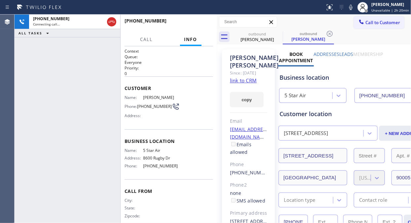
type input "[PHONE_NUMBER]"
click at [350, 55] on label "Leads" at bounding box center [347, 54] width 14 height 6
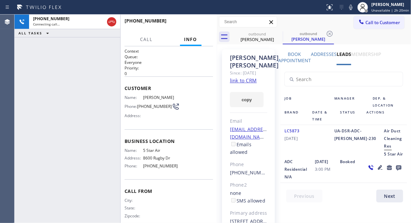
click at [395, 172] on icon at bounding box center [399, 167] width 8 height 8
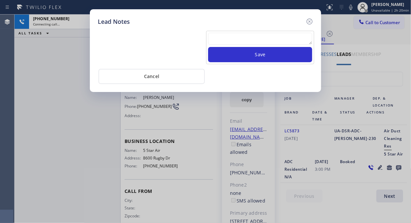
click at [245, 37] on textarea at bounding box center [260, 39] width 104 height 12
paste textarea "Pls xfer Fil-DVC"
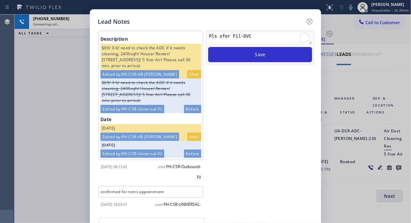
scroll to position [9, 0]
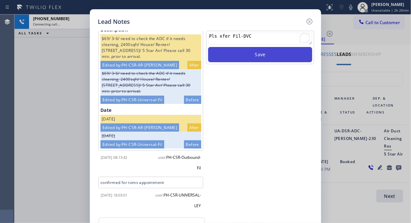
type textarea "Pls xfer Fil-DVC"
click at [251, 54] on button "Save" at bounding box center [260, 54] width 104 height 15
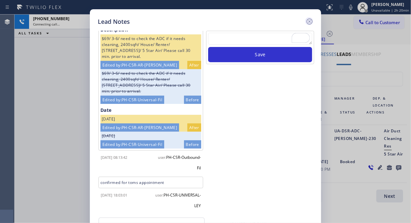
click at [311, 21] on icon at bounding box center [310, 22] width 8 height 8
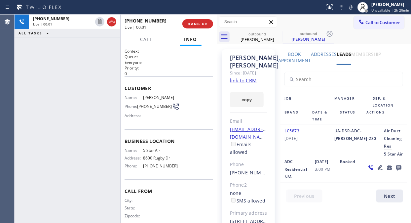
drag, startPoint x: 113, startPoint y: 22, endPoint x: 194, endPoint y: 49, distance: 84.9
click at [193, 52] on div "+13105678006 Live | 00:01 ALL TASKS ALL TASKS ACTIVE TASKS TASKS IN WRAP UP +13…" at bounding box center [116, 119] width 203 height 208
click at [201, 26] on button "HANG UP" at bounding box center [197, 23] width 31 height 9
click at [201, 25] on span "HANG UP" at bounding box center [198, 23] width 20 height 5
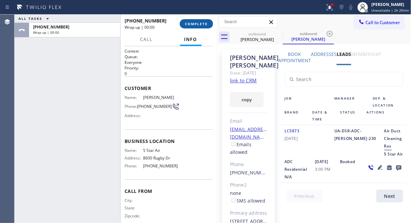
click at [201, 25] on span "COMPLETE" at bounding box center [196, 23] width 23 height 5
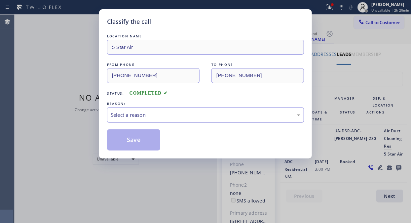
click at [203, 117] on div "Select a reason" at bounding box center [206, 115] width 190 height 8
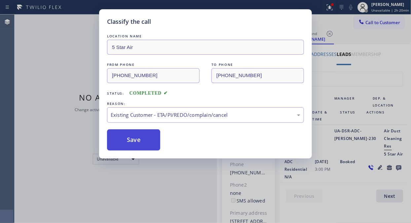
click at [148, 140] on button "Save" at bounding box center [133, 139] width 53 height 21
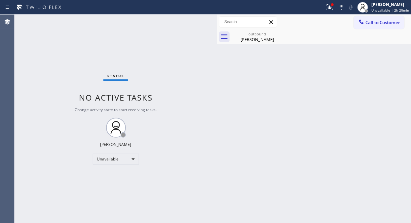
click at [366, 25] on span "Call to Customer" at bounding box center [382, 22] width 35 height 6
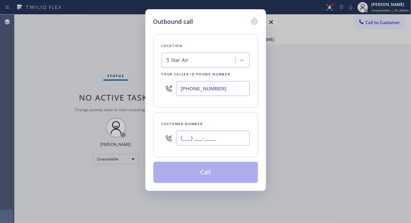
click at [214, 134] on input "(___) ___-____" at bounding box center [213, 138] width 74 height 15
paste input "310) 651-0079"
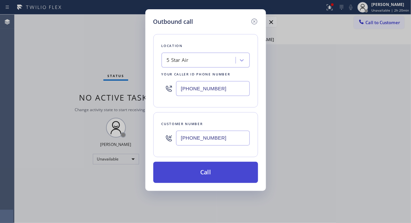
type input "(310) 651-0079"
click at [222, 162] on button "Call" at bounding box center [205, 172] width 105 height 21
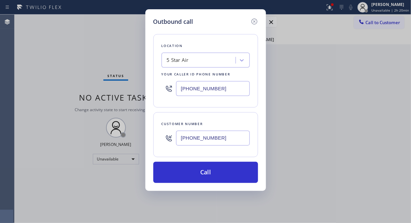
click at [216, 172] on button "Call" at bounding box center [205, 172] width 105 height 21
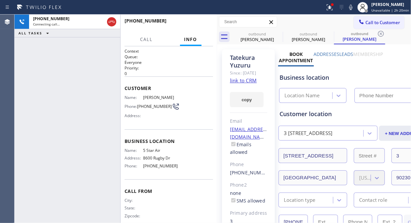
type input "[PHONE_NUMBER]"
click at [331, 7] on icon at bounding box center [330, 7] width 8 height 8
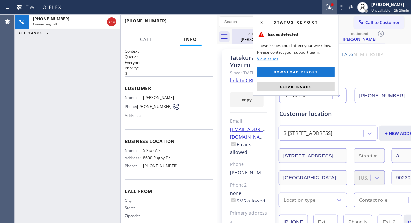
click at [319, 85] on button "Clear issues" at bounding box center [295, 86] width 77 height 9
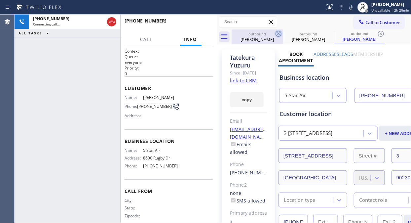
click at [278, 34] on icon at bounding box center [279, 34] width 6 height 6
click at [0, 0] on icon at bounding box center [0, 0] width 0 height 0
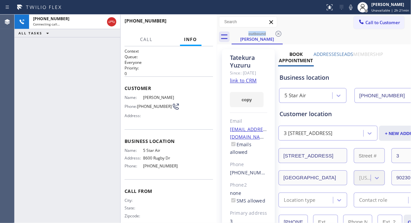
click at [50, 53] on div "+13106510079 Connecting call… ALL TASKS ALL TASKS ACTIVE TASKS TASKS IN WRAP UP" at bounding box center [68, 119] width 106 height 208
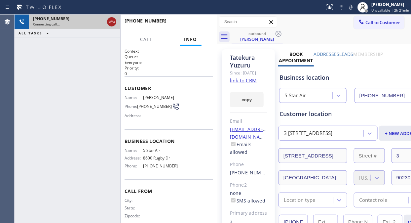
click at [113, 23] on icon at bounding box center [112, 22] width 8 height 8
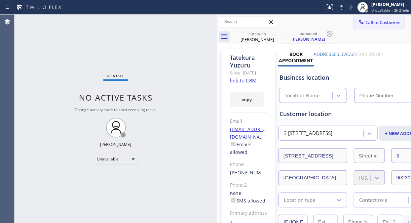
click at [375, 23] on span "Call to Customer" at bounding box center [382, 22] width 35 height 6
type input "[PHONE_NUMBER]"
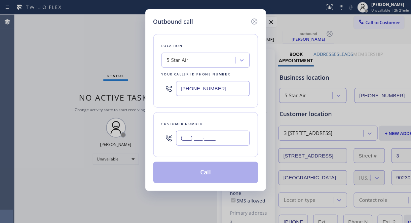
click at [194, 140] on input "(___) ___-____" at bounding box center [213, 138] width 74 height 15
paste input "310) 702-3130"
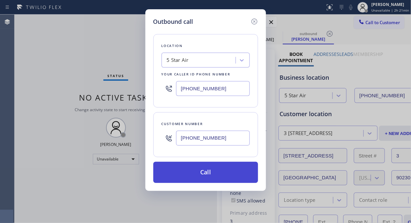
type input "(310) 702-3130"
click at [212, 177] on button "Call" at bounding box center [205, 172] width 105 height 21
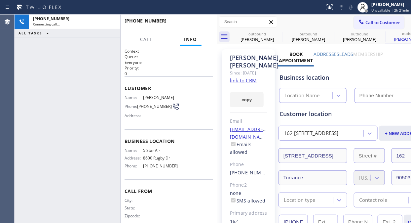
type input "[PHONE_NUMBER]"
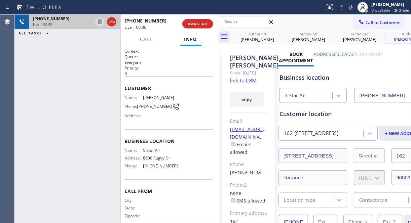
click at [111, 26] on div at bounding box center [106, 22] width 24 height 15
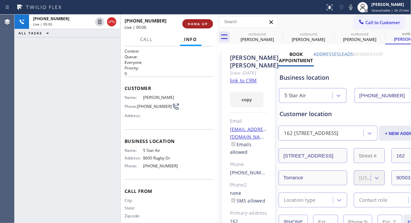
click at [188, 24] on span "HANG UP" at bounding box center [198, 23] width 20 height 5
click at [190, 24] on span "HANG UP" at bounding box center [198, 23] width 20 height 5
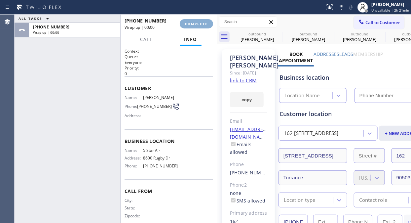
type input "[PHONE_NUMBER]"
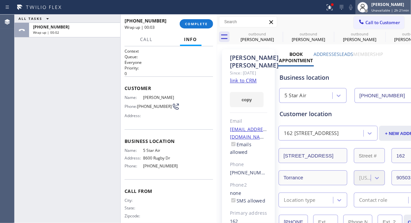
drag, startPoint x: 346, startPoint y: 53, endPoint x: 408, endPoint y: 13, distance: 74.8
click at [348, 53] on label "Leads" at bounding box center [347, 54] width 14 height 6
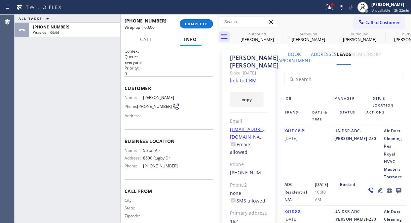
click at [395, 187] on icon at bounding box center [399, 190] width 8 height 8
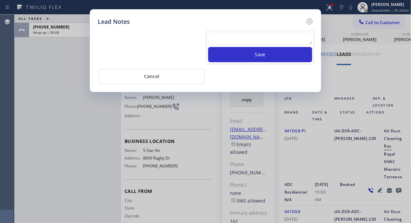
click at [223, 31] on div "Save" at bounding box center [260, 47] width 108 height 33
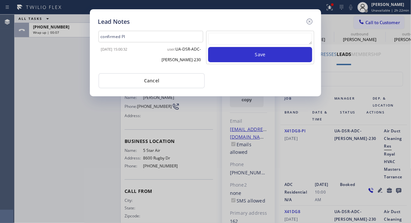
click at [222, 41] on textarea at bounding box center [260, 39] width 104 height 12
paste textarea "Pls xfer Fil-DVC"
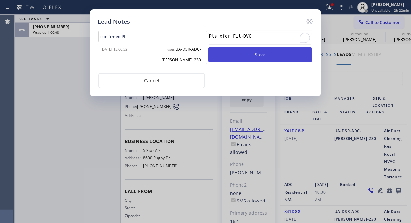
type textarea "Pls xfer Fil-DVC"
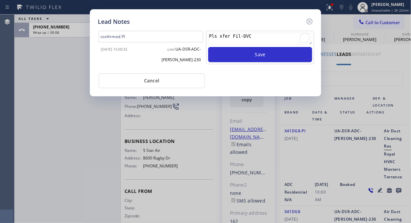
click at [243, 63] on div "Pls xfer Fil-DVC Save" at bounding box center [260, 47] width 108 height 33
click at [308, 21] on icon at bounding box center [310, 22] width 8 height 8
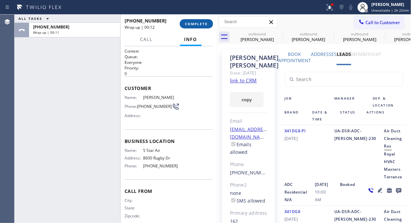
click at [197, 22] on span "COMPLETE" at bounding box center [196, 23] width 23 height 5
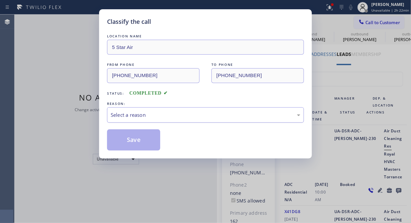
click at [199, 117] on div "Select a reason" at bounding box center [206, 115] width 190 height 8
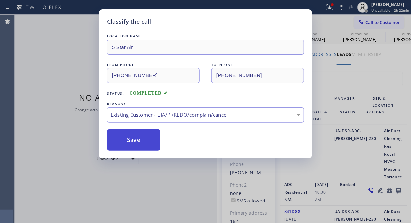
click at [131, 144] on button "Save" at bounding box center [133, 139] width 53 height 21
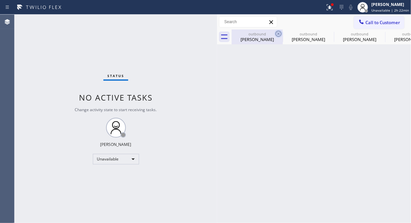
click at [279, 32] on icon at bounding box center [279, 34] width 8 height 8
click at [0, 0] on icon at bounding box center [0, 0] width 0 height 0
click at [279, 33] on div "outbound Tatekura Yuzuru outbound Tatekura Yuzuru outbound Harry Mcnamara outbo…" at bounding box center [321, 36] width 179 height 15
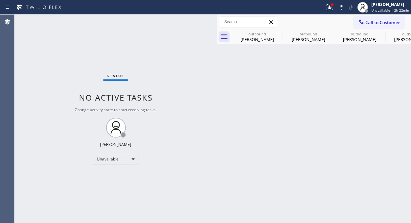
click at [279, 33] on div "outbound Tatekura Yuzuru outbound Tatekura Yuzuru outbound Harry Mcnamara outbo…" at bounding box center [321, 36] width 179 height 15
click at [279, 33] on div at bounding box center [321, 36] width 179 height 15
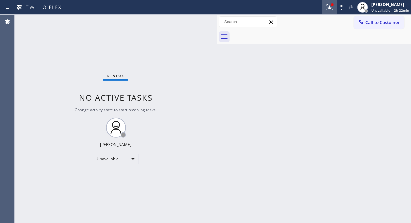
click at [331, 7] on icon at bounding box center [329, 6] width 4 height 5
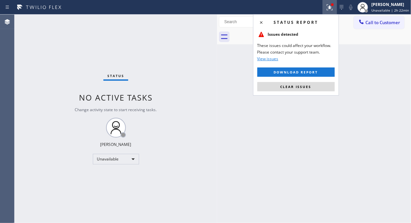
drag, startPoint x: 303, startPoint y: 86, endPoint x: 302, endPoint y: 93, distance: 6.6
click at [303, 87] on span "Clear issues" at bounding box center [296, 86] width 31 height 5
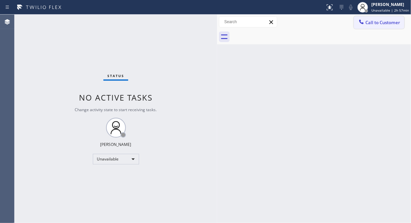
click at [383, 24] on span "Call to Customer" at bounding box center [382, 22] width 35 height 6
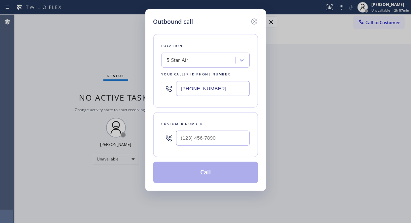
click at [179, 93] on input "[PHONE_NUMBER]" at bounding box center [213, 88] width 74 height 15
paste input "44) 941-2727"
type input "(844) 941-2727"
click at [51, 70] on div "Outbound call Location Target Plumbers Your caller id phone number (844) 941-27…" at bounding box center [205, 111] width 411 height 223
click at [181, 137] on input "(___) ___-____" at bounding box center [213, 138] width 74 height 15
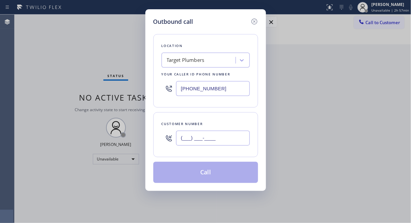
paste input "678) 296-4175"
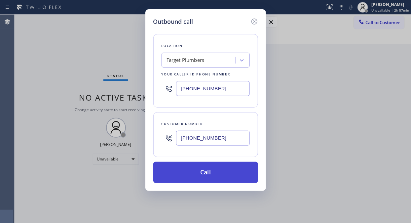
type input "(678) 296-4175"
click at [207, 175] on button "Call" at bounding box center [205, 172] width 105 height 21
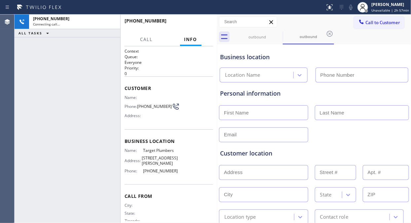
type input "(844) 941-2727"
click at [112, 22] on icon at bounding box center [112, 22] width 8 height 8
type input "(844) 941-2727"
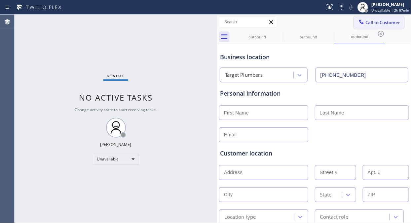
click at [369, 21] on span "Call to Customer" at bounding box center [382, 22] width 35 height 6
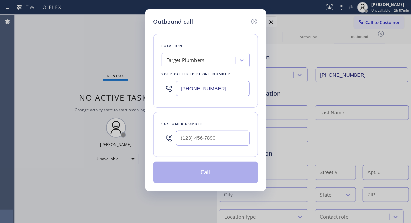
click at [177, 86] on input "(844) 941-2727" at bounding box center [213, 88] width 74 height 15
paste input "text"
click at [220, 87] on input "(844) 941-2727" at bounding box center [213, 88] width 74 height 15
type input "(844) 941-2727"
click at [210, 112] on div "Location Target Plumbers Your caller id phone number (844) 941-2727 Customer nu…" at bounding box center [205, 104] width 105 height 157
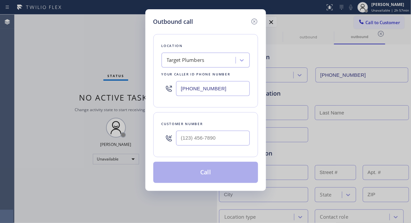
click at [41, 60] on div "Outbound call Location Target Plumbers Your caller id phone number (844) 941-27…" at bounding box center [205, 111] width 411 height 223
click at [183, 141] on input "(___) ___-____" at bounding box center [213, 138] width 74 height 15
paste input "678) 296-4175"
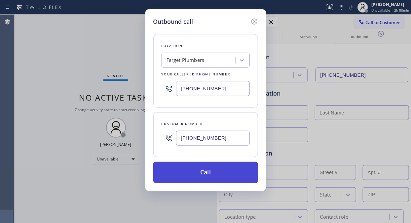
type input "(678) 296-4175"
click at [227, 171] on button "Call" at bounding box center [205, 172] width 105 height 21
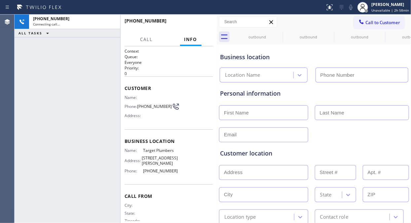
type input "(844) 941-2727"
click at [30, 55] on div "+16782964175 Live | 00:05 ALL TASKS ALL TASKS ACTIVE TASKS TASKS IN WRAP UP" at bounding box center [68, 119] width 106 height 208
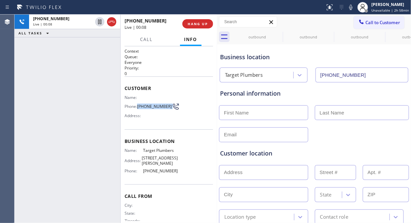
copy div "(678) 296-4175"
drag, startPoint x: 166, startPoint y: 106, endPoint x: 139, endPoint y: 106, distance: 27.1
click at [139, 106] on div "Phone: (678) 296-4175" at bounding box center [151, 106] width 53 height 8
click at [36, 87] on div "+16782964175 Live | 00:20 ALL TASKS ALL TASKS ACTIVE TASKS TASKS IN WRAP UP" at bounding box center [68, 119] width 106 height 208
click at [198, 23] on span "HANG UP" at bounding box center [198, 23] width 20 height 5
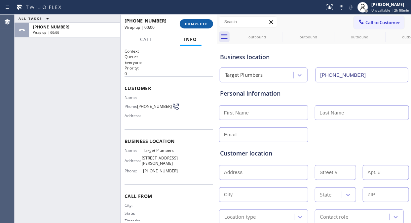
click at [198, 23] on span "COMPLETE" at bounding box center [196, 23] width 23 height 5
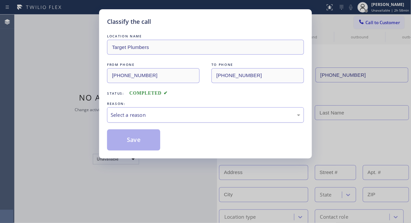
click at [203, 116] on div "Select a reason" at bounding box center [206, 115] width 190 height 8
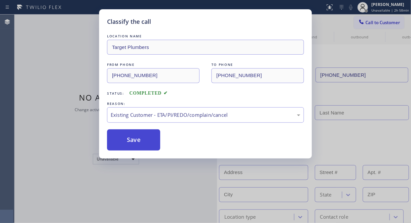
drag, startPoint x: 190, startPoint y: 150, endPoint x: 146, endPoint y: 141, distance: 45.6
drag, startPoint x: 125, startPoint y: 136, endPoint x: 276, endPoint y: 207, distance: 166.6
click at [125, 136] on button "Save" at bounding box center [133, 139] width 53 height 21
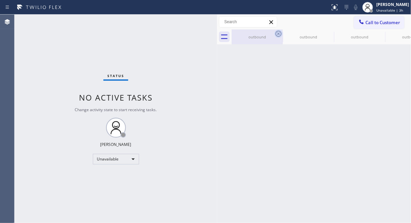
click at [281, 33] on icon at bounding box center [279, 34] width 8 height 8
click at [0, 0] on icon at bounding box center [0, 0] width 0 height 0
click at [281, 33] on div "outbound outbound outbound outbound" at bounding box center [321, 36] width 179 height 15
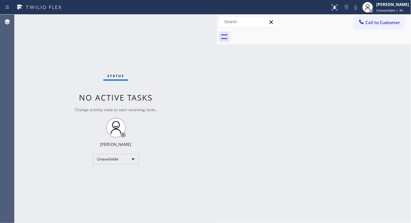
click at [71, 73] on div "Status No active tasks Change activity state to start receiving tasks. [PERSON_…" at bounding box center [116, 119] width 203 height 208
click at [385, 23] on span "Call to Customer" at bounding box center [382, 22] width 35 height 6
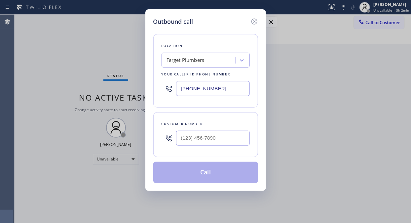
click at [19, 42] on div "Outbound call Location Target Plumbers Your caller id phone number (844) 941-27…" at bounding box center [205, 111] width 411 height 223
click at [183, 140] on input "(___) ___-____" at bounding box center [213, 138] width 74 height 15
paste input "678) 296-4175"
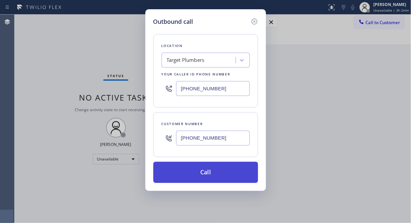
type input "(678) 296-4175"
click at [215, 169] on button "Call" at bounding box center [205, 172] width 105 height 21
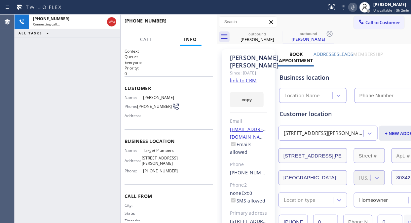
type input "(844) 941-2727"
click at [111, 20] on icon at bounding box center [112, 22] width 8 height 8
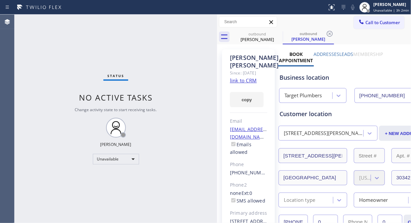
click at [254, 84] on link "link to CRM" at bounding box center [243, 80] width 27 height 7
type input "(844) 941-2727"
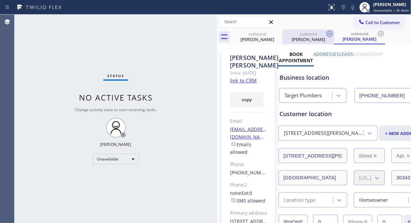
click at [0, 0] on icon at bounding box center [0, 0] width 0 height 0
click at [326, 31] on icon at bounding box center [330, 34] width 8 height 8
click at [377, 31] on icon at bounding box center [381, 34] width 8 height 8
click at [279, 31] on div "outbound Carolyn Wade outbound Carolyn Wade outbound Carolyn Wade" at bounding box center [321, 36] width 179 height 15
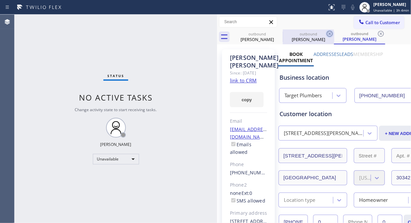
click at [279, 31] on div "outbound Carolyn Wade outbound Carolyn Wade outbound Carolyn Wade" at bounding box center [321, 36] width 179 height 15
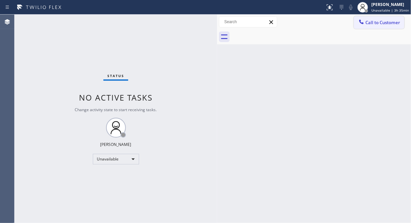
click at [372, 25] on span "Call to Customer" at bounding box center [382, 22] width 35 height 6
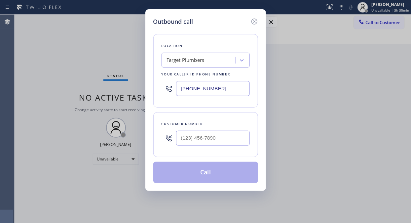
click at [177, 88] on input "(844) 941-2727" at bounding box center [213, 88] width 74 height 15
paste input "206) 458-7843"
type input "(206) 458-7843"
click at [65, 75] on div "Outbound call Location Admiral Heating and Air Conditioning Your caller id phon…" at bounding box center [205, 111] width 411 height 223
click at [180, 140] on input "(___) ___-____" at bounding box center [213, 138] width 74 height 15
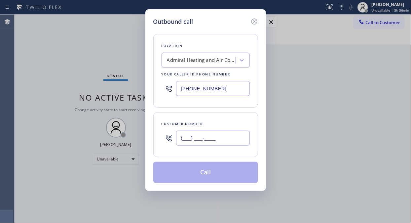
paste input "650) 771-5105"
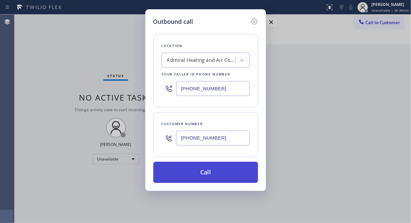
type input "(650) 771-5105"
click at [200, 174] on button "Call" at bounding box center [205, 172] width 105 height 21
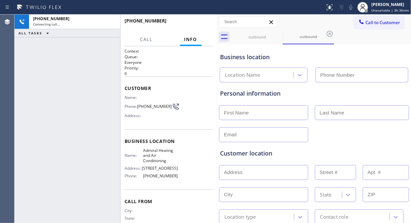
type input "(206) 458-7843"
click at [33, 75] on div "+16507715105 Live | 00:04 ALL TASKS ALL TASKS ACTIVE TASKS TASKS IN WRAP UP" at bounding box center [68, 119] width 106 height 208
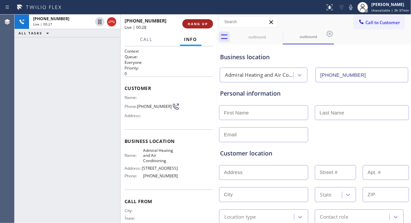
click at [200, 27] on button "HANG UP" at bounding box center [197, 23] width 31 height 9
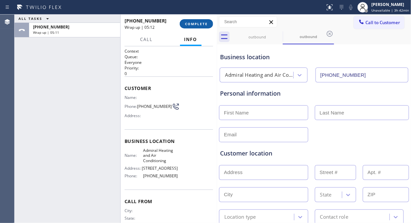
click at [190, 22] on span "COMPLETE" at bounding box center [196, 23] width 23 height 5
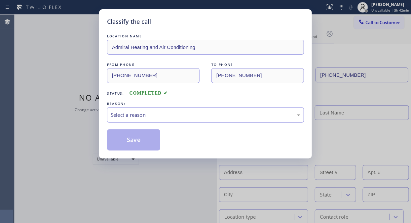
click at [189, 111] on div "Select a reason" at bounding box center [206, 115] width 190 height 8
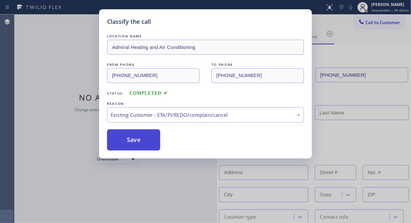
drag, startPoint x: 194, startPoint y: 151, endPoint x: 146, endPoint y: 143, distance: 48.9
click at [145, 143] on button "Save" at bounding box center [133, 139] width 53 height 21
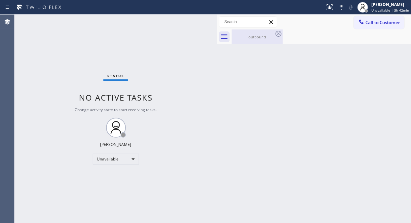
click at [263, 36] on div "outbound" at bounding box center [257, 36] width 50 height 5
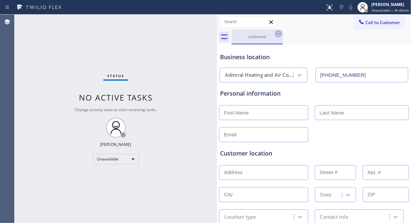
click at [278, 34] on icon at bounding box center [279, 34] width 8 height 8
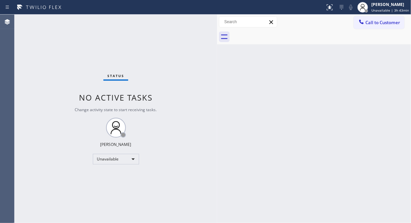
click at [381, 22] on span "Call to Customer" at bounding box center [382, 22] width 35 height 6
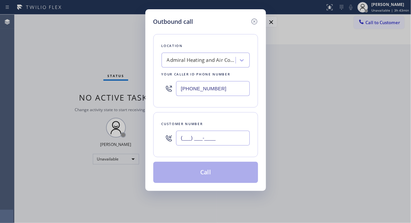
click at [187, 142] on input "(___) ___-____" at bounding box center [213, 138] width 74 height 15
paste input "650) 771-5105"
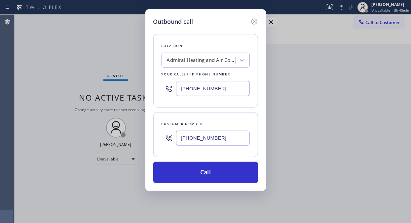
type input "(650) 771-5105"
click at [30, 60] on div "Outbound call Location Admiral Heating and Air Conditioning Your caller id phon…" at bounding box center [205, 111] width 411 height 223
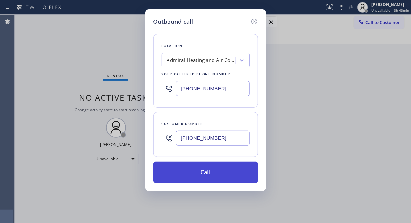
click at [201, 169] on button "Call" at bounding box center [205, 172] width 105 height 21
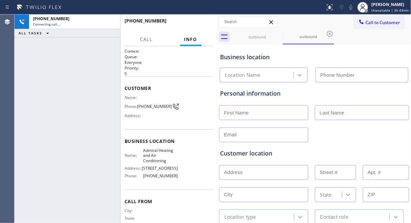
type input "(206) 458-7843"
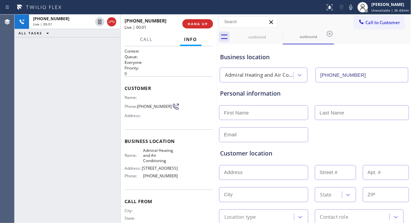
click at [66, 88] on div "+16507715105 Live | 00:01 ALL TASKS ALL TASKS ACTIVE TASKS TASKS IN WRAP UP" at bounding box center [68, 119] width 106 height 208
click at [69, 86] on div "+16507715105 Live | 00:22 ALL TASKS ALL TASKS ACTIVE TASKS TASKS IN WRAP UP" at bounding box center [68, 119] width 106 height 208
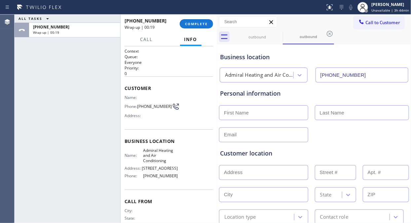
click at [47, 78] on div "ALL TASKS ALL TASKS ACTIVE TASKS TASKS IN WRAP UP +16507715105 Wrap up | 00:19" at bounding box center [68, 119] width 106 height 208
click at [204, 22] on span "COMPLETE" at bounding box center [196, 23] width 23 height 5
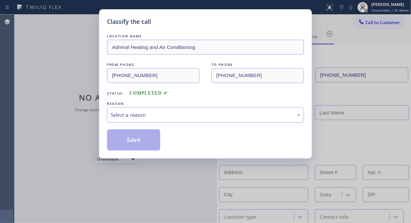
click at [204, 116] on div "Select a reason" at bounding box center [206, 115] width 190 height 8
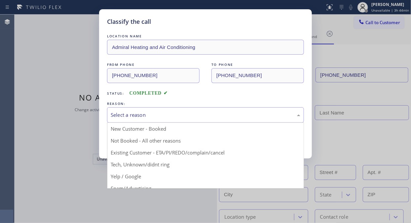
drag, startPoint x: 189, startPoint y: 151, endPoint x: 146, endPoint y: 147, distance: 42.8
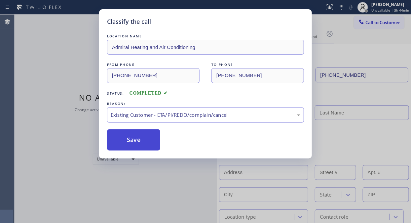
click at [142, 146] on button "Save" at bounding box center [133, 139] width 53 height 21
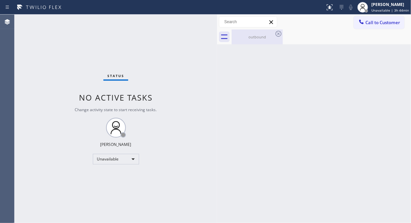
click at [258, 41] on div "outbound" at bounding box center [257, 36] width 50 height 15
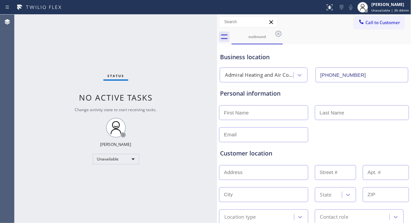
drag, startPoint x: 277, startPoint y: 32, endPoint x: 246, endPoint y: 190, distance: 161.7
click at [278, 32] on icon at bounding box center [279, 34] width 8 height 8
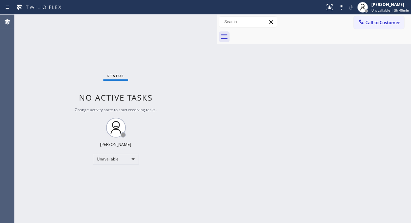
click at [45, 65] on div "Status No active tasks Change activity state to start receiving tasks. [PERSON_…" at bounding box center [116, 119] width 203 height 208
click at [362, 24] on icon at bounding box center [361, 22] width 7 height 7
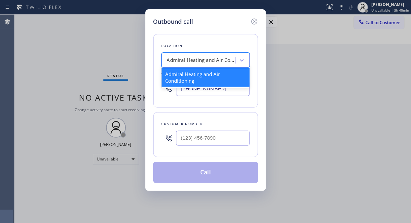
click at [193, 61] on div "Admiral Heating and Air Conditioning" at bounding box center [201, 61] width 69 height 8
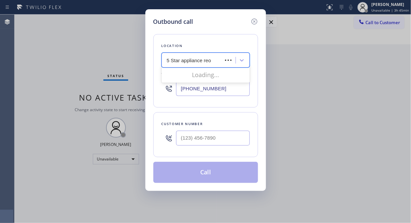
type input "5 Star appliance re"
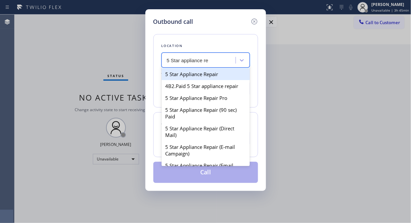
click at [197, 71] on div "5 Star Appliance Repair" at bounding box center [206, 74] width 88 height 12
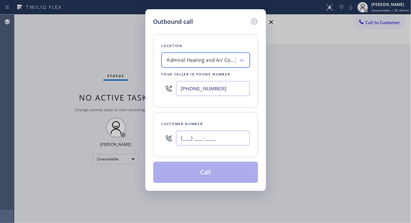
click at [197, 144] on input "(___) ___-____" at bounding box center [213, 138] width 74 height 15
paste input "213) 448-2928"
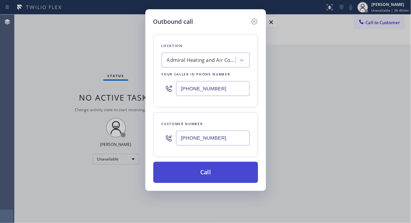
type input "(213) 448-2928"
click at [213, 174] on button "Call" at bounding box center [205, 172] width 105 height 21
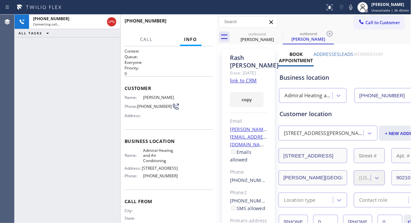
type input "(206) 458-7843"
click at [279, 34] on icon at bounding box center [279, 34] width 8 height 8
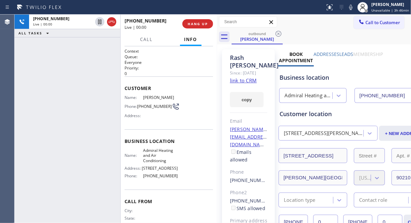
click at [48, 78] on div "+12134482928 Live | 00:00 ALL TASKS ALL TASKS ACTIVE TASKS TASKS IN WRAP UP" at bounding box center [68, 119] width 106 height 208
click at [192, 21] on span "HANG UP" at bounding box center [198, 23] width 20 height 5
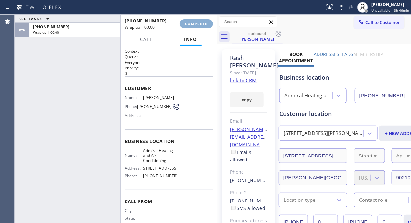
click at [192, 22] on span "COMPLETE" at bounding box center [196, 23] width 23 height 5
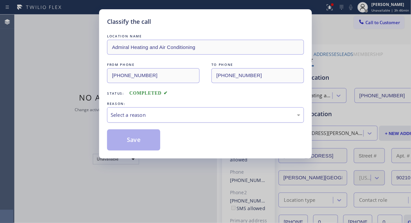
drag, startPoint x: 189, startPoint y: 116, endPoint x: 190, endPoint y: 120, distance: 3.7
click at [189, 117] on div "Select a reason" at bounding box center [206, 115] width 190 height 8
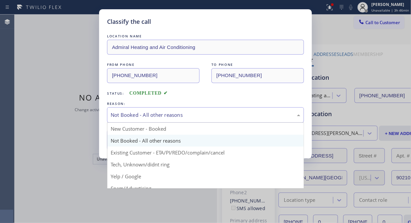
click at [204, 120] on div "Not Booked - All other reasons" at bounding box center [205, 115] width 197 height 16
drag, startPoint x: 202, startPoint y: 154, endPoint x: 179, endPoint y: 149, distance: 24.0
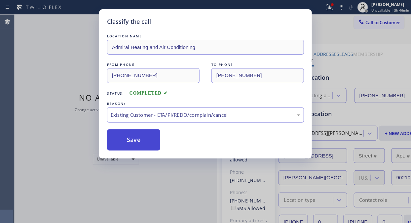
click at [146, 145] on button "Save" at bounding box center [133, 139] width 53 height 21
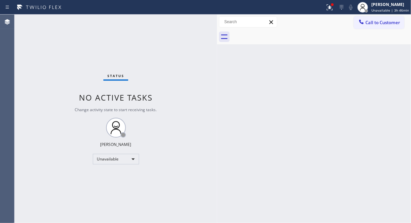
click at [379, 20] on span "Call to Customer" at bounding box center [382, 22] width 35 height 6
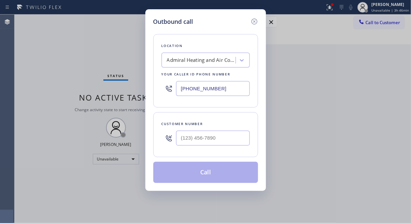
click at [217, 141] on input "text" at bounding box center [213, 138] width 74 height 15
paste input "425) 736-4457"
type input "(425) 736-4457"
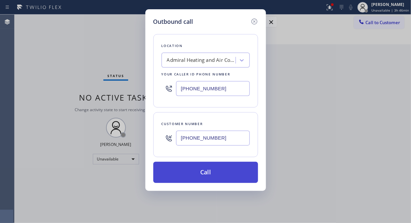
click at [220, 175] on button "Call" at bounding box center [205, 172] width 105 height 21
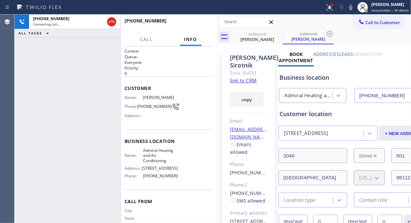
type input "(206) 458-7843"
click at [279, 33] on icon at bounding box center [279, 34] width 6 height 6
click at [327, 11] on div at bounding box center [330, 7] width 15 height 8
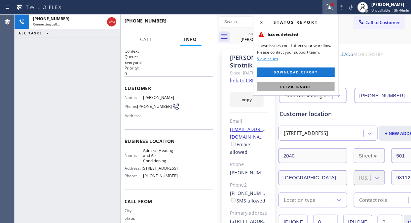
click at [286, 85] on span "Clear issues" at bounding box center [296, 86] width 31 height 5
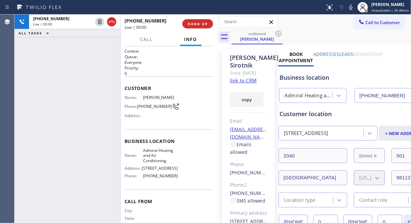
click at [51, 64] on div "+14257364457 Live | 00:00 ALL TASKS ALL TASKS ACTIVE TASKS TASKS IN WRAP UP" at bounding box center [68, 119] width 106 height 208
click at [243, 84] on link "link to CRM" at bounding box center [243, 80] width 27 height 7
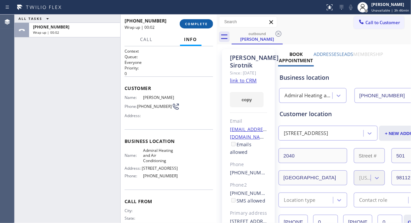
click at [191, 22] on span "COMPLETE" at bounding box center [196, 23] width 23 height 5
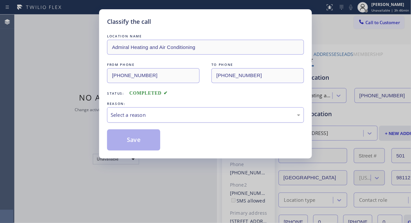
click at [206, 117] on div "Select a reason" at bounding box center [206, 115] width 190 height 8
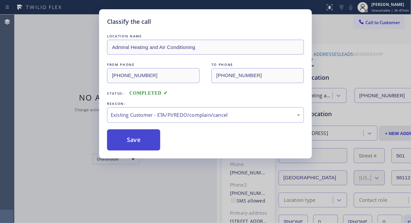
click at [152, 141] on button "Save" at bounding box center [133, 139] width 53 height 21
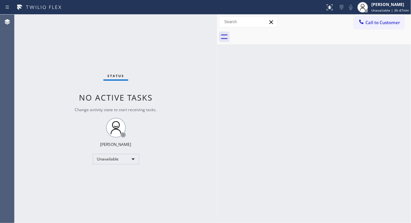
click at [367, 24] on span "Call to Customer" at bounding box center [382, 22] width 35 height 6
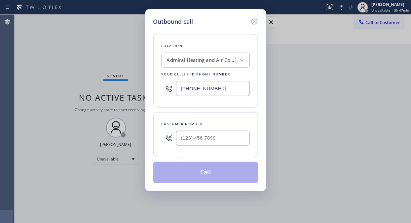
click at [205, 65] on div "Admiral Heating and Air Conditioning" at bounding box center [200, 61] width 72 height 12
type input "5 star appliance repai"
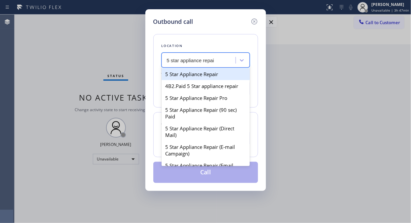
click at [208, 75] on div "5 Star Appliance Repair" at bounding box center [206, 74] width 88 height 12
type input "[PHONE_NUMBER]"
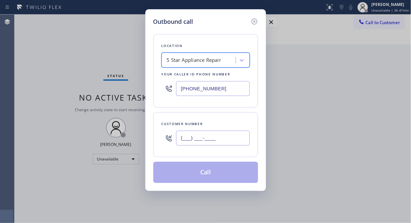
click at [191, 144] on input "(___) ___-____" at bounding box center [213, 138] width 74 height 15
paste input "626) 390-5592"
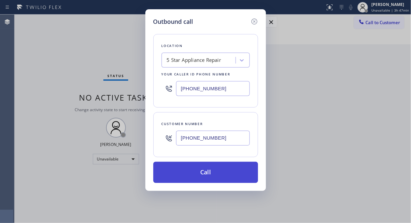
type input "(626) 390-5592"
click at [226, 179] on button "Call" at bounding box center [205, 172] width 105 height 21
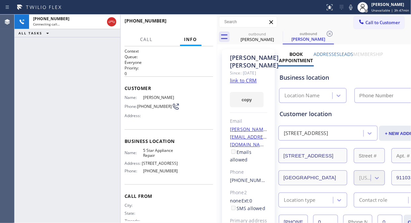
type input "[PHONE_NUMBER]"
click at [279, 36] on icon at bounding box center [279, 34] width 6 height 6
drag, startPoint x: 59, startPoint y: 78, endPoint x: 74, endPoint y: 64, distance: 21.0
click at [59, 78] on div "+16263905592 Connecting call… ALL TASKS ALL TASKS ACTIVE TASKS TASKS IN WRAP UP" at bounding box center [68, 119] width 106 height 208
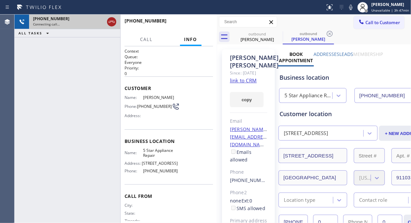
click at [111, 21] on icon at bounding box center [112, 22] width 8 height 8
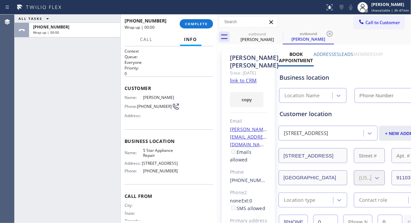
type input "[PHONE_NUMBER]"
click at [199, 25] on span "COMPLETE" at bounding box center [196, 23] width 23 height 5
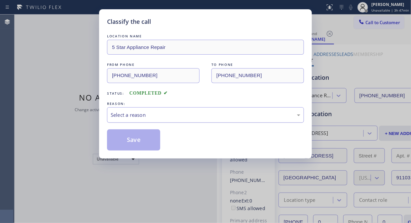
click at [203, 117] on div "Select a reason" at bounding box center [206, 115] width 190 height 8
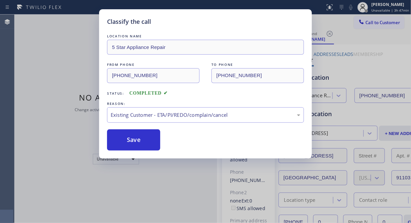
click at [161, 139] on div "Save" at bounding box center [205, 139] width 197 height 21
click at [159, 137] on button "Save" at bounding box center [133, 139] width 53 height 21
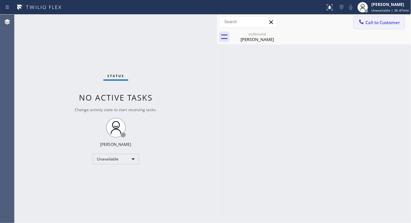
click at [367, 25] on button "Call to Customer" at bounding box center [379, 22] width 51 height 13
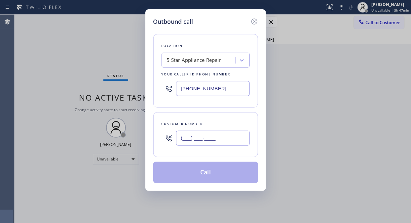
click at [212, 139] on input "(___) ___-____" at bounding box center [213, 138] width 74 height 15
paste input "425) 957-1897"
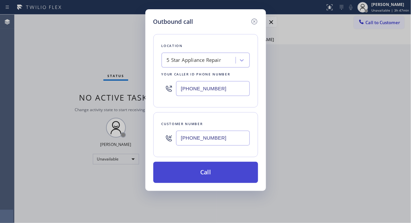
type input "(425) 957-1897"
click at [215, 179] on button "Call" at bounding box center [205, 172] width 105 height 21
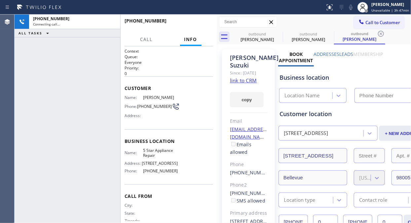
type input "[PHONE_NUMBER]"
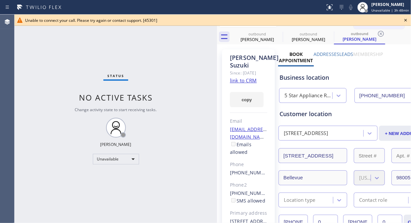
click at [404, 21] on icon at bounding box center [406, 20] width 8 height 8
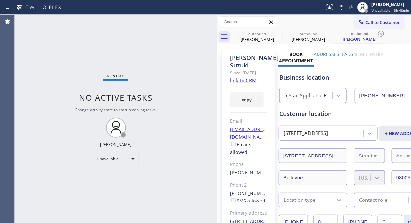
drag, startPoint x: 387, startPoint y: 24, endPoint x: 293, endPoint y: 86, distance: 112.6
click at [386, 24] on span "Call to Customer" at bounding box center [382, 22] width 35 height 6
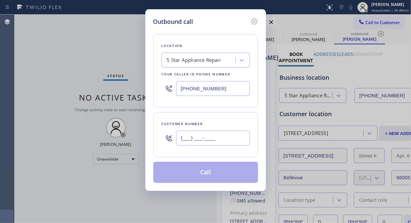
click at [230, 139] on input "(___) ___-____" at bounding box center [213, 138] width 74 height 15
paste input "206) 824-4683"
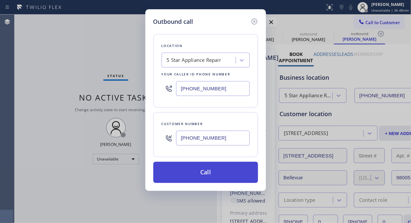
type input "(206) 824-4683"
click at [209, 173] on button "Call" at bounding box center [205, 172] width 105 height 21
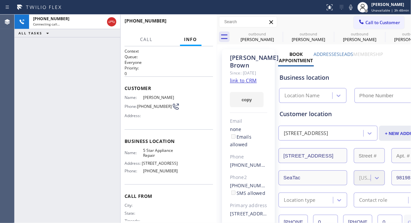
type input "[PHONE_NUMBER]"
click at [277, 33] on icon at bounding box center [279, 34] width 8 height 8
click at [0, 0] on icon at bounding box center [0, 0] width 0 height 0
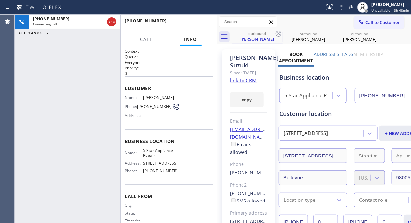
click at [277, 33] on icon at bounding box center [279, 34] width 8 height 8
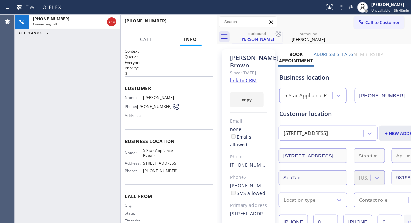
click at [277, 33] on icon at bounding box center [279, 34] width 8 height 8
click at [65, 76] on div "+12068244683 Connecting call… ALL TASKS ALL TASKS ACTIVE TASKS TASKS IN WRAP UP" at bounding box center [68, 119] width 106 height 208
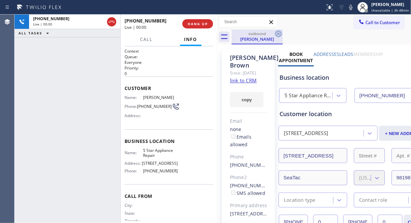
click at [277, 33] on icon at bounding box center [279, 34] width 8 height 8
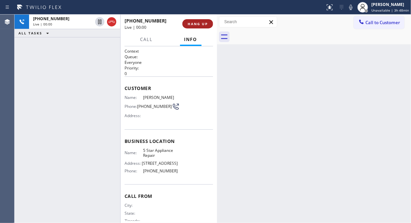
click at [194, 24] on span "HANG UP" at bounding box center [198, 23] width 20 height 5
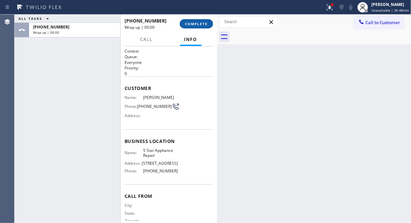
click at [194, 24] on span "COMPLETE" at bounding box center [196, 23] width 23 height 5
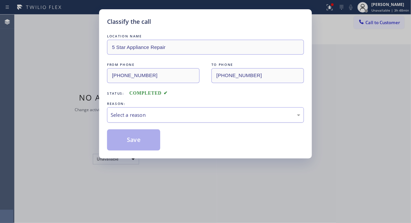
click at [197, 118] on div "Select a reason" at bounding box center [206, 115] width 190 height 8
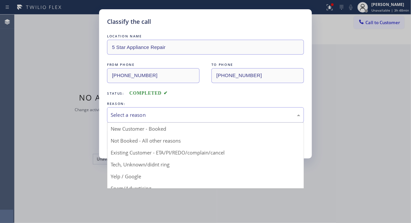
drag, startPoint x: 208, startPoint y: 151, endPoint x: 194, endPoint y: 150, distance: 13.6
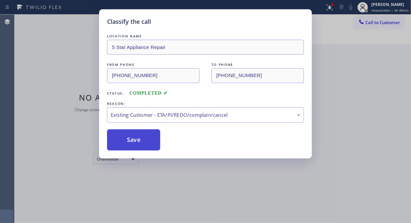
click at [142, 142] on button "Save" at bounding box center [133, 139] width 53 height 21
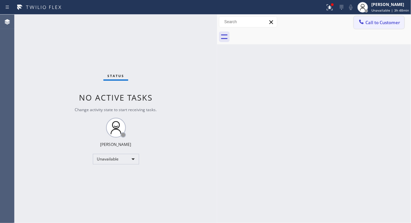
click at [384, 26] on button "Call to Customer" at bounding box center [379, 22] width 51 height 13
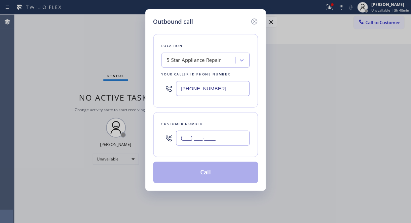
click at [215, 139] on input "(___) ___-____" at bounding box center [213, 138] width 74 height 15
paste input "818) 219-2764"
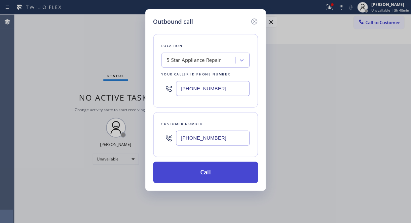
type input "(818) 219-2764"
click at [230, 168] on button "Call" at bounding box center [205, 172] width 105 height 21
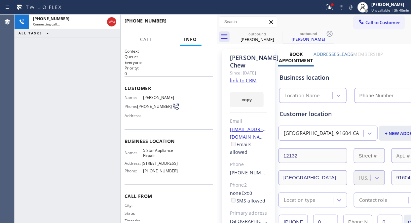
type input "[PHONE_NUMBER]"
click at [331, 11] on button at bounding box center [330, 7] width 15 height 15
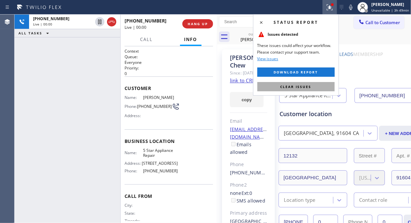
click at [315, 86] on button "Clear issues" at bounding box center [295, 86] width 77 height 9
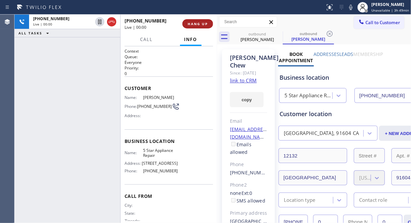
click at [196, 23] on span "HANG UP" at bounding box center [198, 23] width 20 height 5
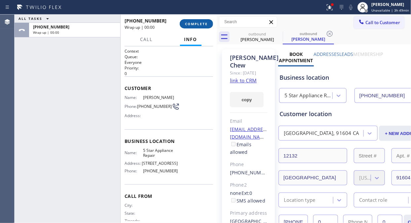
click at [196, 23] on span "COMPLETE" at bounding box center [196, 23] width 23 height 5
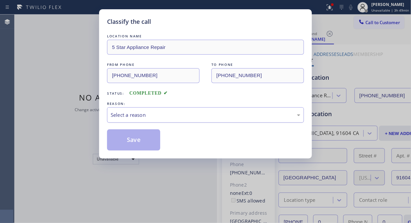
click at [208, 118] on div "Select a reason" at bounding box center [206, 115] width 190 height 8
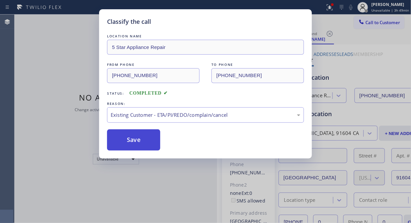
click at [150, 144] on button "Save" at bounding box center [133, 139] width 53 height 21
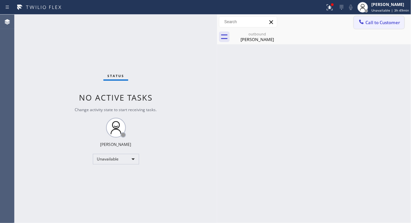
click at [366, 27] on button "Call to Customer" at bounding box center [379, 22] width 51 height 13
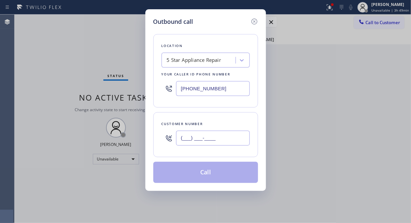
click at [206, 144] on input "(___) ___-____" at bounding box center [213, 138] width 74 height 15
paste input "661) 250-9621"
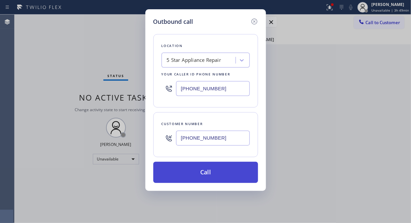
type input "(661) 250-9621"
click at [213, 171] on button "Call" at bounding box center [205, 172] width 105 height 21
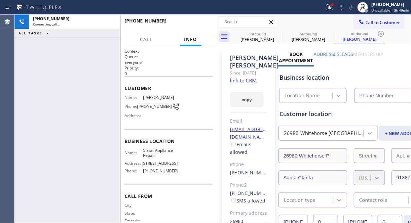
type input "[PHONE_NUMBER]"
click at [327, 5] on div at bounding box center [330, 7] width 15 height 8
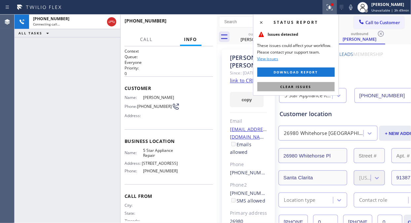
click at [301, 88] on span "Clear issues" at bounding box center [296, 86] width 31 height 5
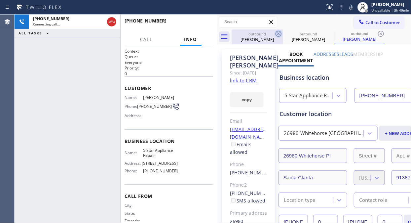
click at [276, 32] on icon at bounding box center [279, 34] width 6 height 6
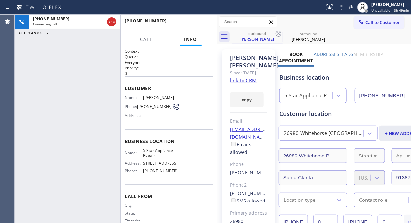
click at [276, 32] on icon at bounding box center [279, 34] width 6 height 6
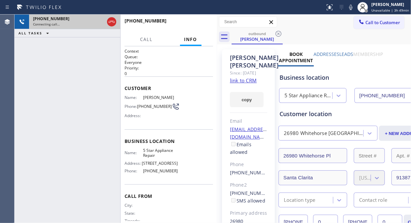
click at [46, 68] on div "+16612509621 Connecting call… ALL TASKS ALL TASKS ACTIVE TASKS TASKS IN WRAP UP" at bounding box center [68, 119] width 106 height 208
click at [110, 20] on icon at bounding box center [112, 22] width 8 height 8
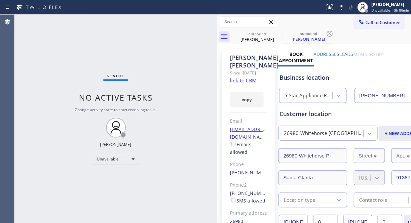
type input "[PHONE_NUMBER]"
click at [367, 23] on span "Call to Customer" at bounding box center [382, 22] width 35 height 6
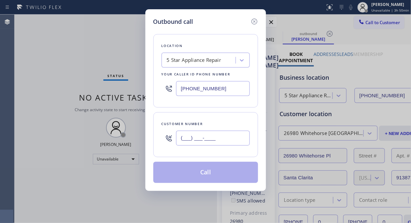
click at [216, 136] on input "(___) ___-____" at bounding box center [213, 138] width 74 height 15
paste input "626) 807-6889"
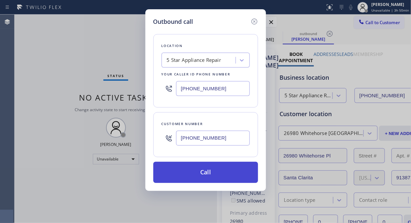
type input "(626) 807-6889"
click at [230, 177] on button "Call" at bounding box center [205, 172] width 105 height 21
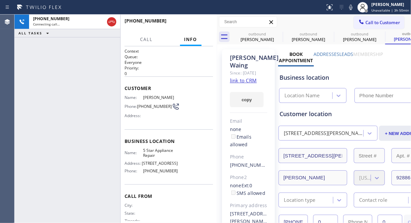
type input "[PHONE_NUMBER]"
click at [190, 21] on span "HANG UP" at bounding box center [198, 23] width 20 height 5
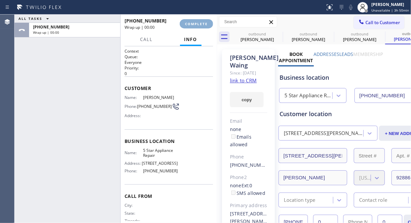
click at [190, 21] on span "COMPLETE" at bounding box center [196, 23] width 23 height 5
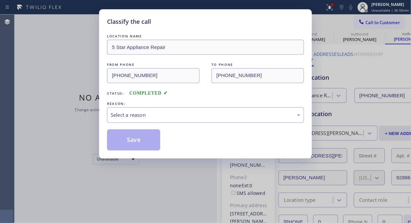
click at [190, 104] on div "REASON:" at bounding box center [205, 103] width 197 height 7
click at [190, 112] on div "Select a reason" at bounding box center [206, 115] width 190 height 8
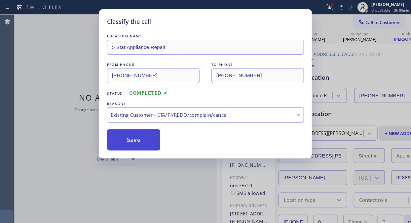
click at [154, 141] on button "Save" at bounding box center [133, 139] width 53 height 21
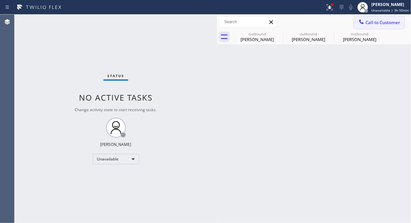
click at [375, 21] on span "Call to Customer" at bounding box center [382, 22] width 35 height 6
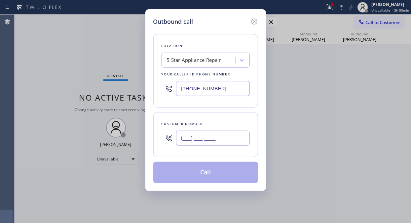
click at [197, 139] on input "(___) ___-____" at bounding box center [213, 138] width 74 height 15
paste input "310) 373-5962"
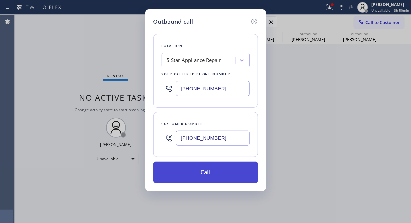
type input "(310) 373-5962"
click at [213, 177] on button "Call" at bounding box center [205, 172] width 105 height 21
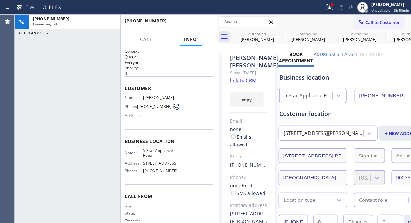
type input "[PHONE_NUMBER]"
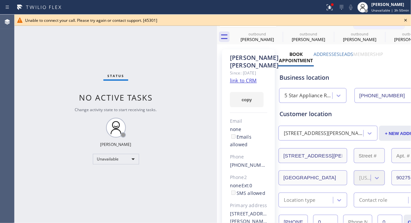
click at [410, 18] on div "Unable to connect your call. Please try again or contact support. [45301]" at bounding box center [213, 20] width 397 height 11
click at [406, 19] on icon at bounding box center [405, 20] width 3 height 3
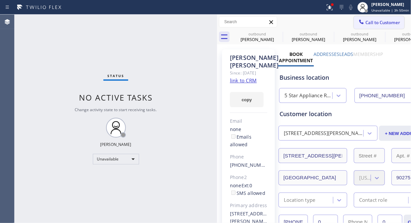
click at [369, 24] on span "Call to Customer" at bounding box center [382, 22] width 35 height 6
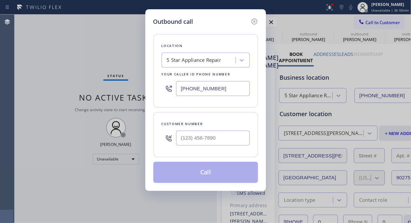
drag, startPoint x: 224, startPoint y: 153, endPoint x: 224, endPoint y: 143, distance: 10.2
click at [224, 153] on div "Customer number" at bounding box center [205, 134] width 105 height 45
click at [227, 137] on input "(___) ___-____" at bounding box center [213, 138] width 74 height 15
paste input "702) 591-7964"
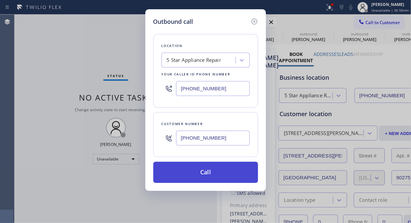
type input "(702) 591-7964"
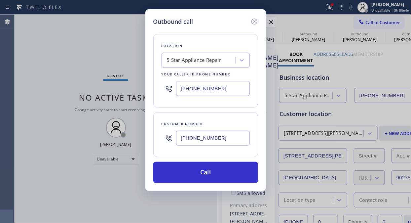
drag, startPoint x: 230, startPoint y: 169, endPoint x: 296, endPoint y: 70, distance: 119.5
click at [230, 170] on button "Call" at bounding box center [205, 172] width 105 height 21
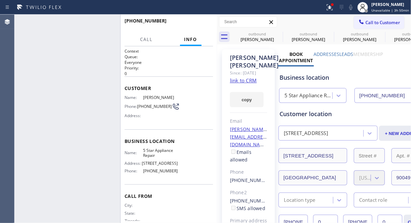
type input "[PHONE_NUMBER]"
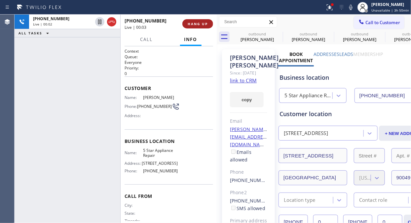
click at [193, 23] on span "HANG UP" at bounding box center [198, 23] width 20 height 5
click at [194, 23] on span "HANG UP" at bounding box center [198, 23] width 20 height 5
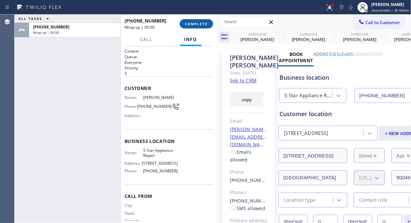
click at [194, 23] on span "COMPLETE" at bounding box center [196, 23] width 23 height 5
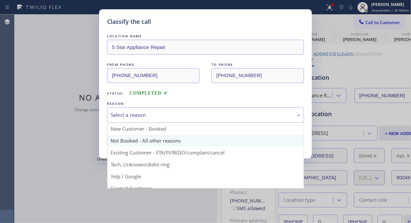
drag, startPoint x: 189, startPoint y: 118, endPoint x: 200, endPoint y: 144, distance: 28.3
click at [190, 119] on div "Select a reason" at bounding box center [205, 115] width 197 height 16
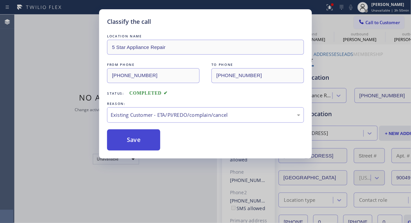
drag, startPoint x: 138, startPoint y: 140, endPoint x: 143, endPoint y: 140, distance: 4.6
click at [139, 140] on button "Save" at bounding box center [133, 139] width 53 height 21
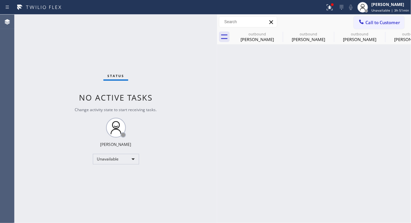
click at [375, 24] on span "Call to Customer" at bounding box center [382, 22] width 35 height 6
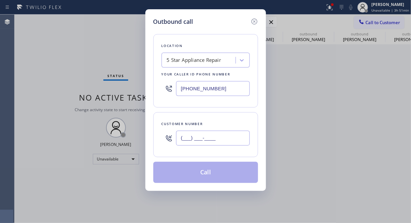
click at [193, 135] on input "(___) ___-____" at bounding box center [213, 138] width 74 height 15
paste input "480) 703-4000"
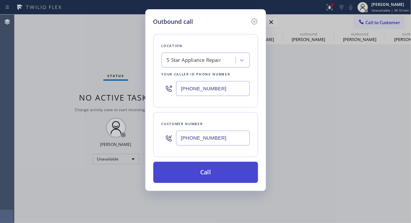
type input "(480) 703-4000"
drag, startPoint x: 211, startPoint y: 174, endPoint x: 215, endPoint y: 177, distance: 5.2
click at [213, 176] on button "Call" at bounding box center [205, 172] width 105 height 21
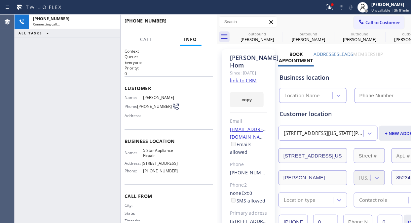
type input "[PHONE_NUMBER]"
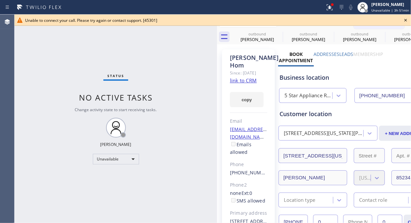
drag, startPoint x: 407, startPoint y: 19, endPoint x: 402, endPoint y: 20, distance: 6.2
click at [407, 19] on icon at bounding box center [406, 20] width 8 height 8
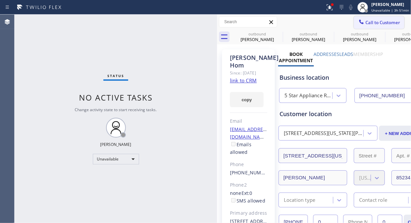
click at [365, 27] on button "Call to Customer" at bounding box center [379, 22] width 51 height 13
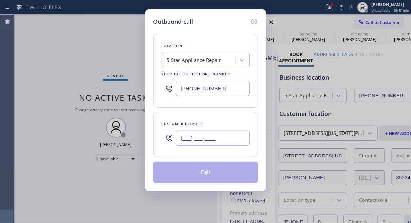
click at [214, 136] on input "(___) ___-____" at bounding box center [213, 138] width 74 height 15
paste input "312) 450-5500"
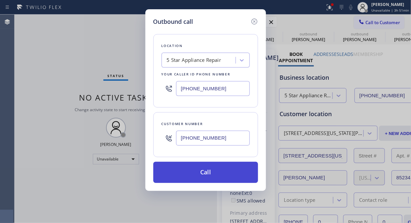
type input "(312) 450-5500"
click at [211, 169] on button "Call" at bounding box center [205, 172] width 105 height 21
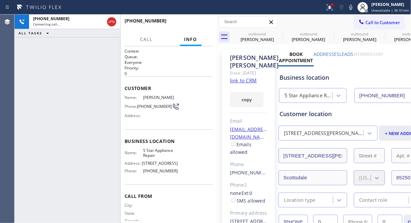
type input "[PHONE_NUMBER]"
click at [330, 4] on icon at bounding box center [330, 7] width 8 height 8
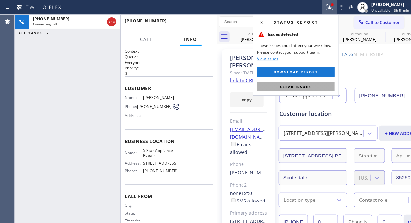
click at [294, 88] on span "Clear issues" at bounding box center [296, 86] width 31 height 5
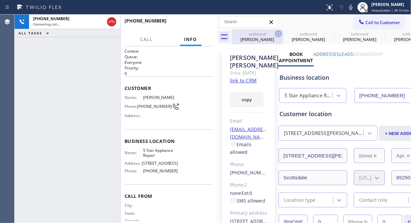
click at [279, 33] on icon at bounding box center [279, 34] width 6 height 6
click at [0, 0] on icon at bounding box center [0, 0] width 0 height 0
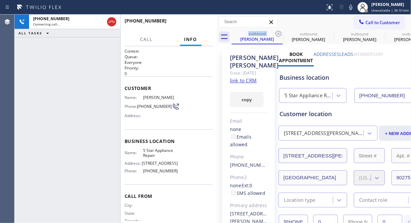
click at [279, 33] on icon at bounding box center [279, 34] width 6 height 6
click at [0, 0] on icon at bounding box center [0, 0] width 0 height 0
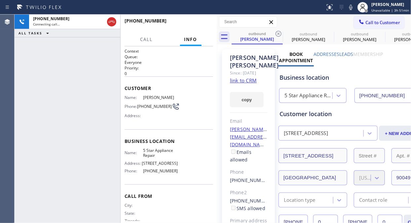
click at [279, 33] on icon at bounding box center [279, 34] width 6 height 6
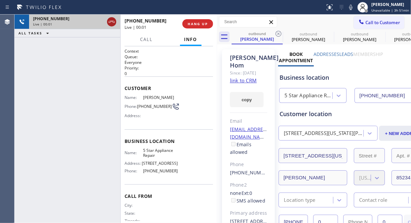
click at [111, 21] on icon at bounding box center [112, 22] width 6 height 2
click at [199, 21] on span "HANG UP" at bounding box center [198, 23] width 20 height 5
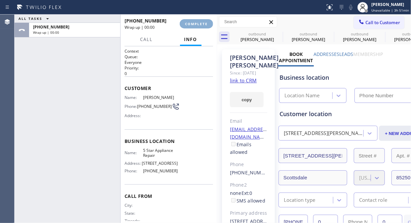
type input "[PHONE_NUMBER]"
click at [190, 24] on span "COMPLETE" at bounding box center [196, 23] width 23 height 5
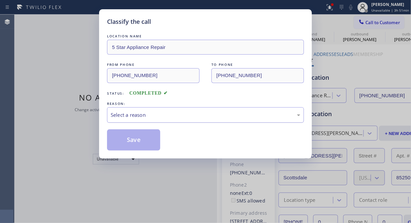
click at [207, 114] on div "Select a reason" at bounding box center [206, 115] width 190 height 8
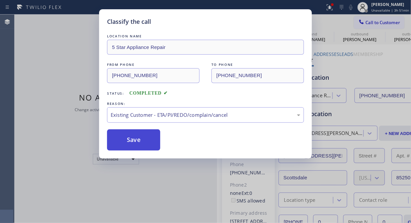
click at [145, 140] on button "Save" at bounding box center [133, 139] width 53 height 21
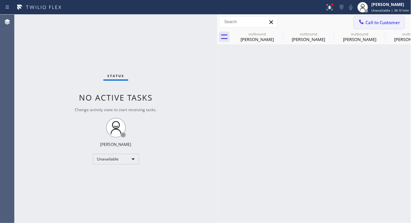
click at [381, 28] on button "Call to Customer" at bounding box center [379, 22] width 51 height 13
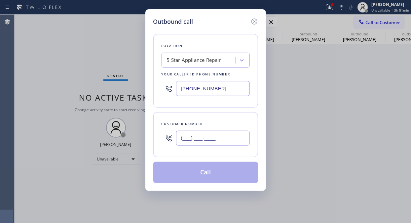
click at [177, 138] on input "(___) ___-____" at bounding box center [213, 138] width 74 height 15
paste input "805) 815-8915"
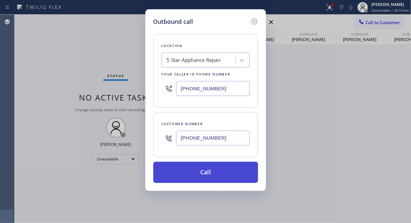
type input "(805) 815-8915"
click at [215, 174] on button "Call" at bounding box center [205, 172] width 105 height 21
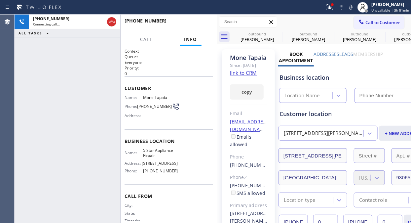
type input "[PHONE_NUMBER]"
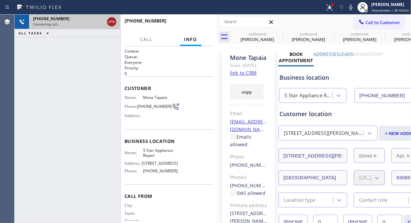
click at [109, 22] on icon at bounding box center [112, 22] width 6 height 2
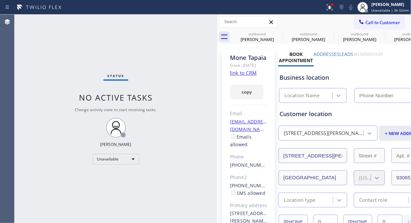
type input "[PHONE_NUMBER]"
click at [278, 34] on icon at bounding box center [279, 34] width 6 height 6
click at [0, 0] on icon at bounding box center [0, 0] width 0 height 0
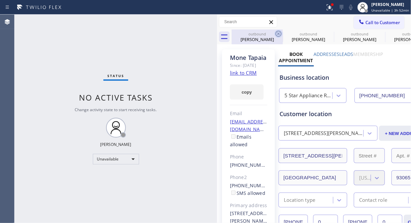
click at [0, 0] on icon at bounding box center [0, 0] width 0 height 0
click at [278, 35] on div "outbound Beverly Hom outbound Beverly Hom outbound John Goodloe outbound John G…" at bounding box center [321, 36] width 179 height 15
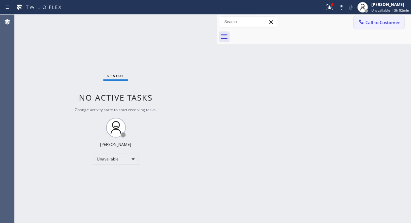
click at [387, 22] on span "Call to Customer" at bounding box center [382, 22] width 35 height 6
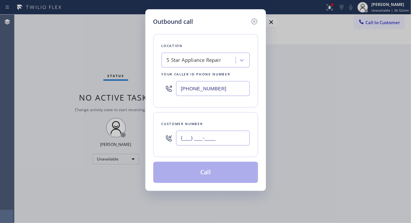
click at [199, 144] on input "(___) ___-____" at bounding box center [213, 138] width 74 height 15
paste input "805) 380-4820"
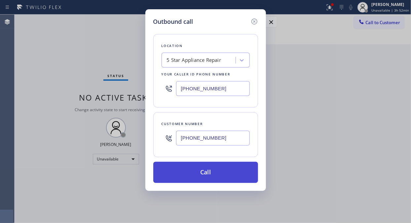
type input "(805) 380-4820"
click at [219, 176] on button "Call" at bounding box center [205, 172] width 105 height 21
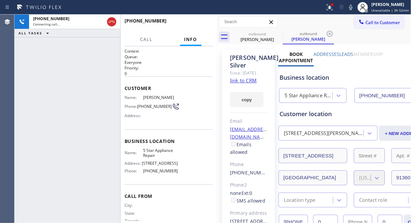
type input "[PHONE_NUMBER]"
click at [331, 8] on icon at bounding box center [329, 6] width 4 height 5
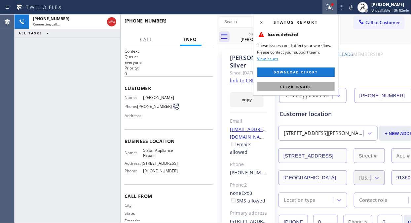
click at [302, 87] on span "Clear issues" at bounding box center [296, 86] width 31 height 5
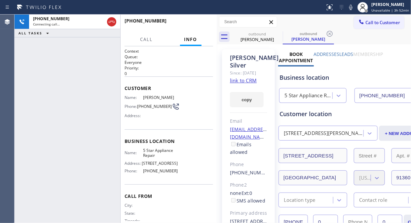
click at [41, 95] on div "+18053804820 Connecting call… ALL TASKS ALL TASKS ACTIVE TASKS TASKS IN WRAP UP" at bounding box center [68, 119] width 106 height 208
click at [276, 34] on icon at bounding box center [279, 34] width 8 height 8
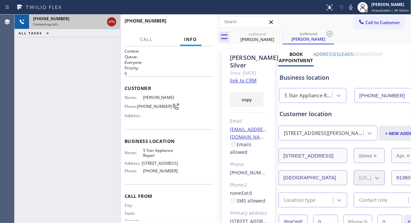
click at [111, 21] on icon at bounding box center [112, 22] width 8 height 8
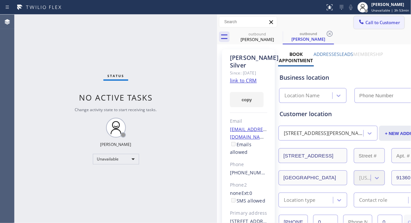
click at [373, 25] on span "Call to Customer" at bounding box center [382, 22] width 35 height 6
type input "[PHONE_NUMBER]"
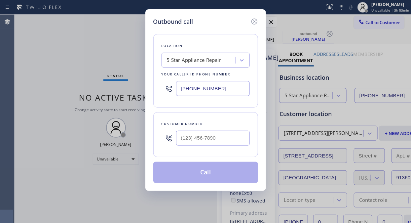
click at [185, 137] on input "text" at bounding box center [213, 138] width 74 height 15
paste input "714) 747-3595"
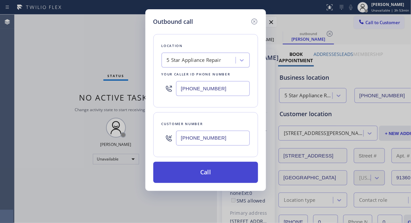
type input "(714) 747-3595"
click at [229, 174] on button "Call" at bounding box center [205, 172] width 105 height 21
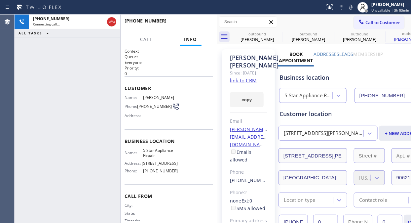
type input "[PHONE_NUMBER]"
click at [0, 0] on icon at bounding box center [0, 0] width 0 height 0
click at [326, 34] on icon at bounding box center [330, 34] width 8 height 8
click at [279, 34] on icon at bounding box center [279, 34] width 8 height 8
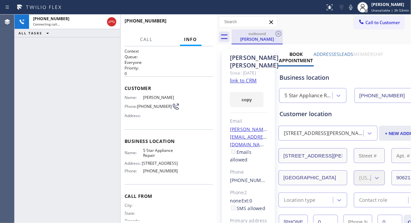
drag, startPoint x: 279, startPoint y: 34, endPoint x: 273, endPoint y: 43, distance: 11.2
click at [273, 43] on div "outbound Scott fiedler" at bounding box center [257, 36] width 51 height 15
click at [279, 33] on icon at bounding box center [279, 34] width 6 height 6
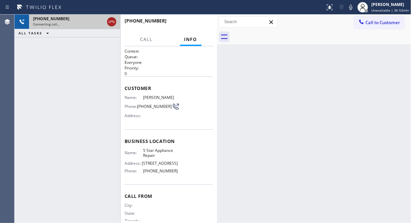
click at [110, 20] on icon at bounding box center [112, 22] width 8 height 8
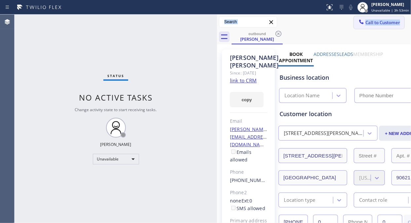
type input "[PHONE_NUMBER]"
click at [370, 23] on span "Call to Customer" at bounding box center [382, 22] width 35 height 6
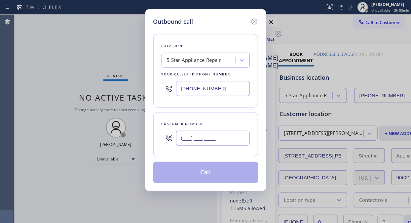
click at [193, 137] on input "(___) ___-____" at bounding box center [213, 138] width 74 height 15
paste input "714) 904-2360"
type input "(714) 904-2360"
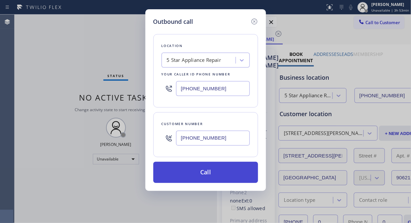
click at [215, 175] on button "Call" at bounding box center [205, 172] width 105 height 21
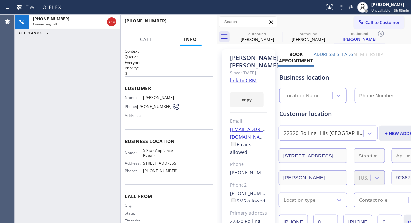
type input "[PHONE_NUMBER]"
click at [206, 22] on span "HANG UP" at bounding box center [198, 23] width 20 height 5
click at [203, 22] on span "HANG UP" at bounding box center [198, 23] width 20 height 5
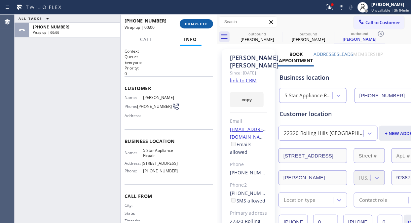
click at [203, 23] on span "COMPLETE" at bounding box center [196, 23] width 23 height 5
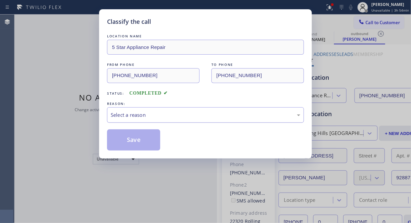
click at [202, 120] on div "Select a reason" at bounding box center [205, 115] width 197 height 16
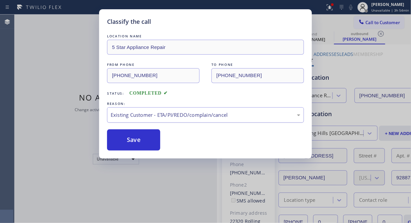
click at [202, 109] on div "Existing Customer - ETA/PI/REDO/complain/cancel" at bounding box center [205, 115] width 197 height 16
click at [149, 143] on button "Save" at bounding box center [133, 139] width 53 height 21
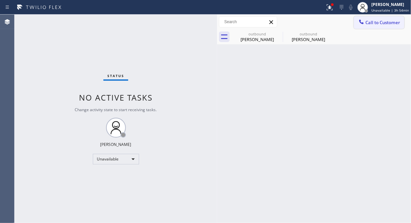
click at [375, 21] on span "Call to Customer" at bounding box center [382, 22] width 35 height 6
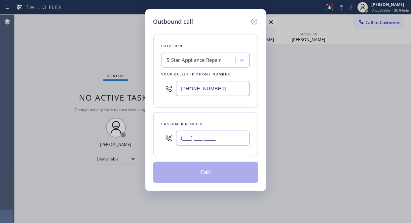
click at [245, 140] on input "(___) ___-____" at bounding box center [213, 138] width 74 height 15
paste input "403) 463-3702"
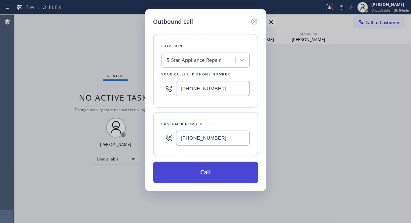
type input "(403) 463-3702"
click at [235, 176] on button "Call" at bounding box center [205, 172] width 105 height 21
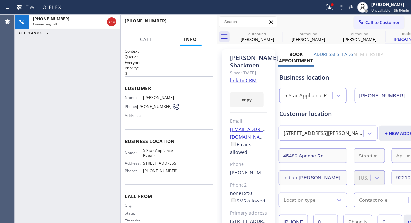
type input "[PHONE_NUMBER]"
click at [276, 34] on icon at bounding box center [279, 34] width 6 height 6
click at [0, 0] on icon at bounding box center [0, 0] width 0 height 0
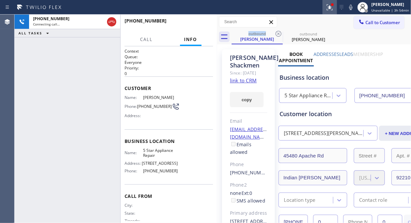
click at [329, 7] on icon at bounding box center [330, 7] width 8 height 8
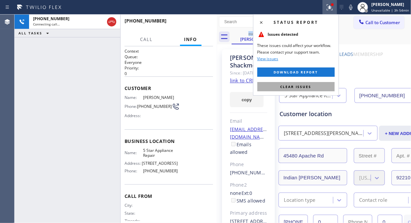
click at [303, 88] on span "Clear issues" at bounding box center [296, 86] width 31 height 5
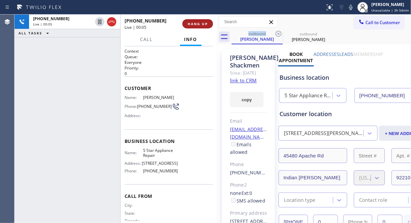
click at [203, 26] on button "HANG UP" at bounding box center [197, 23] width 31 height 9
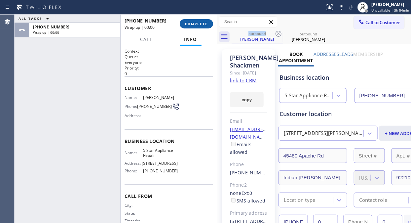
click at [203, 26] on button "COMPLETE" at bounding box center [196, 23] width 33 height 9
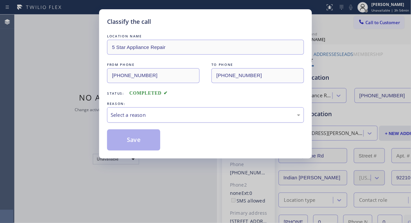
click at [197, 115] on div "Select a reason" at bounding box center [206, 115] width 190 height 8
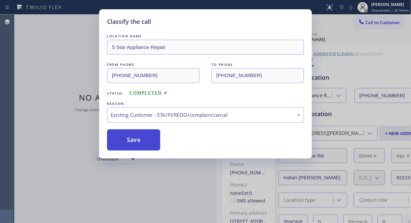
click at [159, 145] on button "Save" at bounding box center [133, 139] width 53 height 21
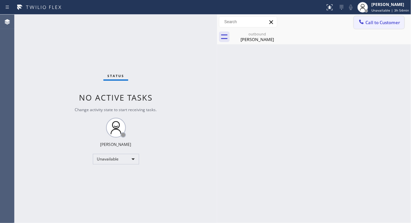
click at [367, 27] on button "Call to Customer" at bounding box center [379, 22] width 51 height 13
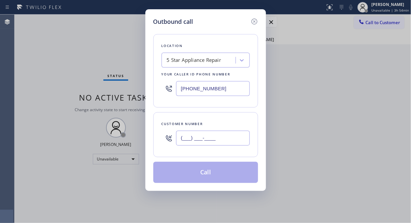
click at [182, 144] on input "(___) ___-____" at bounding box center [213, 138] width 74 height 15
click at [180, 137] on input "(___) ___-____" at bounding box center [213, 138] width 74 height 15
paste input "310) 701-2625"
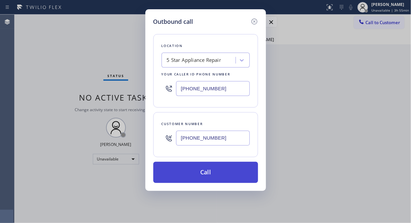
type input "(310) 701-2625"
click at [223, 172] on button "Call" at bounding box center [205, 172] width 105 height 21
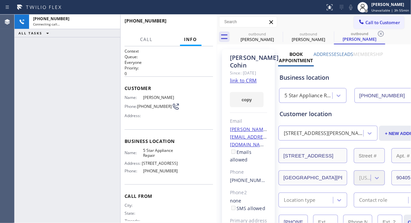
type input "[PHONE_NUMBER]"
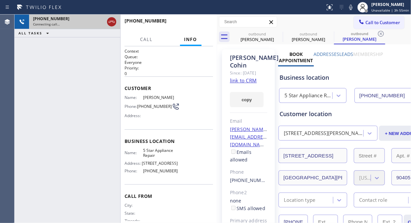
click at [113, 20] on icon at bounding box center [112, 22] width 8 height 8
click at [113, 20] on div "+13107012625" at bounding box center [74, 19] width 83 height 6
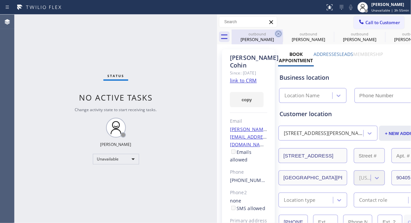
click at [277, 32] on icon at bounding box center [279, 34] width 8 height 8
click at [0, 0] on icon at bounding box center [0, 0] width 0 height 0
click at [278, 32] on icon at bounding box center [279, 34] width 8 height 8
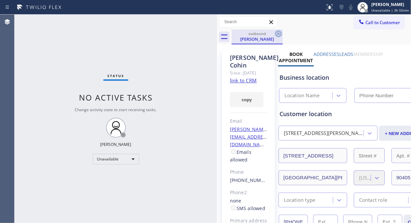
click at [278, 32] on div "outbound Adam Cohin" at bounding box center [321, 36] width 179 height 15
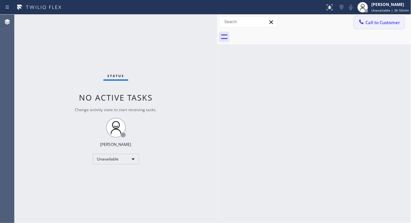
click at [372, 24] on span "Call to Customer" at bounding box center [382, 22] width 35 height 6
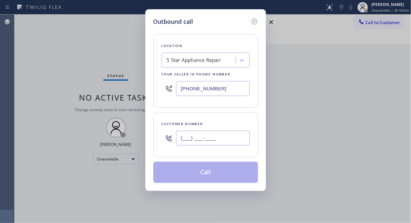
click at [211, 142] on input "(___) ___-____" at bounding box center [213, 138] width 74 height 15
paste input "207) 266-2014"
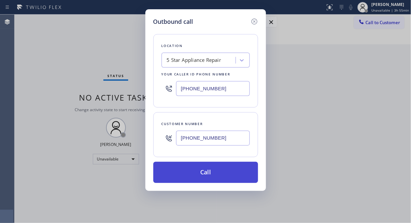
type input "(207) 266-2014"
click at [219, 173] on button "Call" at bounding box center [205, 172] width 105 height 21
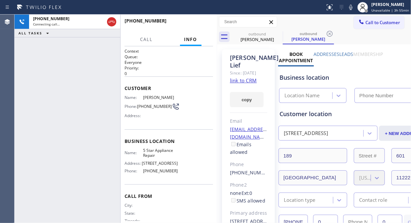
type input "[PHONE_NUMBER]"
click at [71, 74] on div "+12072662014 Live | 00:00 ALL TASKS ALL TASKS ACTIVE TASKS TASKS IN WRAP UP" at bounding box center [68, 119] width 106 height 208
click at [201, 23] on span "HANG UP" at bounding box center [198, 23] width 20 height 5
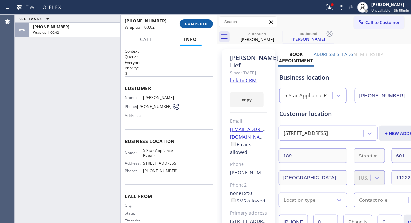
click at [194, 24] on span "COMPLETE" at bounding box center [196, 23] width 23 height 5
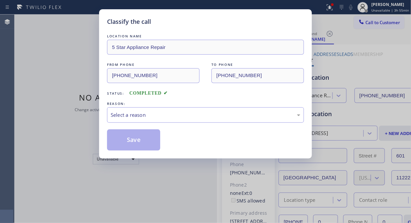
click at [203, 114] on div "Select a reason" at bounding box center [206, 115] width 190 height 8
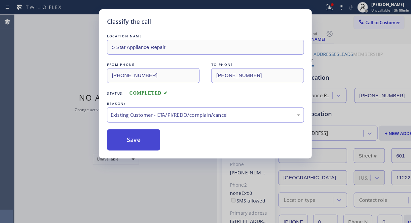
click at [158, 142] on button "Save" at bounding box center [133, 139] width 53 height 21
click at [153, 141] on button "Save" at bounding box center [133, 139] width 53 height 21
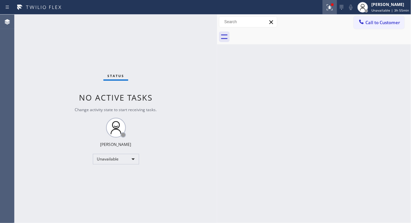
click at [328, 8] on icon at bounding box center [330, 7] width 8 height 8
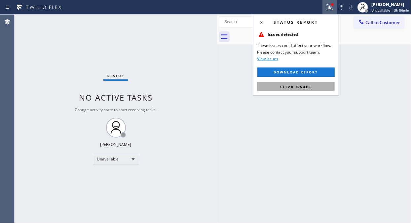
click at [301, 91] on button "Clear issues" at bounding box center [295, 86] width 77 height 9
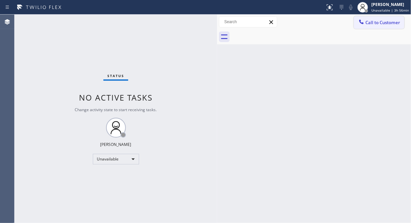
click at [358, 24] on icon at bounding box center [361, 22] width 7 height 7
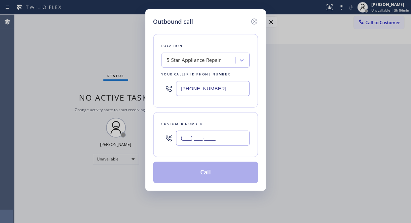
click at [199, 143] on input "(___) ___-____" at bounding box center [213, 138] width 74 height 15
paste input "207) 266-2014"
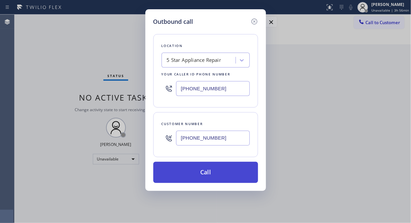
type input "(207) 266-2014"
click at [219, 171] on button "Call" at bounding box center [205, 172] width 105 height 21
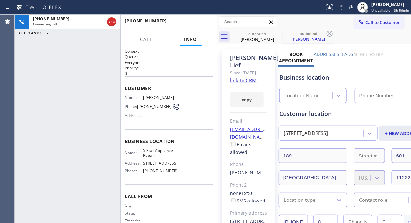
type input "[PHONE_NUMBER]"
click at [210, 21] on button "HANG UP" at bounding box center [197, 23] width 31 height 9
click at [202, 21] on span "HANG UP" at bounding box center [198, 23] width 20 height 5
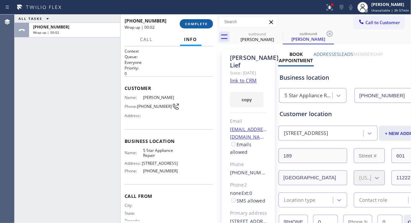
click at [196, 27] on button "COMPLETE" at bounding box center [196, 23] width 33 height 9
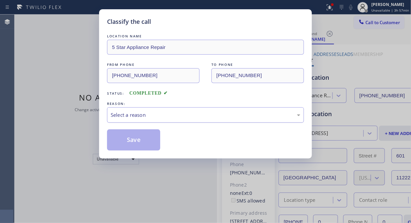
drag, startPoint x: 197, startPoint y: 113, endPoint x: 197, endPoint y: 120, distance: 7.3
click at [197, 113] on div "Select a reason" at bounding box center [206, 115] width 190 height 8
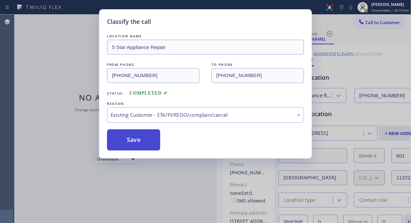
click at [147, 139] on button "Save" at bounding box center [133, 139] width 53 height 21
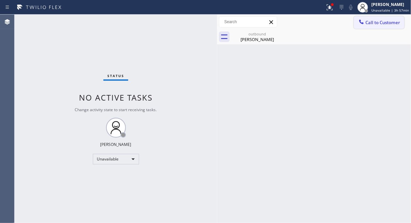
click at [375, 20] on span "Call to Customer" at bounding box center [382, 22] width 35 height 6
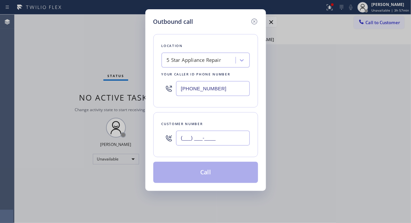
click at [186, 143] on input "(___) ___-____" at bounding box center [213, 138] width 74 height 15
paste input "206) 963-1621"
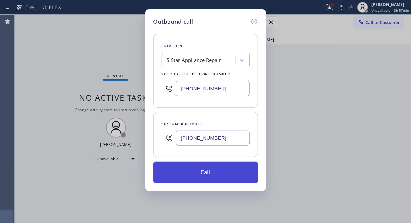
type input "(206) 963-1621"
click at [209, 172] on button "Call" at bounding box center [205, 172] width 105 height 21
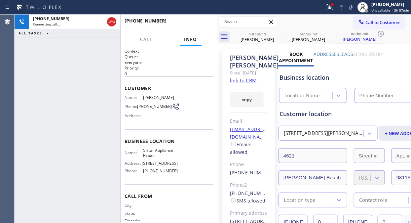
drag, startPoint x: 331, startPoint y: 9, endPoint x: 320, endPoint y: 35, distance: 28.6
click at [331, 9] on icon at bounding box center [330, 7] width 8 height 8
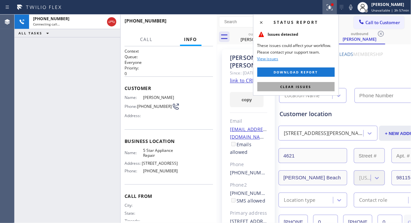
type input "[PHONE_NUMBER]"
click at [312, 88] on button "Clear issues" at bounding box center [295, 86] width 77 height 9
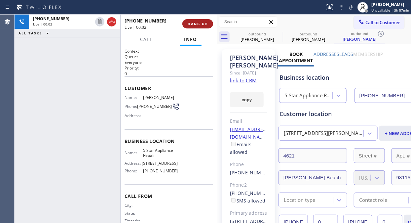
click at [195, 22] on span "HANG UP" at bounding box center [198, 23] width 20 height 5
click at [195, 22] on span "COMPLETE" at bounding box center [196, 23] width 23 height 5
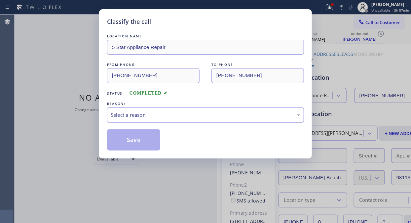
click at [217, 114] on div "Select a reason" at bounding box center [206, 115] width 190 height 8
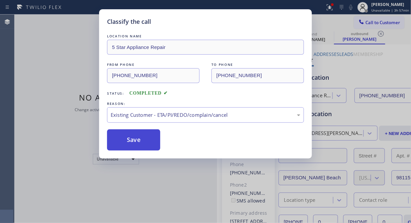
click at [144, 141] on button "Save" at bounding box center [133, 139] width 53 height 21
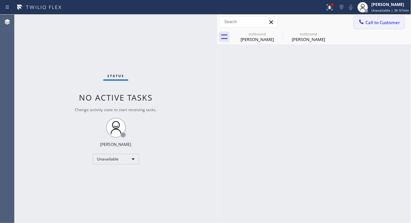
click at [375, 25] on span "Call to Customer" at bounding box center [382, 22] width 35 height 6
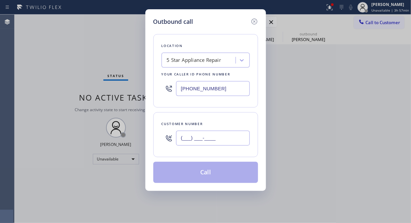
click at [209, 141] on input "(___) ___-____" at bounding box center [213, 138] width 74 height 15
paste input "212) 874-1097"
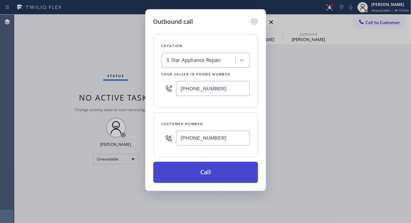
type input "(212) 874-1097"
click at [214, 164] on button "Call" at bounding box center [205, 172] width 105 height 21
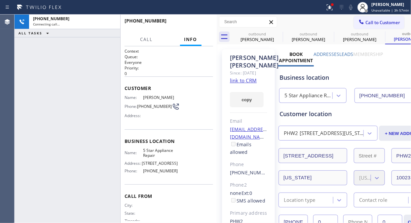
type input "[PHONE_NUMBER]"
click at [332, 11] on button at bounding box center [330, 7] width 15 height 15
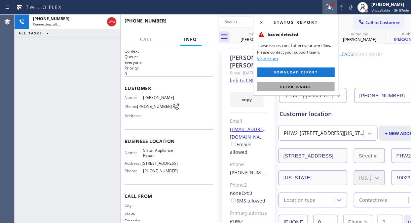
click at [326, 87] on button "Clear issues" at bounding box center [295, 86] width 77 height 9
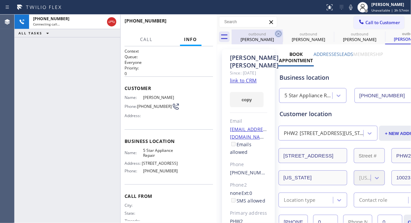
click at [276, 35] on icon at bounding box center [279, 34] width 6 height 6
click at [0, 0] on icon at bounding box center [0, 0] width 0 height 0
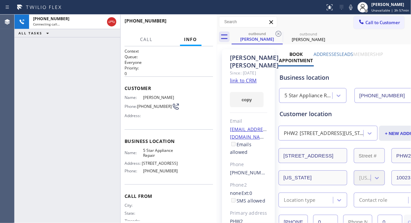
click at [276, 35] on icon at bounding box center [279, 34] width 6 height 6
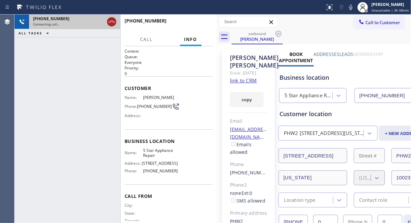
click at [111, 21] on icon at bounding box center [112, 22] width 6 height 2
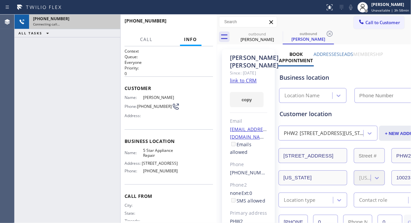
click at [375, 25] on span "Call to Customer" at bounding box center [382, 22] width 35 height 6
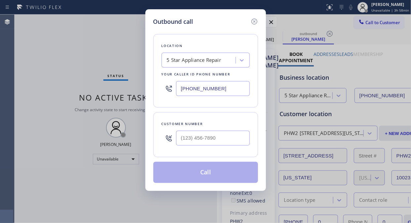
type input "[PHONE_NUMBER]"
click at [197, 141] on input "(___) ___-____" at bounding box center [213, 138] width 74 height 15
paste input "203) 856-4207"
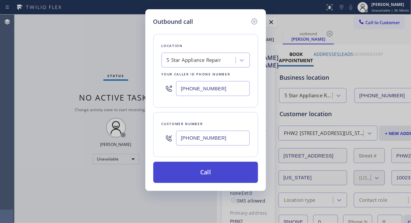
type input "(203) 856-4207"
click at [225, 179] on button "Call" at bounding box center [205, 172] width 105 height 21
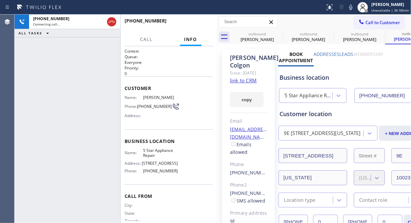
type input "[PHONE_NUMBER]"
click at [200, 22] on span "HANG UP" at bounding box center [198, 23] width 20 height 5
click at [200, 22] on span "COMPLETE" at bounding box center [196, 23] width 23 height 5
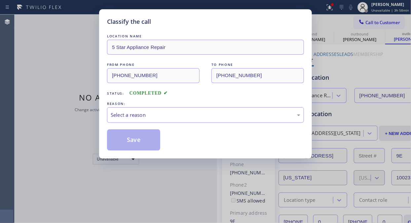
click at [197, 115] on div "Select a reason" at bounding box center [206, 115] width 190 height 8
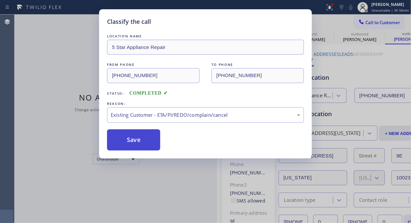
click at [139, 142] on button "Save" at bounding box center [133, 139] width 53 height 21
click at [380, 19] on span "Call to Customer" at bounding box center [382, 22] width 35 height 6
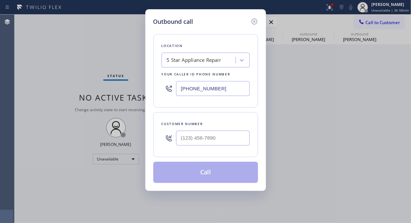
click at [380, 19] on div "Outbound call Location 5 Star Appliance Repair Your caller id phone number [PHO…" at bounding box center [205, 111] width 411 height 223
click at [238, 143] on input "(___) ___-____" at bounding box center [213, 138] width 74 height 15
paste input "347) 693-1965"
type input "(347) 693-1965"
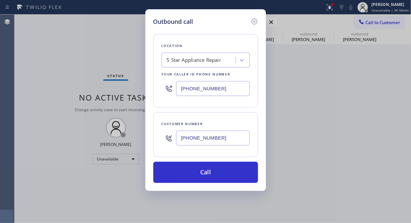
drag, startPoint x: 215, startPoint y: 171, endPoint x: 249, endPoint y: 101, distance: 76.9
click at [217, 170] on button "Call" at bounding box center [205, 172] width 105 height 21
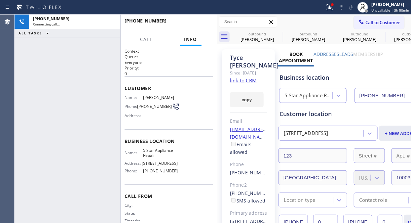
type input "[PHONE_NUMBER]"
click at [278, 34] on icon at bounding box center [279, 34] width 6 height 6
click at [0, 0] on icon at bounding box center [0, 0] width 0 height 0
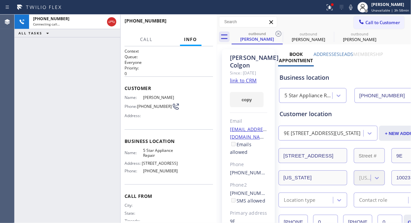
click at [278, 34] on icon at bounding box center [279, 34] width 6 height 6
click at [0, 0] on icon at bounding box center [0, 0] width 0 height 0
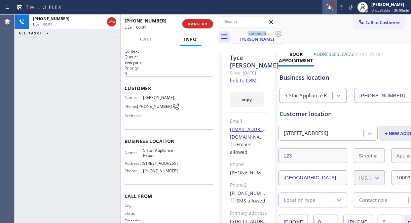
click at [329, 7] on icon at bounding box center [330, 6] width 4 height 2
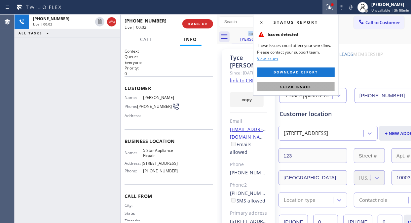
click at [301, 86] on span "Clear issues" at bounding box center [296, 86] width 31 height 5
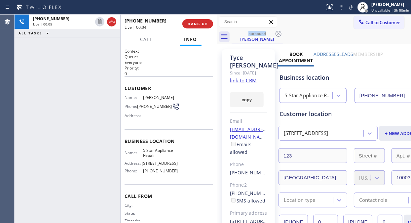
click at [245, 80] on link "link to CRM" at bounding box center [243, 80] width 27 height 7
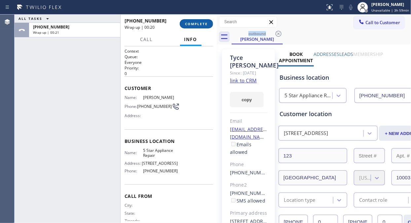
click at [195, 25] on span "COMPLETE" at bounding box center [196, 23] width 23 height 5
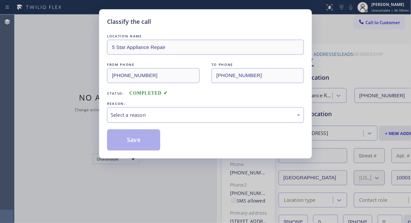
click at [199, 113] on div "Select a reason" at bounding box center [206, 115] width 190 height 8
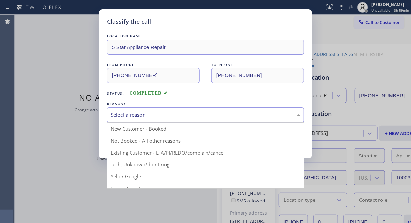
drag, startPoint x: 206, startPoint y: 151, endPoint x: 124, endPoint y: 140, distance: 83.4
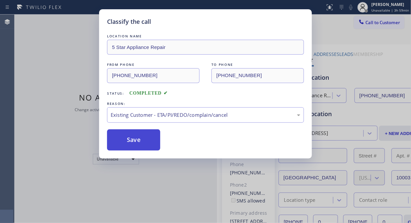
click at [122, 140] on button "Save" at bounding box center [133, 139] width 53 height 21
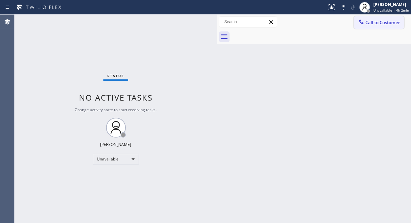
click at [367, 20] on span "Call to Customer" at bounding box center [382, 22] width 35 height 6
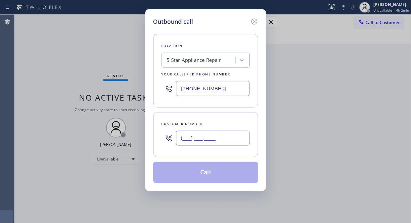
click at [182, 139] on input "(___) ___-____" at bounding box center [213, 138] width 74 height 15
paste input "408) 781-2039"
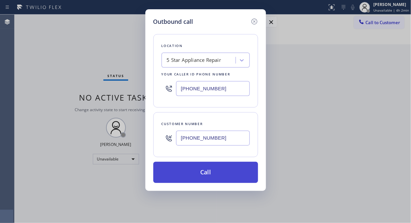
type input "(408) 781-2039"
click at [220, 173] on button "Call" at bounding box center [205, 172] width 105 height 21
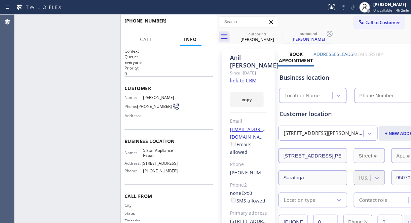
type input "[PHONE_NUMBER]"
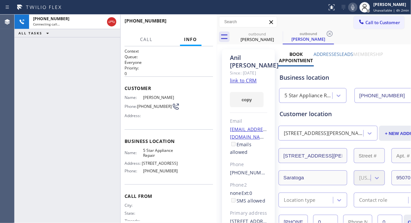
click at [351, 9] on icon at bounding box center [353, 7] width 8 height 8
click at [190, 23] on span "HANG UP" at bounding box center [198, 23] width 20 height 5
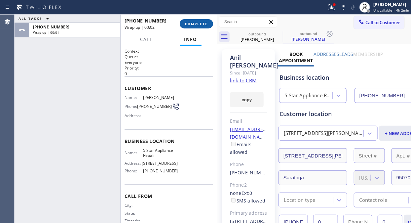
click at [197, 26] on button "COMPLETE" at bounding box center [196, 23] width 33 height 9
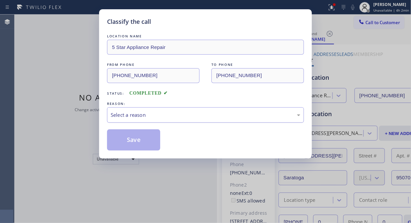
click at [200, 114] on div "Select a reason" at bounding box center [206, 115] width 190 height 8
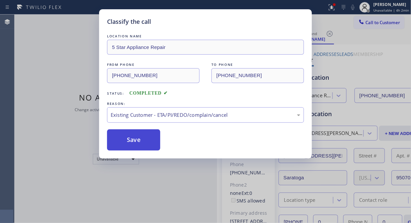
click at [127, 134] on button "Save" at bounding box center [133, 139] width 53 height 21
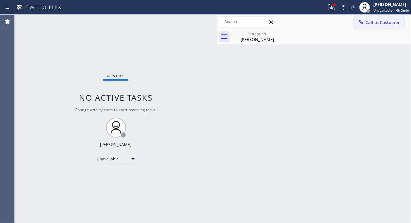
click at [369, 25] on span "Call to Customer" at bounding box center [382, 22] width 35 height 6
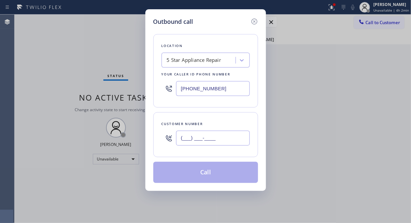
click at [213, 141] on input "(___) ___-____" at bounding box center [213, 138] width 74 height 15
paste input "617) 710-3831"
type input "(617) 710-3831"
click at [212, 173] on button "Call" at bounding box center [205, 172] width 105 height 21
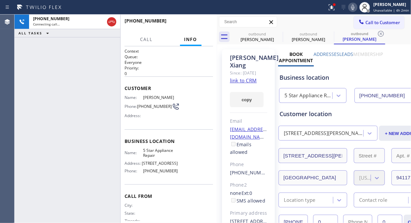
type input "[PHONE_NUMBER]"
click at [278, 35] on icon at bounding box center [279, 34] width 8 height 8
click at [0, 0] on icon at bounding box center [0, 0] width 0 height 0
click at [377, 35] on icon at bounding box center [381, 34] width 8 height 8
click at [335, 5] on div at bounding box center [334, 4] width 3 height 3
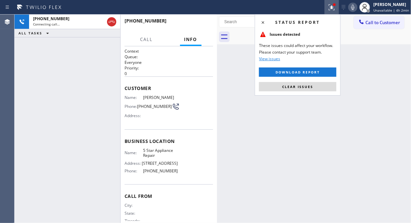
click at [309, 85] on span "Clear issues" at bounding box center [297, 86] width 31 height 5
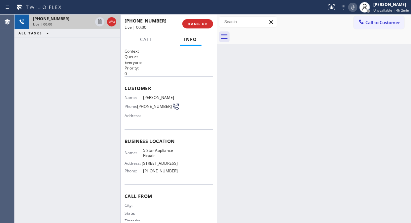
click at [85, 24] on div "Live | 00:00" at bounding box center [62, 24] width 59 height 5
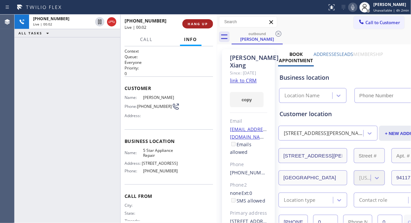
type input "[PHONE_NUMBER]"
click at [203, 22] on span "HANG UP" at bounding box center [198, 23] width 20 height 5
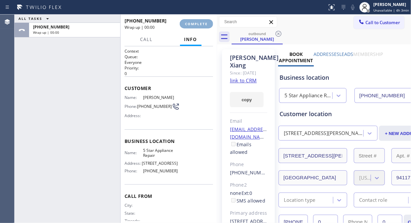
click at [203, 22] on span "COMPLETE" at bounding box center [196, 23] width 23 height 5
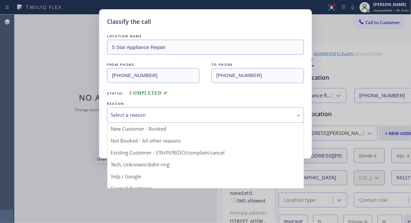
click at [182, 117] on div "Select a reason" at bounding box center [206, 115] width 190 height 8
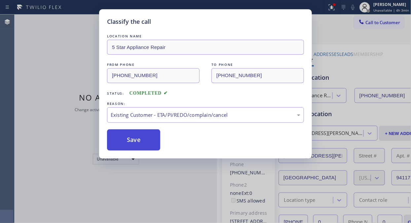
click at [139, 144] on button "Save" at bounding box center [133, 139] width 53 height 21
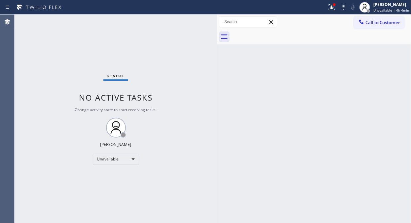
drag, startPoint x: 58, startPoint y: 42, endPoint x: 89, endPoint y: 37, distance: 31.0
click at [58, 42] on div "Status No active tasks Change activity state to start receiving tasks. [PERSON_…" at bounding box center [116, 119] width 203 height 208
click at [387, 21] on span "Call to Customer" at bounding box center [382, 22] width 35 height 6
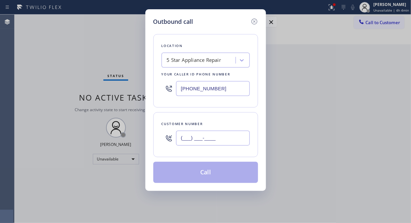
click at [190, 140] on input "(___) ___-____" at bounding box center [213, 138] width 74 height 15
paste input "480) 656-8756"
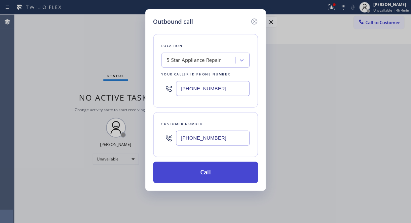
type input "(480) 656-8756"
click at [213, 177] on button "Call" at bounding box center [205, 172] width 105 height 21
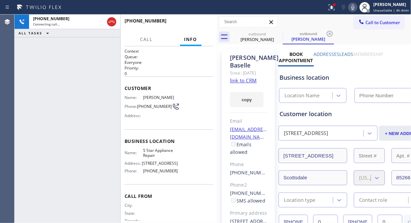
type input "[PHONE_NUMBER]"
click at [334, 5] on div at bounding box center [334, 5] width 4 height 4
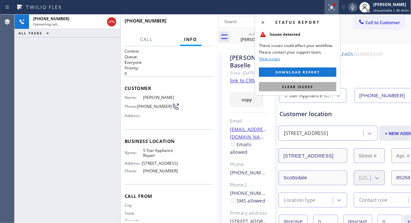
click at [291, 85] on span "Clear issues" at bounding box center [297, 86] width 31 height 5
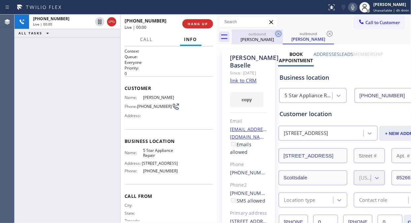
click at [278, 33] on icon at bounding box center [279, 34] width 6 height 6
drag, startPoint x: 278, startPoint y: 33, endPoint x: 191, endPoint y: 27, distance: 87.5
click at [0, 0] on icon at bounding box center [0, 0] width 0 height 0
click at [197, 22] on span "HANG UP" at bounding box center [198, 23] width 20 height 5
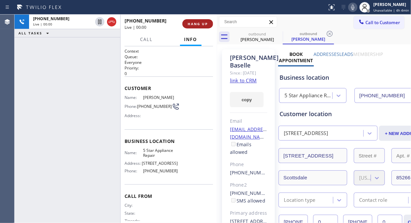
click at [197, 22] on span "HANG UP" at bounding box center [198, 23] width 20 height 5
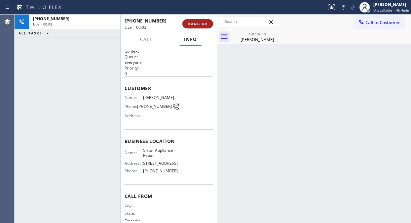
click at [190, 25] on span "HANG UP" at bounding box center [198, 23] width 20 height 5
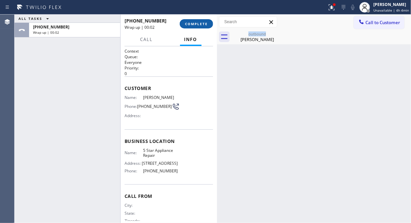
click at [196, 23] on span "COMPLETE" at bounding box center [196, 23] width 23 height 5
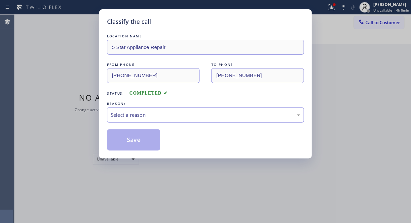
click at [205, 115] on div "Select a reason" at bounding box center [206, 115] width 190 height 8
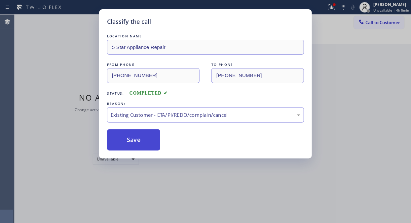
click at [150, 135] on button "Save" at bounding box center [133, 139] width 53 height 21
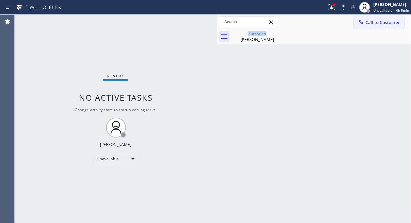
click at [382, 24] on span "Call to Customer" at bounding box center [382, 22] width 35 height 6
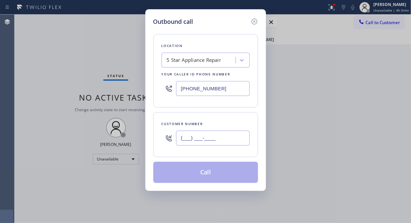
click at [211, 141] on input "(___) ___-____" at bounding box center [213, 138] width 74 height 15
paste input "507) 384-2618"
type input "(507) 384-2618"
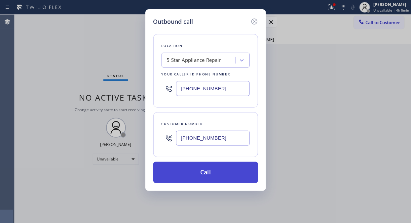
drag, startPoint x: 217, startPoint y: 178, endPoint x: 292, endPoint y: 9, distance: 184.8
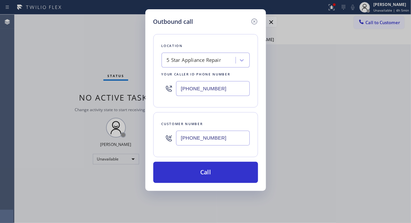
click at [217, 177] on button "Call" at bounding box center [205, 172] width 105 height 21
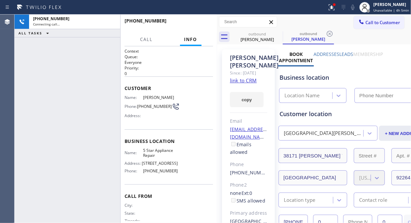
type input "[PHONE_NUMBER]"
click at [333, 8] on icon at bounding box center [331, 6] width 4 height 5
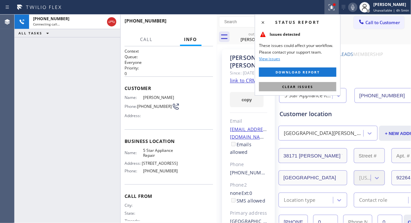
click at [298, 88] on span "Clear issues" at bounding box center [297, 86] width 31 height 5
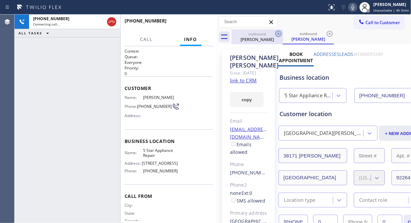
click at [279, 31] on icon at bounding box center [279, 34] width 8 height 8
drag, startPoint x: 279, startPoint y: 32, endPoint x: 274, endPoint y: 37, distance: 7.0
click at [0, 0] on icon at bounding box center [0, 0] width 0 height 0
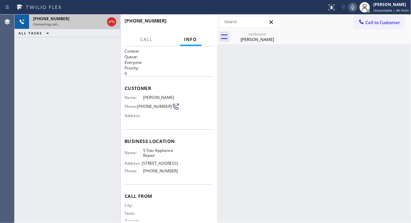
click at [78, 22] on div "Connecting call…" at bounding box center [68, 24] width 71 height 5
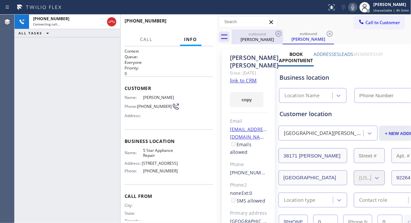
type input "[PHONE_NUMBER]"
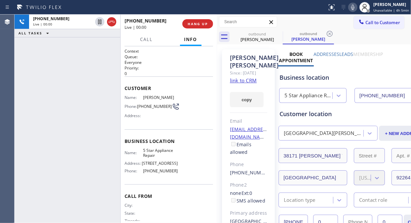
click at [190, 29] on div "+15073842618 Live | 00:00 HANG UP" at bounding box center [169, 23] width 89 height 17
click at [192, 25] on span "HANG UP" at bounding box center [198, 23] width 20 height 5
click at [193, 25] on span "HANG UP" at bounding box center [198, 23] width 20 height 5
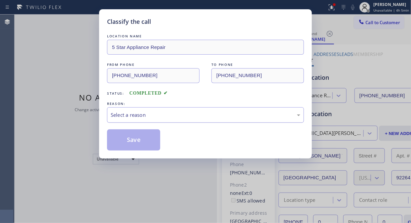
click at [188, 111] on div "Select a reason" at bounding box center [206, 115] width 190 height 8
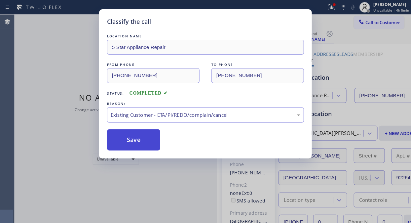
click at [148, 135] on button "Save" at bounding box center [133, 139] width 53 height 21
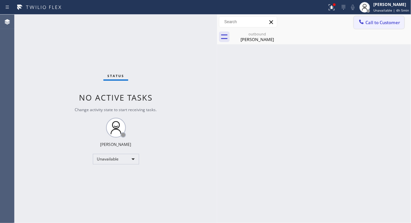
click at [371, 22] on span "Call to Customer" at bounding box center [382, 22] width 35 height 6
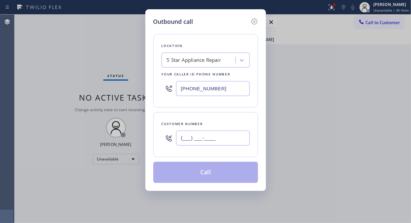
click at [201, 137] on input "(___) ___-____" at bounding box center [213, 138] width 74 height 15
paste input "630) 926-2645"
type input "(630) 926-2645"
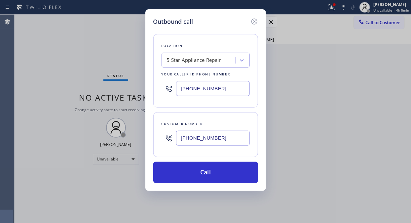
click at [54, 136] on div "Outbound call Location 5 Star Appliance Repair Your caller id phone number (855…" at bounding box center [205, 111] width 411 height 223
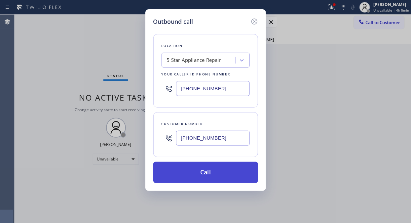
click at [200, 169] on button "Call" at bounding box center [205, 172] width 105 height 21
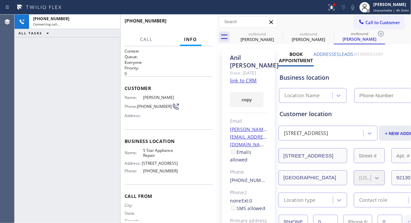
type input "[PHONE_NUMBER]"
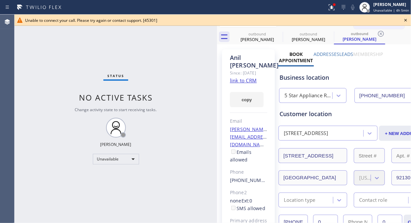
click at [407, 20] on icon at bounding box center [406, 20] width 8 height 8
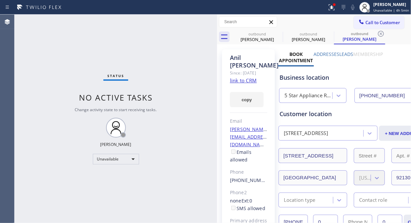
drag, startPoint x: 369, startPoint y: 24, endPoint x: 313, endPoint y: 69, distance: 71.7
click at [369, 23] on span "Call to Customer" at bounding box center [382, 22] width 35 height 6
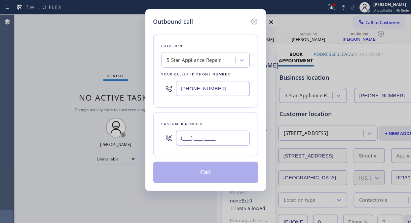
click at [222, 139] on input "(___) ___-____" at bounding box center [213, 138] width 74 height 15
paste input "206) 920-2586"
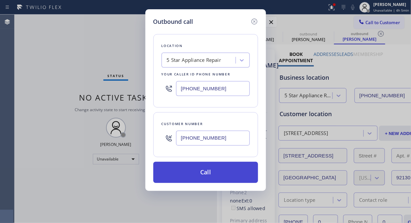
type input "(206) 920-2586"
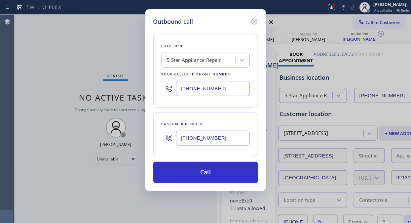
drag, startPoint x: 226, startPoint y: 171, endPoint x: 231, endPoint y: 115, distance: 56.4
click at [226, 171] on button "Call" at bounding box center [205, 172] width 105 height 21
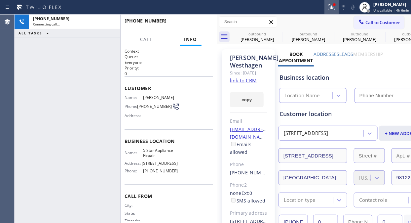
click at [336, 8] on icon at bounding box center [332, 7] width 8 height 8
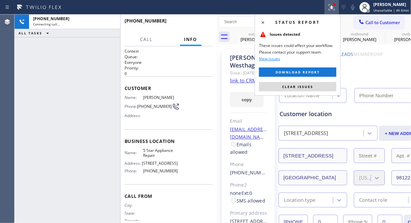
type input "[PHONE_NUMBER]"
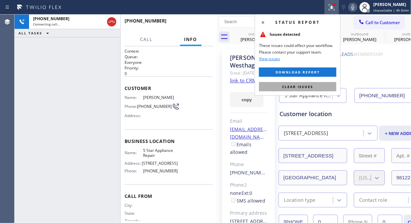
click at [312, 86] on span "Clear issues" at bounding box center [297, 86] width 31 height 5
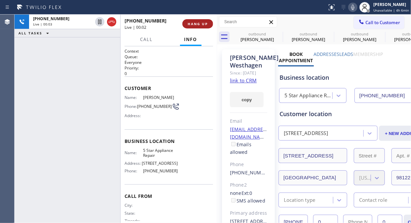
click at [196, 27] on button "HANG UP" at bounding box center [197, 23] width 31 height 9
click at [196, 26] on button "HANG UP" at bounding box center [197, 23] width 31 height 9
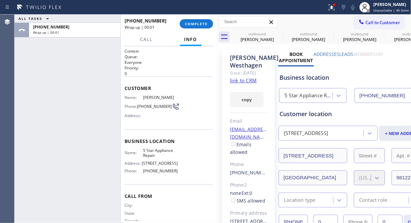
click at [194, 21] on span "COMPLETE" at bounding box center [196, 23] width 23 height 5
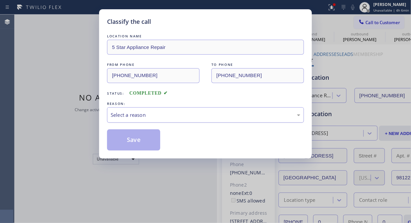
click at [181, 111] on div "Select a reason" at bounding box center [206, 115] width 190 height 8
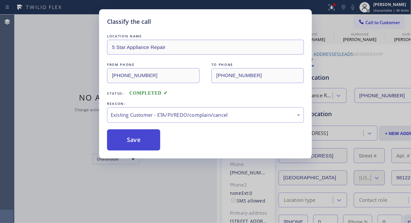
click at [153, 140] on button "Save" at bounding box center [133, 139] width 53 height 21
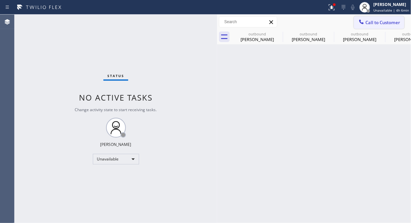
click at [387, 26] on button "Call to Customer" at bounding box center [379, 22] width 51 height 13
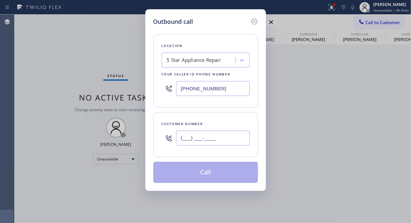
click at [199, 137] on input "(___) ___-____" at bounding box center [213, 138] width 74 height 15
paste input "203) 904-8102"
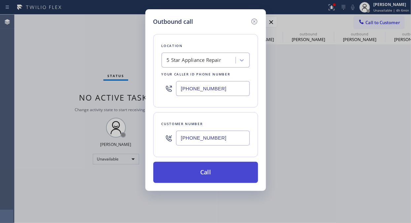
type input "(203) 904-8102"
click at [211, 176] on button "Call" at bounding box center [205, 172] width 105 height 21
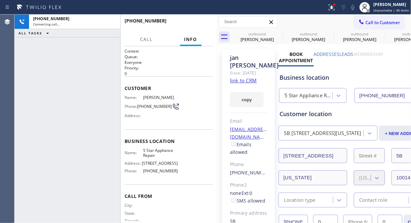
type input "[PHONE_NUMBER]"
drag, startPoint x: 38, startPoint y: 77, endPoint x: 91, endPoint y: 38, distance: 65.0
click at [38, 77] on div "+12039048102 Live | 00:05 ALL TASKS ALL TASKS ACTIVE TASKS TASKS IN WRAP UP" at bounding box center [68, 119] width 106 height 208
click at [111, 20] on icon at bounding box center [112, 22] width 8 height 8
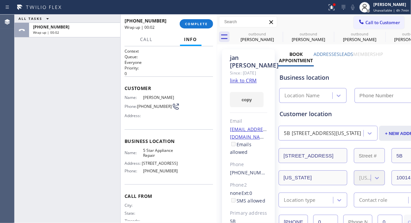
type input "[PHONE_NUMBER]"
click at [44, 64] on div "ALL TASKS ALL TASKS ACTIVE TASKS TASKS IN WRAP UP +12039048102 Wrap up | 00:12" at bounding box center [68, 119] width 106 height 208
click at [189, 25] on span "COMPLETE" at bounding box center [196, 23] width 23 height 5
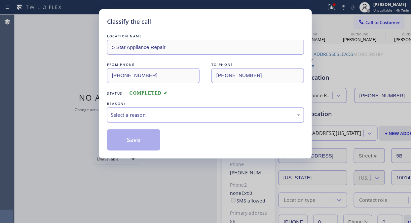
click at [190, 25] on div "Classify the call" at bounding box center [205, 21] width 197 height 9
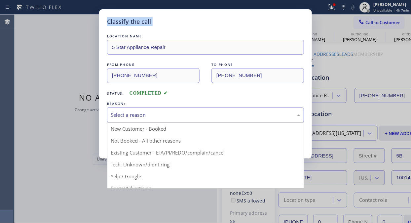
click at [185, 123] on div "Select a reason New Customer - Booked Not Booked - All other reasons Existing C…" at bounding box center [205, 115] width 197 height 16
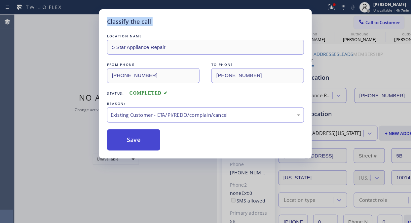
drag, startPoint x: 188, startPoint y: 150, endPoint x: 136, endPoint y: 137, distance: 54.1
click at [136, 137] on button "Save" at bounding box center [133, 139] width 53 height 21
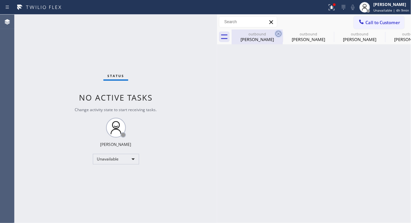
click at [280, 32] on icon at bounding box center [279, 34] width 8 height 8
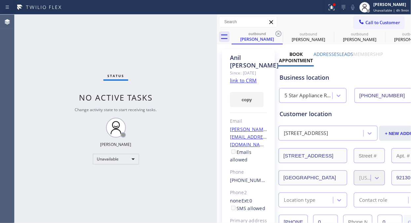
click at [280, 32] on icon at bounding box center [279, 34] width 8 height 8
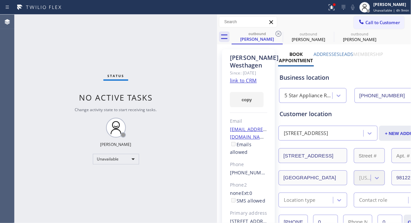
click at [280, 32] on icon at bounding box center [279, 34] width 8 height 8
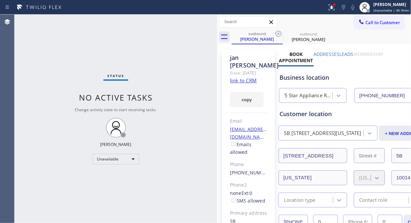
click at [280, 32] on icon at bounding box center [279, 34] width 8 height 8
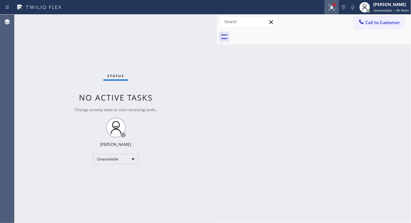
click at [332, 9] on icon at bounding box center [332, 7] width 8 height 8
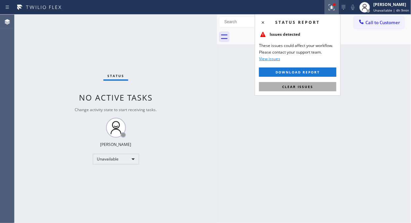
click at [297, 88] on span "Clear issues" at bounding box center [297, 86] width 31 height 5
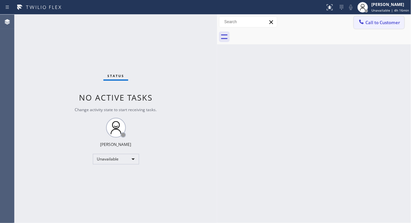
click at [368, 19] on button "Call to Customer" at bounding box center [379, 22] width 51 height 13
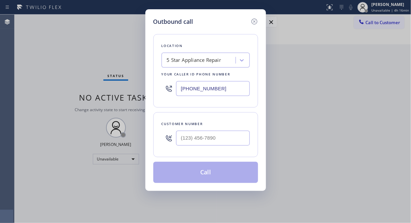
click at [180, 87] on input "[PHONE_NUMBER]" at bounding box center [213, 88] width 74 height 15
paste input "213) 699-2537"
type input "(213) 699-2537"
click at [65, 46] on div "Outbound call Location AC Service Crew Hollywood Your caller id phone number (2…" at bounding box center [205, 111] width 411 height 223
click at [184, 140] on input "(___) ___-____" at bounding box center [213, 138] width 74 height 15
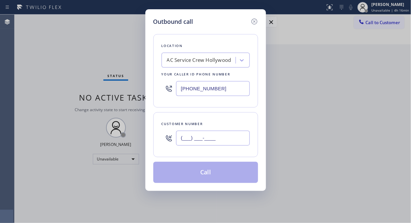
paste input "323) 401-7329"
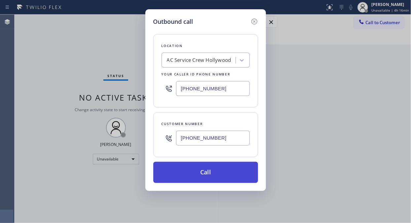
type input "(323) 401-7329"
click at [217, 173] on button "Call" at bounding box center [205, 172] width 105 height 21
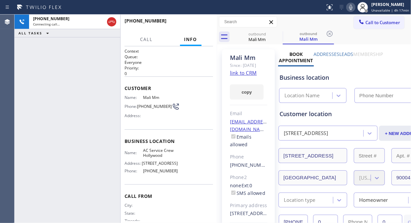
type input "(213) 699-2537"
click at [354, 10] on icon at bounding box center [351, 7] width 8 height 8
click at [353, 8] on icon at bounding box center [351, 7] width 8 height 8
click at [200, 25] on span "HANG UP" at bounding box center [198, 23] width 20 height 5
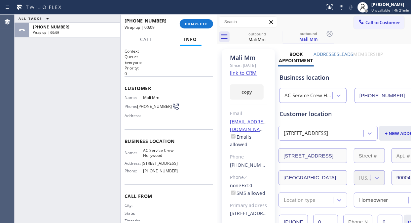
click at [36, 84] on div "ALL TASKS ALL TASKS ACTIVE TASKS TASKS IN WRAP UP +13234017329 Wrap up | 00:09" at bounding box center [68, 119] width 106 height 208
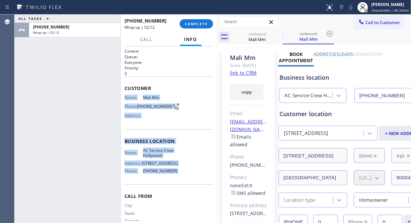
drag, startPoint x: 124, startPoint y: 97, endPoint x: 172, endPoint y: 179, distance: 95.4
click at [172, 179] on div "Context Queue: Everyone Priority: 0 Customer Name: Mali Mm Phone: (323) 401-732…" at bounding box center [169, 134] width 96 height 176
click at [195, 22] on span "COMPLETE" at bounding box center [196, 23] width 23 height 5
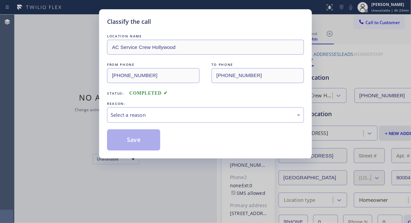
click at [197, 110] on div "Select a reason" at bounding box center [205, 115] width 197 height 16
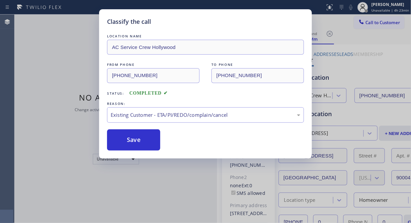
click at [139, 144] on button "Save" at bounding box center [133, 139] width 53 height 21
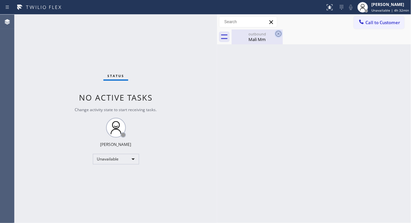
click at [280, 32] on icon at bounding box center [279, 34] width 8 height 8
drag, startPoint x: 271, startPoint y: 42, endPoint x: 280, endPoint y: 33, distance: 12.4
click at [271, 42] on div "outbound Mali Mm" at bounding box center [257, 36] width 50 height 15
click at [280, 32] on div at bounding box center [321, 36] width 179 height 15
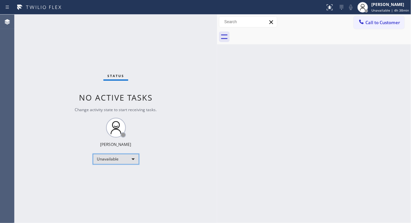
click at [101, 159] on div "Unavailable" at bounding box center [116, 159] width 46 height 11
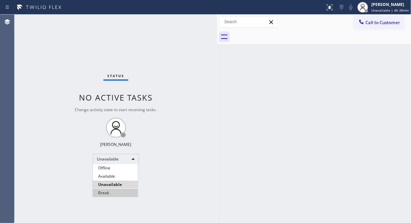
click at [104, 193] on li "Break" at bounding box center [115, 193] width 45 height 8
